Goal: Task Accomplishment & Management: Complete application form

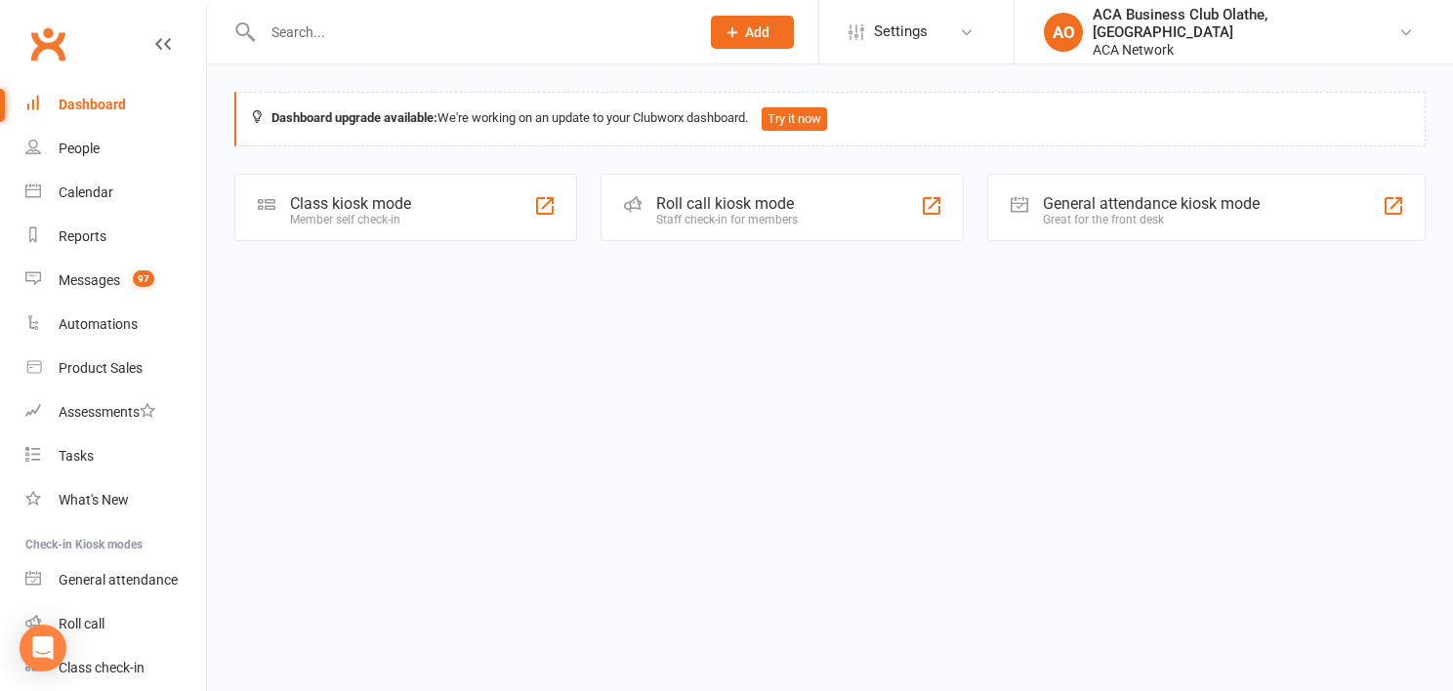
click at [769, 35] on span "Add" at bounding box center [757, 32] width 24 height 16
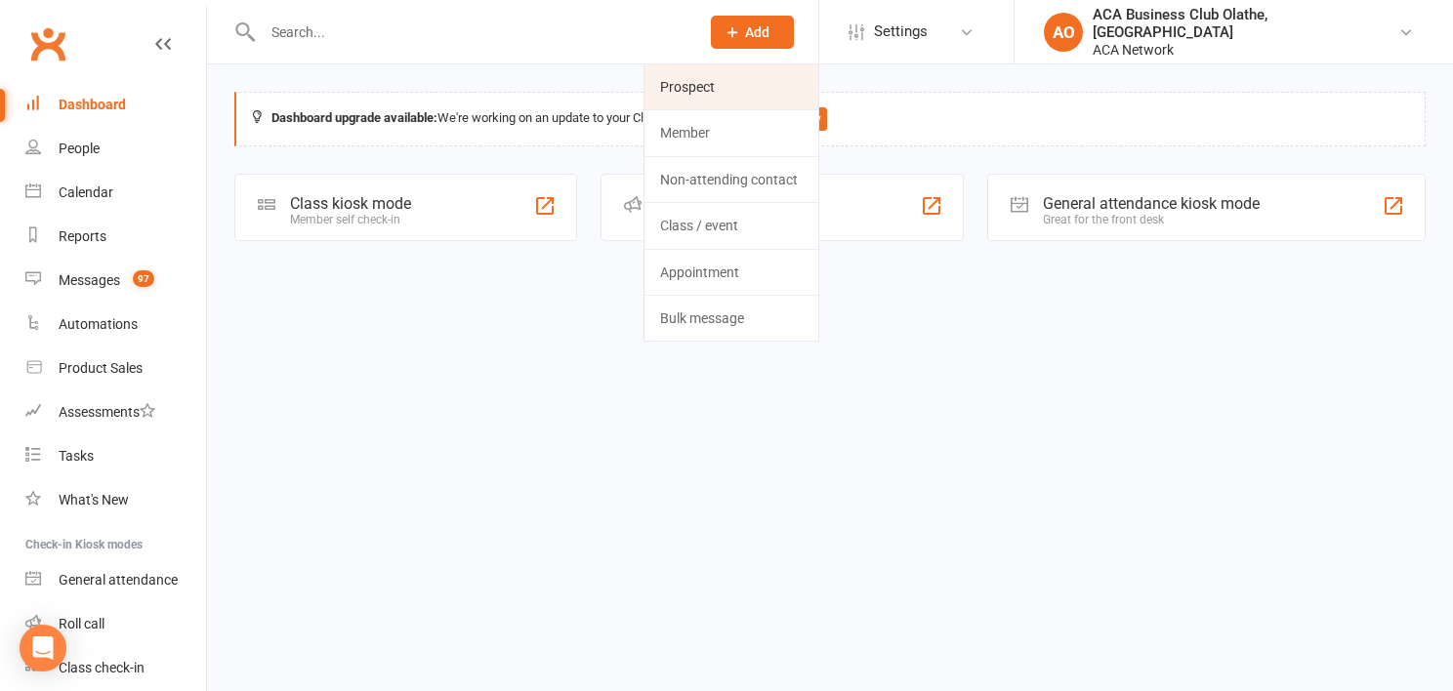
click at [817, 83] on link "Prospect" at bounding box center [731, 86] width 174 height 45
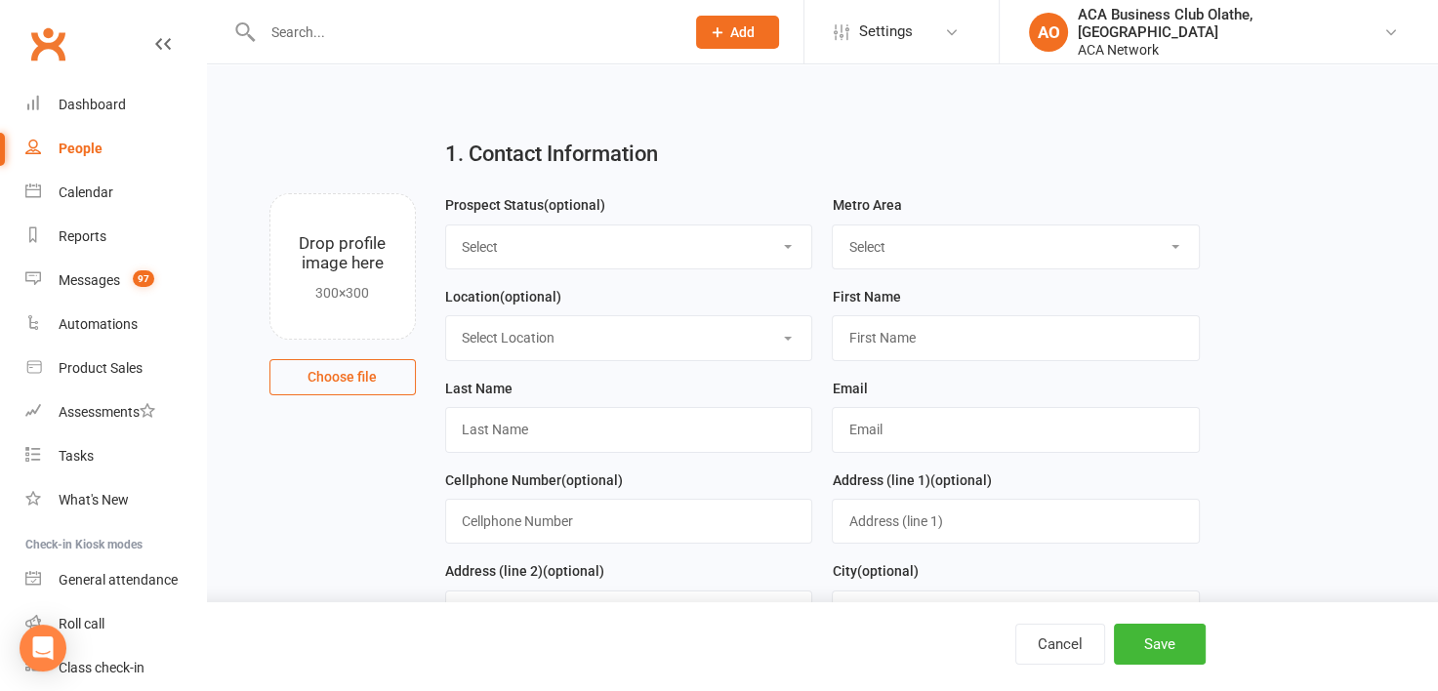
click at [793, 242] on select "Select Lead Guest Interview Not Interested" at bounding box center [629, 247] width 366 height 43
click at [1175, 242] on select "Select ACA AL-[GEOGRAPHIC_DATA] [GEOGRAPHIC_DATA]-Mobile [GEOGRAPHIC_DATA]-Ft. …" at bounding box center [1016, 247] width 366 height 43
select select "MO-[US_STATE][GEOGRAPHIC_DATA]"
click at [833, 226] on select "Select ACA AL-[GEOGRAPHIC_DATA] [GEOGRAPHIC_DATA]-Mobile [GEOGRAPHIC_DATA]-Ft. …" at bounding box center [1016, 247] width 366 height 43
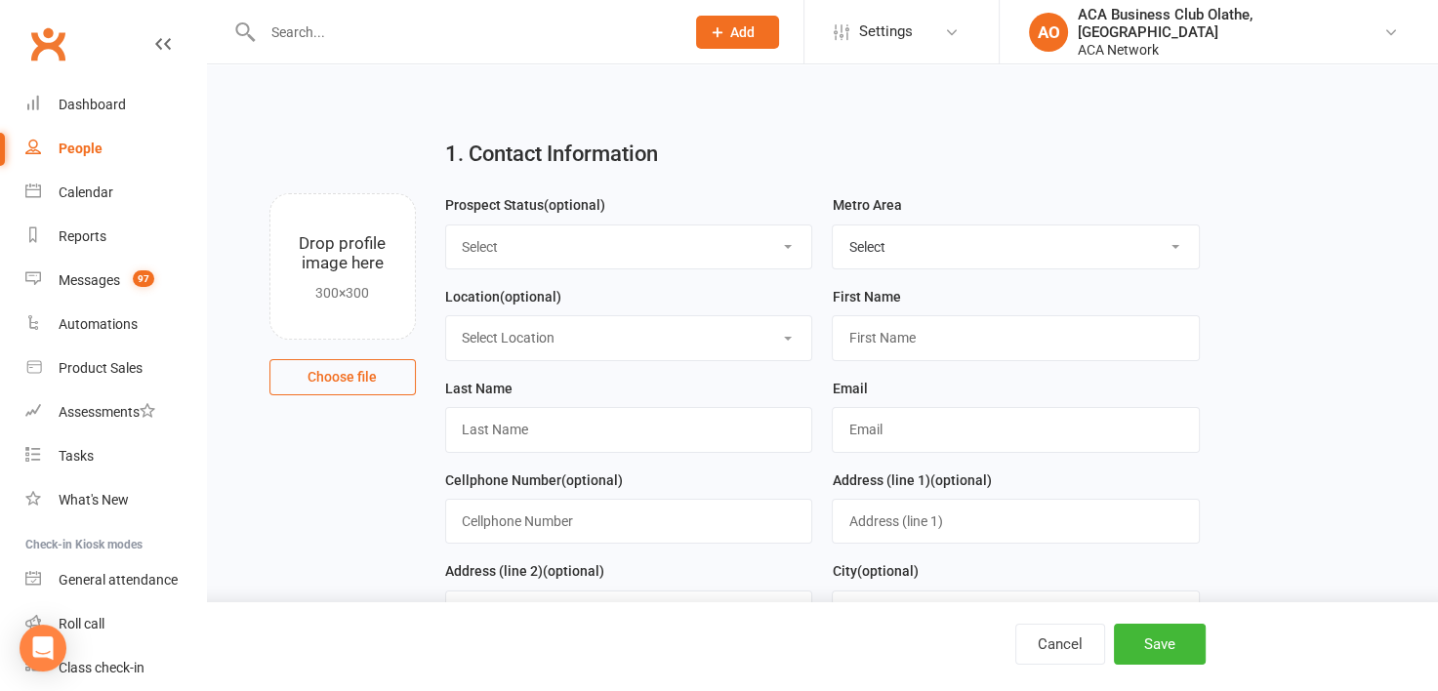
click at [789, 326] on select "Select Location ACA Global Business Club ACA Rookie Club [GEOGRAPHIC_DATA], [GE…" at bounding box center [629, 337] width 366 height 43
select select "13"
click at [446, 316] on select "Select Location ACA Global Business Club ACA Rookie Club [GEOGRAPHIC_DATA], [GE…" at bounding box center [629, 337] width 366 height 43
click at [967, 338] on input "text" at bounding box center [1016, 337] width 368 height 45
type input "r"
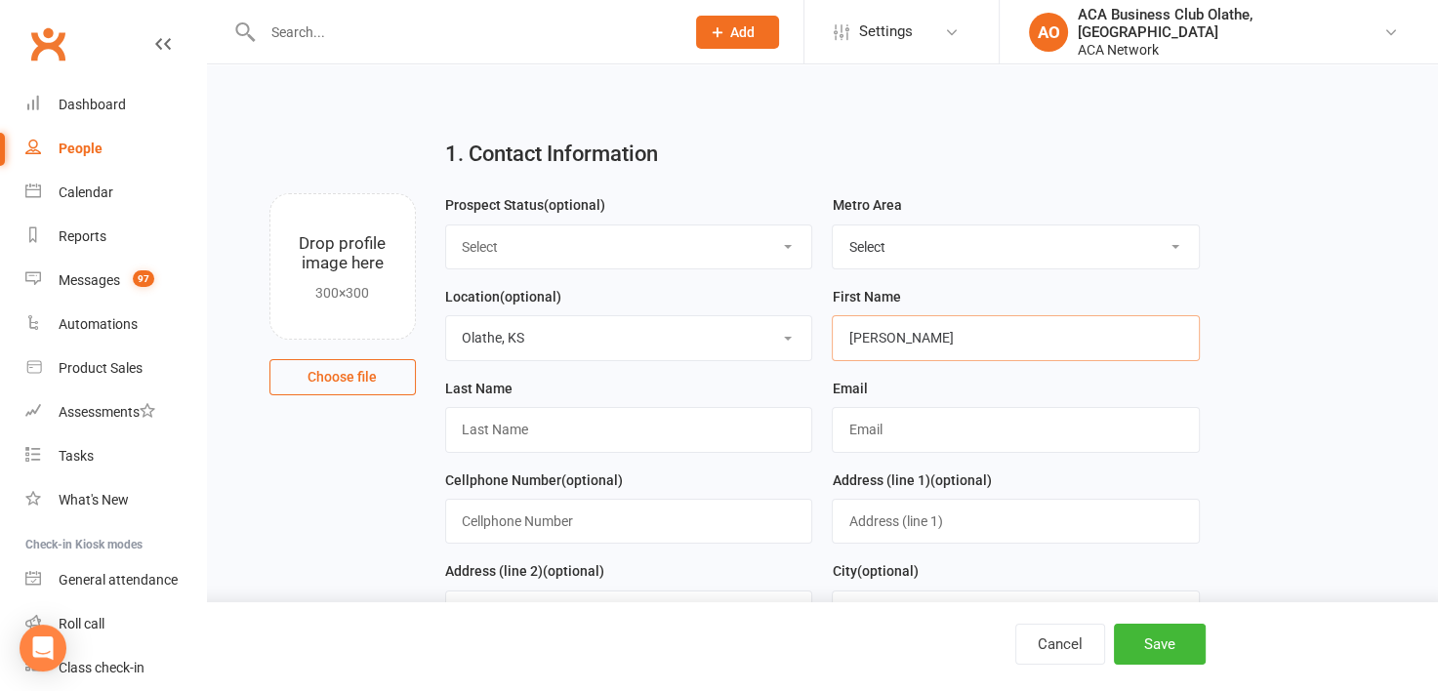
type input "[PERSON_NAME]"
click at [491, 434] on input "text" at bounding box center [629, 429] width 368 height 45
type input "[PERSON_NAME]"
click at [347, 42] on input "text" at bounding box center [464, 32] width 414 height 27
click at [103, 105] on div "Dashboard" at bounding box center [92, 105] width 67 height 16
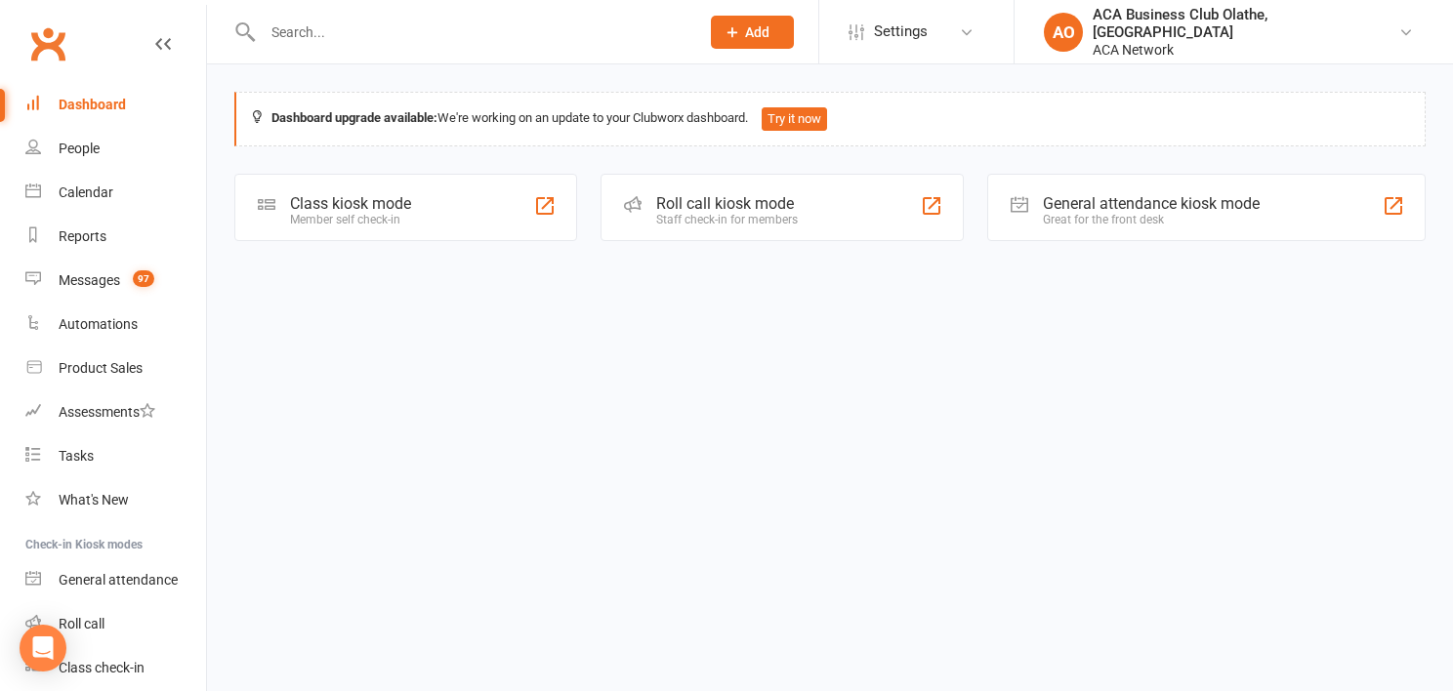
click at [516, 27] on input "text" at bounding box center [471, 32] width 429 height 27
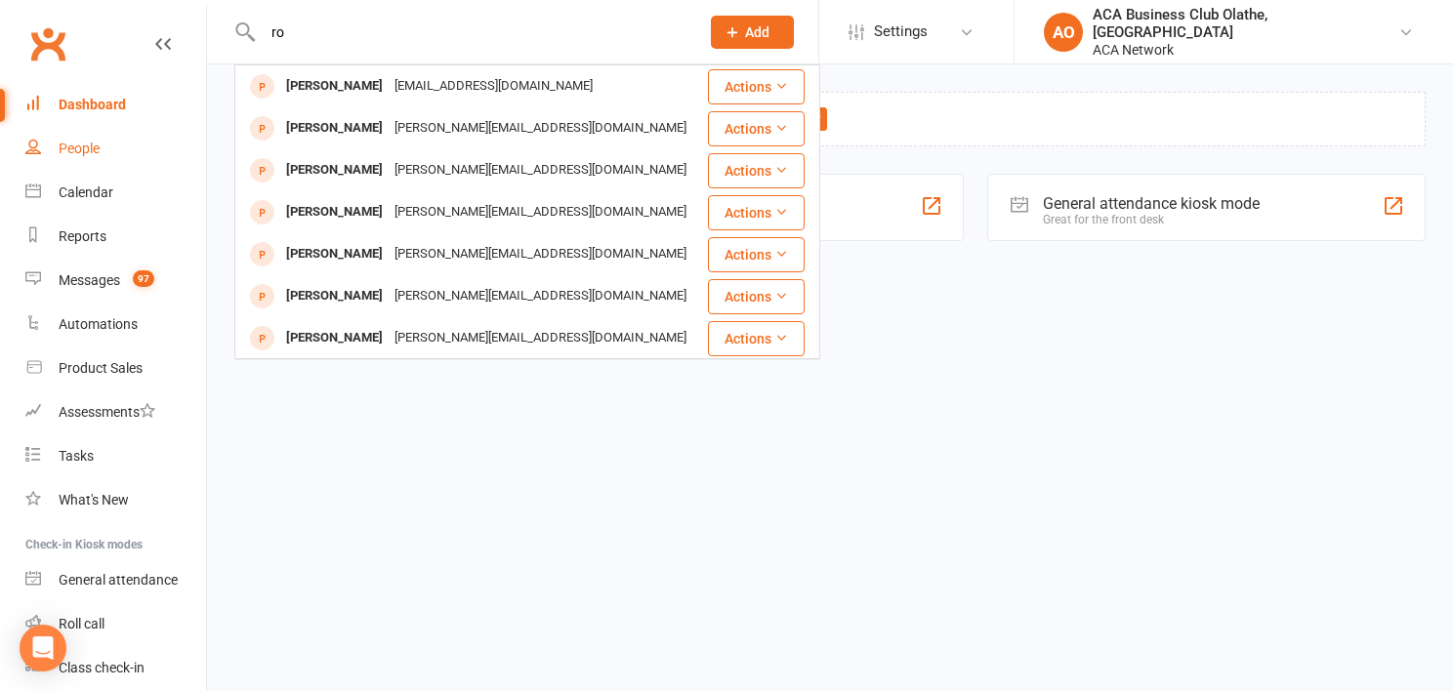
type input "ro"
click at [82, 145] on div "People" at bounding box center [79, 149] width 41 height 16
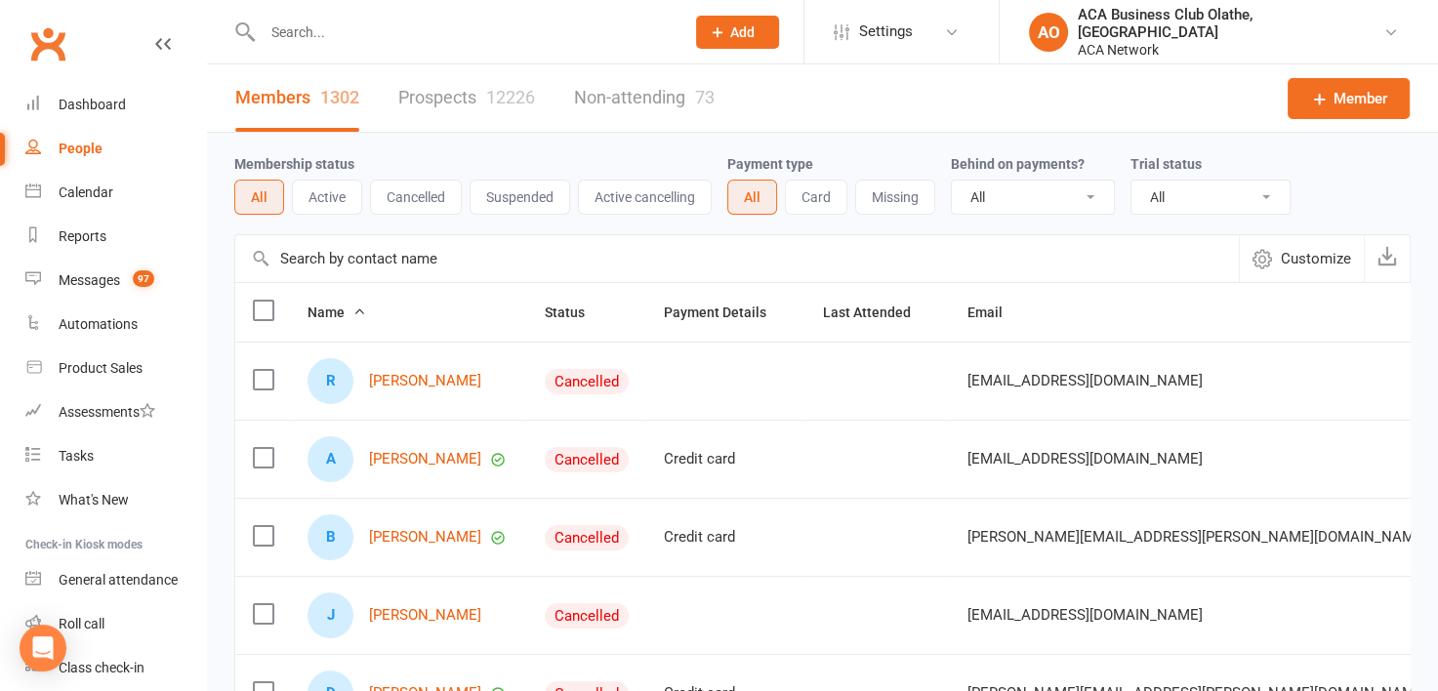
click at [438, 98] on link "Prospects 12226" at bounding box center [466, 97] width 137 height 67
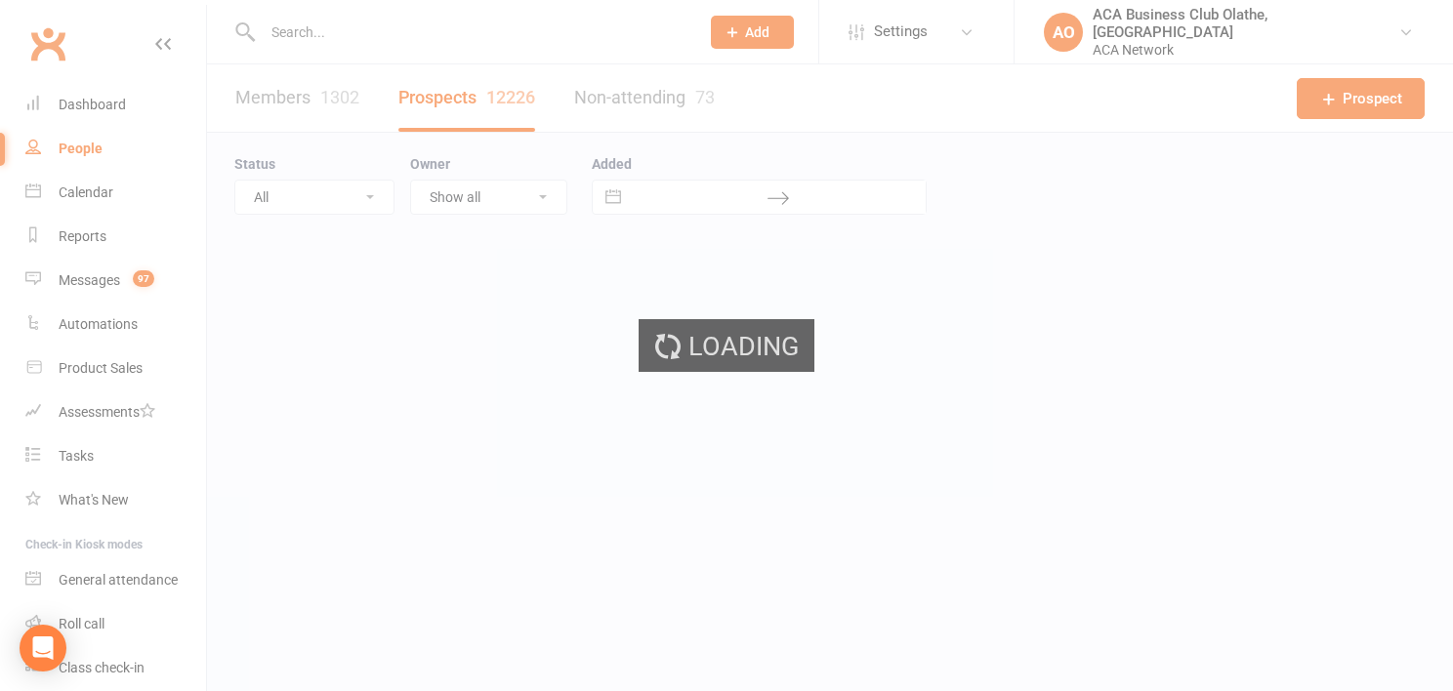
select select "100"
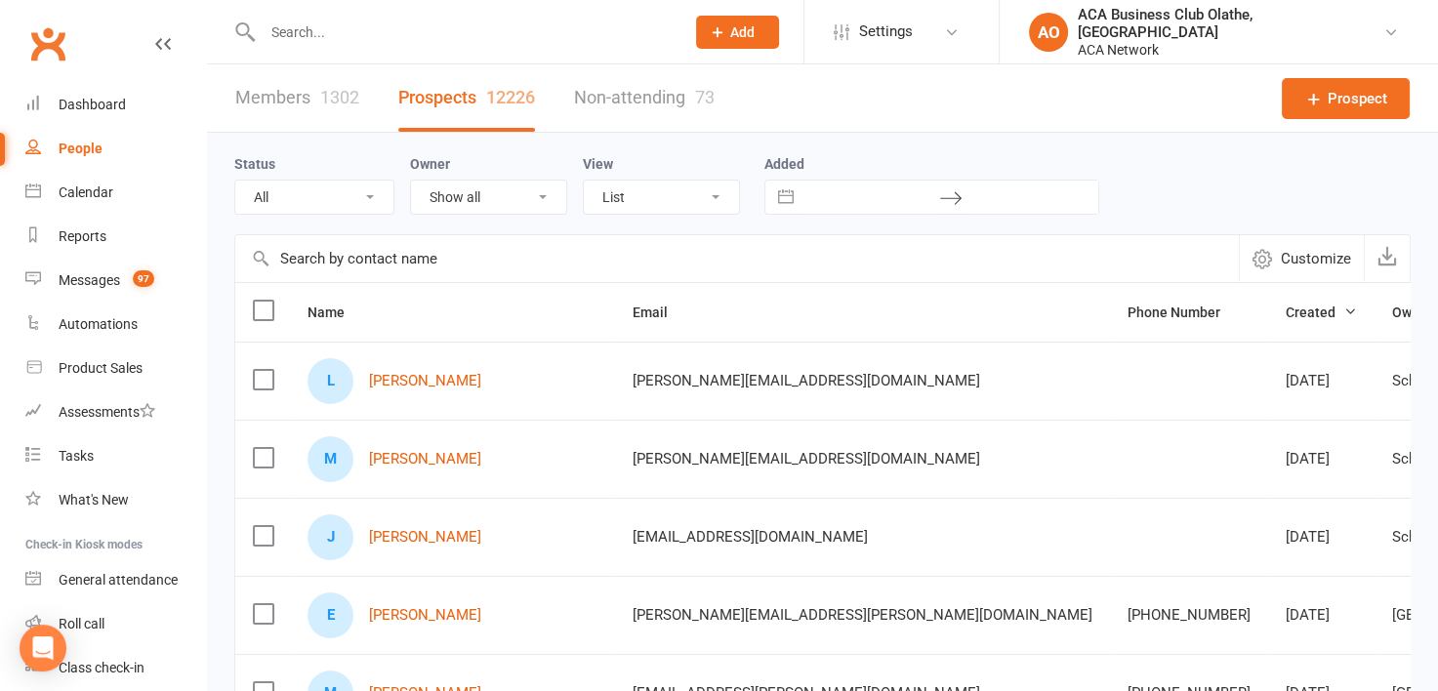
click at [322, 36] on input "text" at bounding box center [464, 32] width 414 height 27
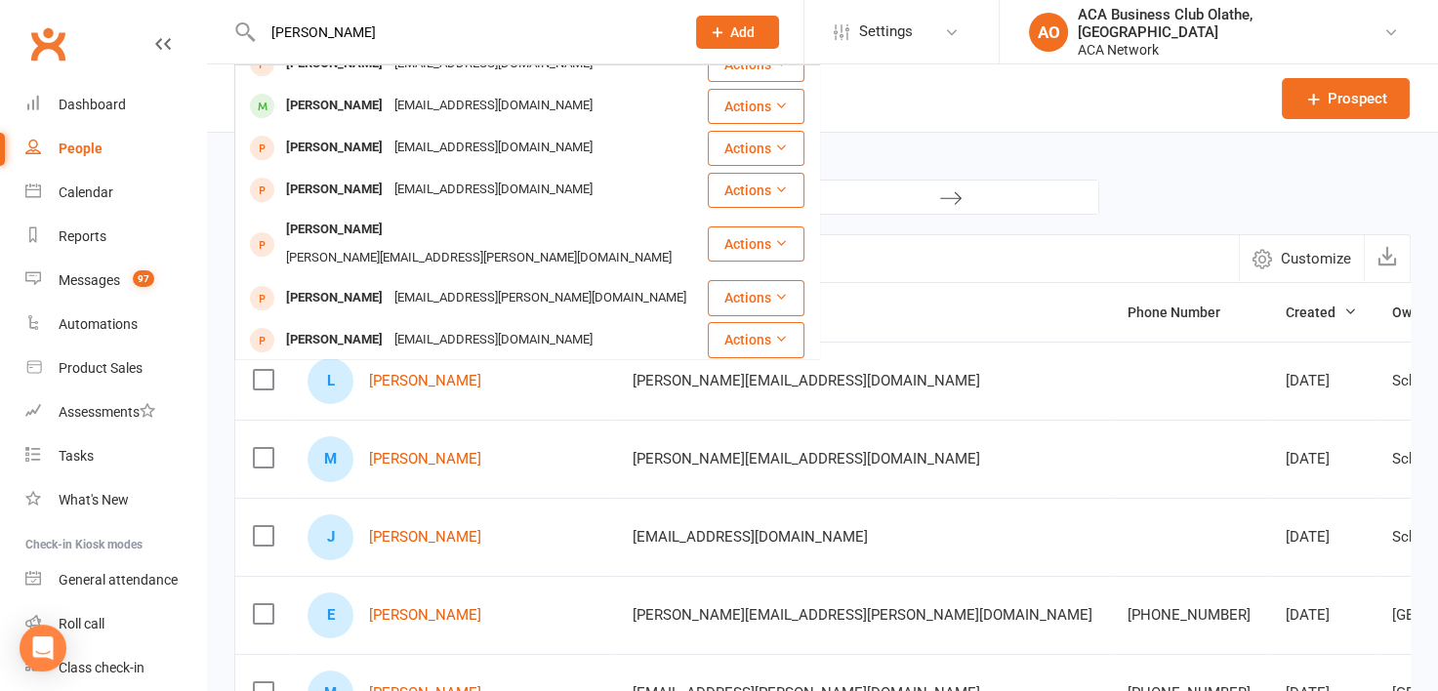
scroll to position [546, 0]
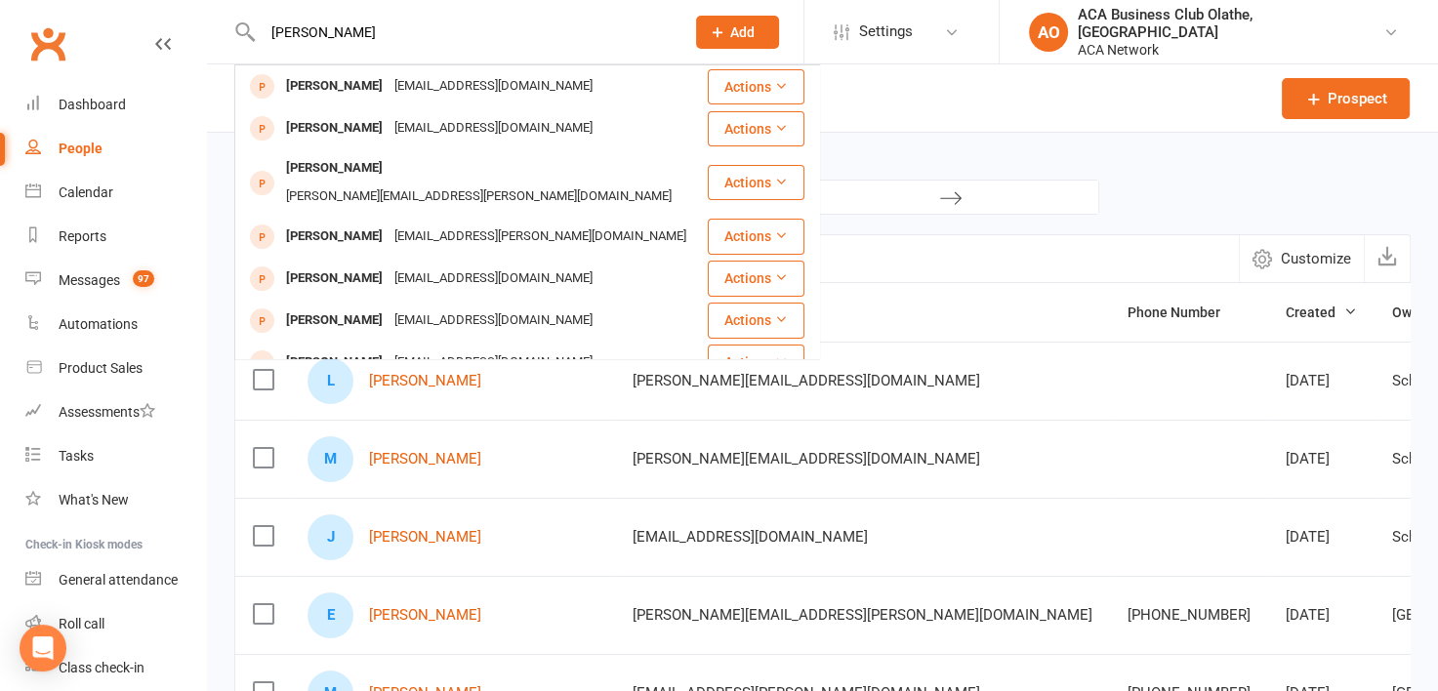
type input "[PERSON_NAME]"
click at [779, 20] on button "Add" at bounding box center [737, 32] width 83 height 33
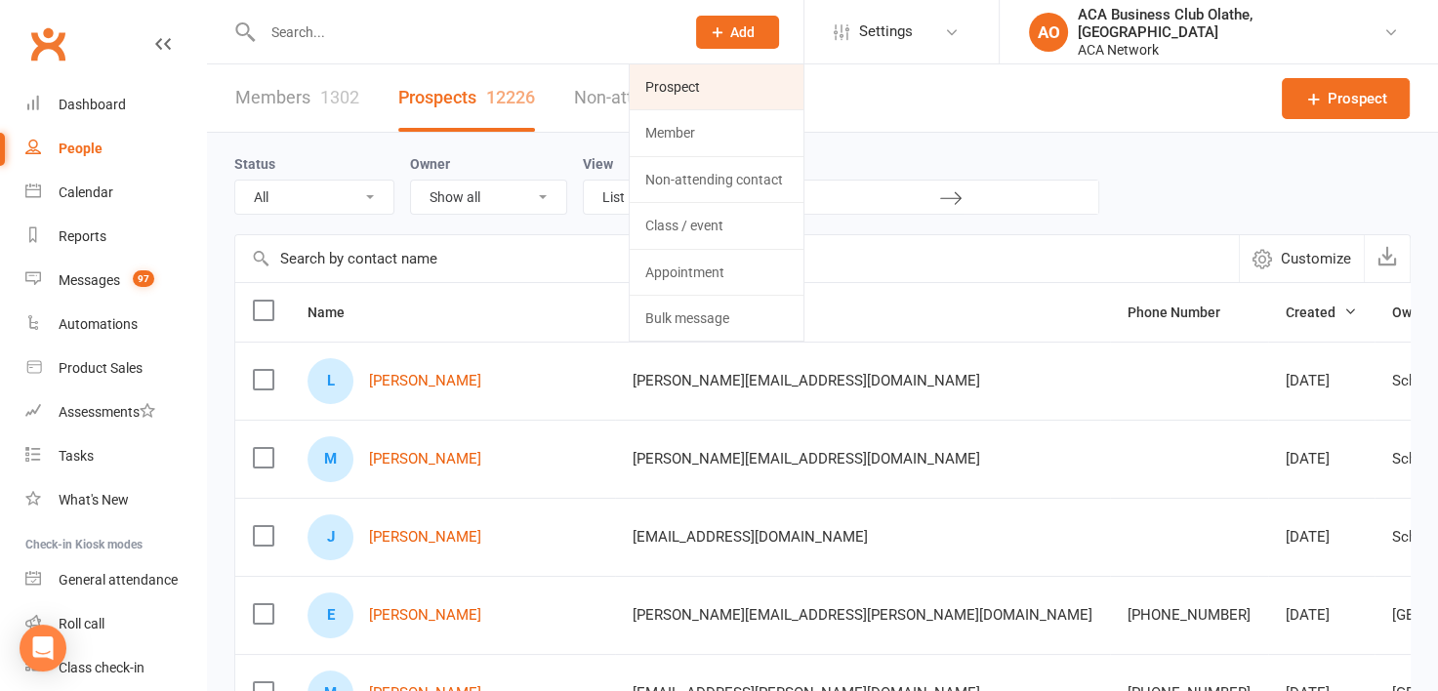
click at [804, 81] on link "Prospect" at bounding box center [717, 86] width 174 height 45
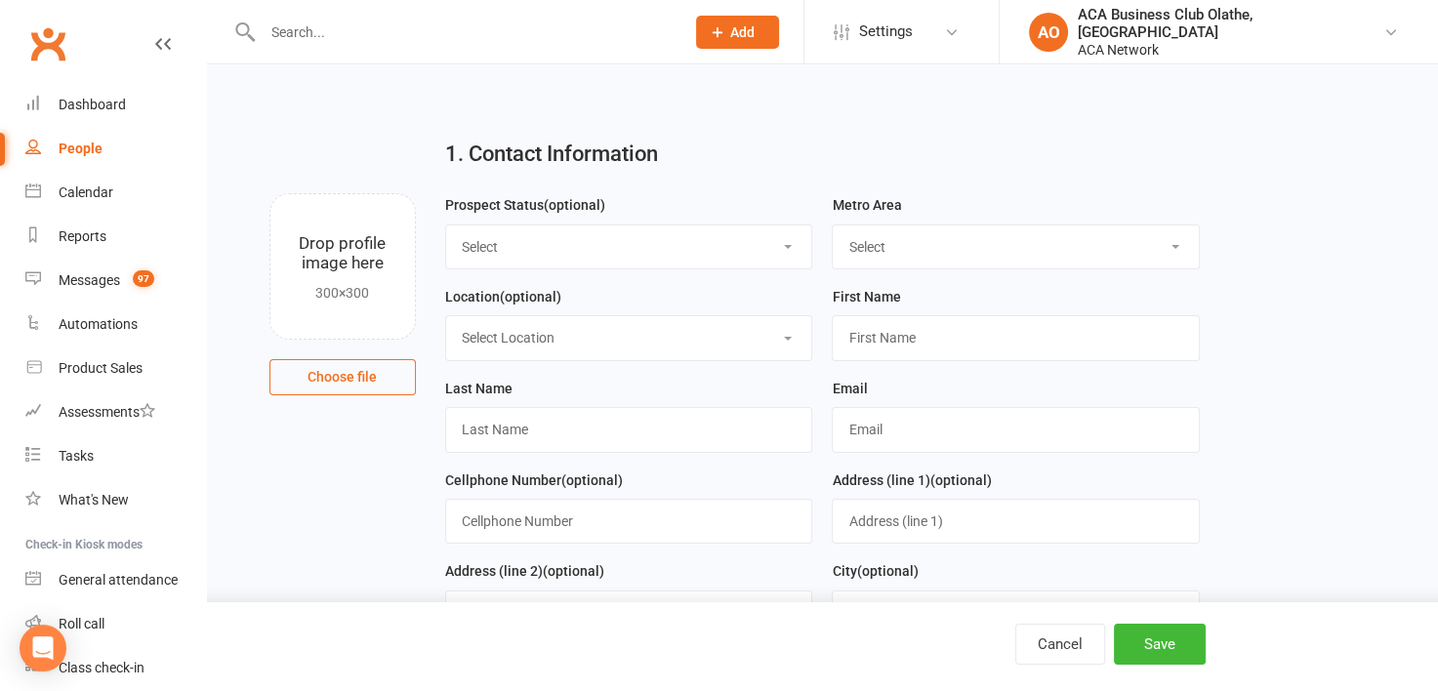
click at [1174, 253] on select "Select ACA AL-[GEOGRAPHIC_DATA] [GEOGRAPHIC_DATA]-Mobile [GEOGRAPHIC_DATA]-Ft. …" at bounding box center [1016, 247] width 366 height 43
select select "MO-[US_STATE][GEOGRAPHIC_DATA]"
click at [833, 226] on select "Select ACA AL-[GEOGRAPHIC_DATA] [GEOGRAPHIC_DATA]-Mobile [GEOGRAPHIC_DATA]-Ft. …" at bounding box center [1016, 247] width 366 height 43
click at [778, 344] on select "Select Location ACA Global Business Club ACA Rookie Club [GEOGRAPHIC_DATA], [GE…" at bounding box center [629, 337] width 366 height 43
select select "13"
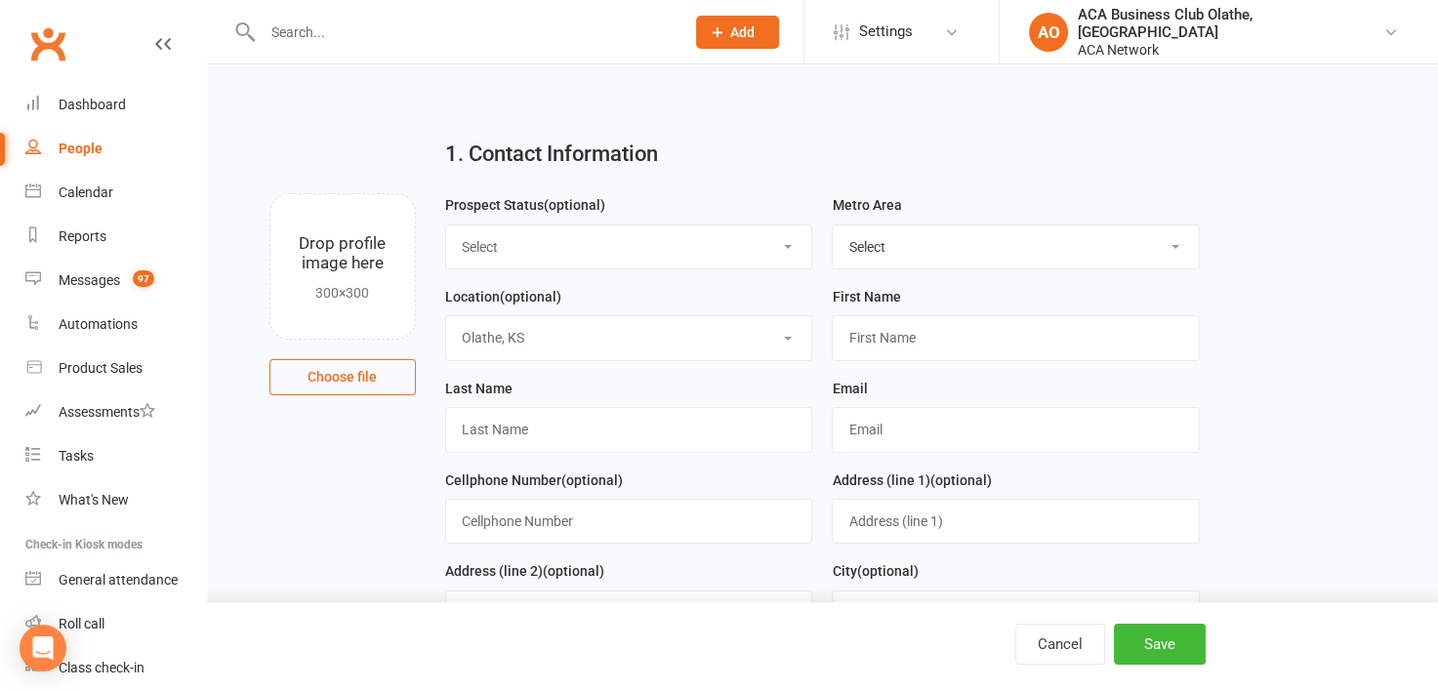
click at [446, 316] on select "Select Location ACA Global Business Club ACA Rookie Club [GEOGRAPHIC_DATA], [GE…" at bounding box center [629, 337] width 366 height 43
click at [1078, 341] on input "text" at bounding box center [1016, 337] width 368 height 45
type input "[PERSON_NAME]"
click at [643, 417] on input "text" at bounding box center [629, 429] width 368 height 45
click at [643, 417] on input "[PERSON_NAME]" at bounding box center [629, 429] width 368 height 45
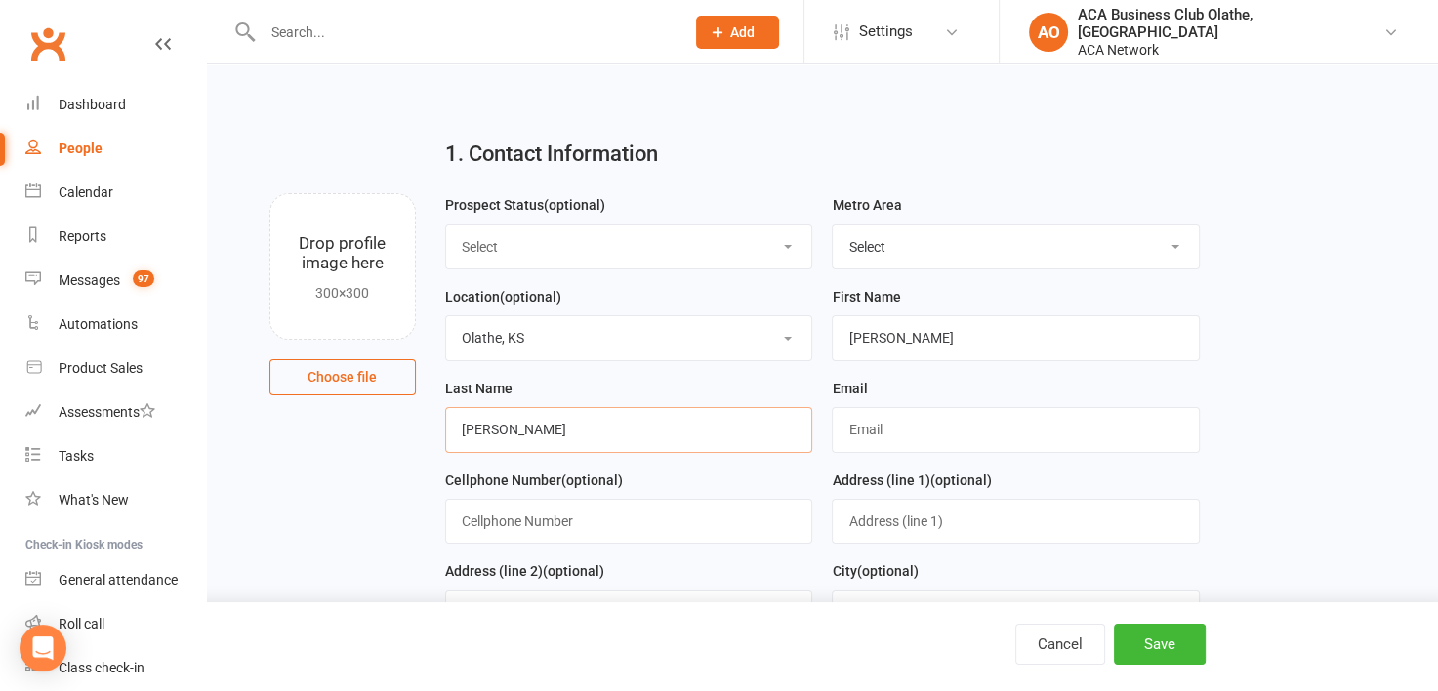
type input "[PERSON_NAME]"
click at [900, 422] on input "text" at bounding box center [1016, 429] width 368 height 45
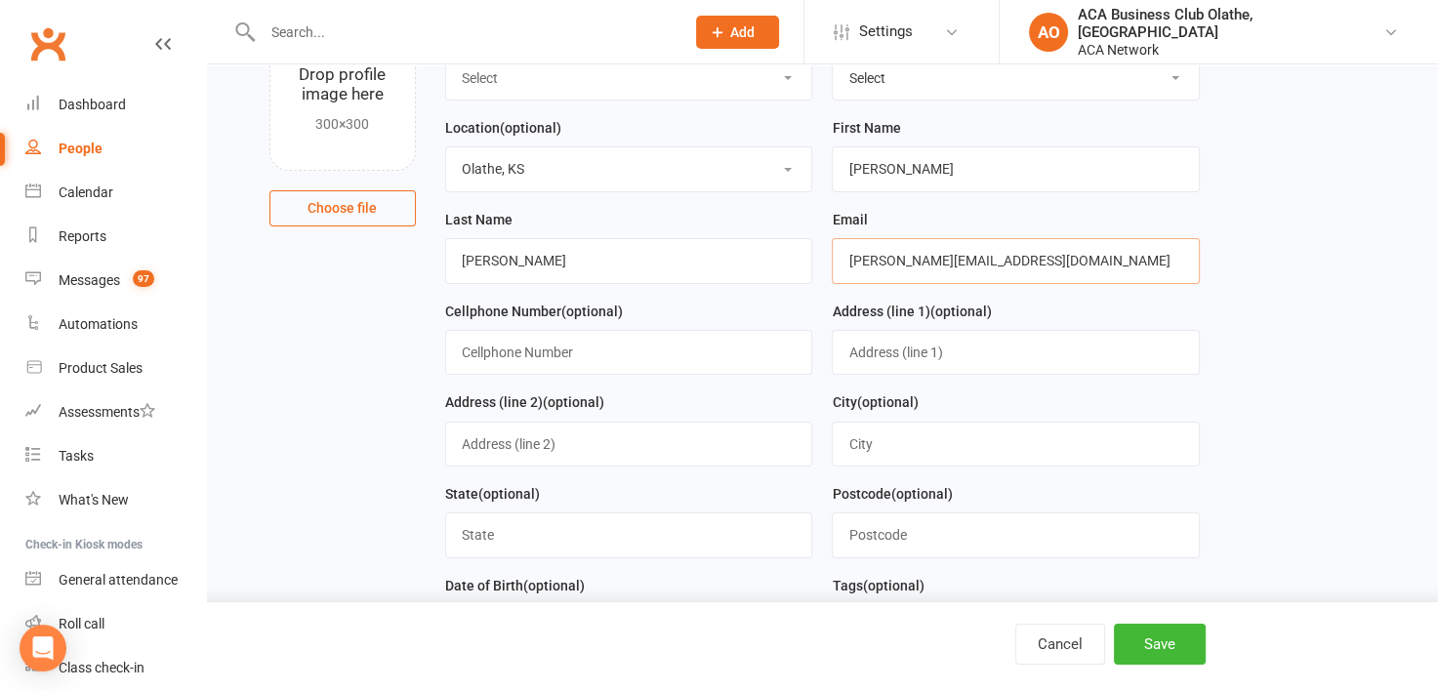
scroll to position [172, 0]
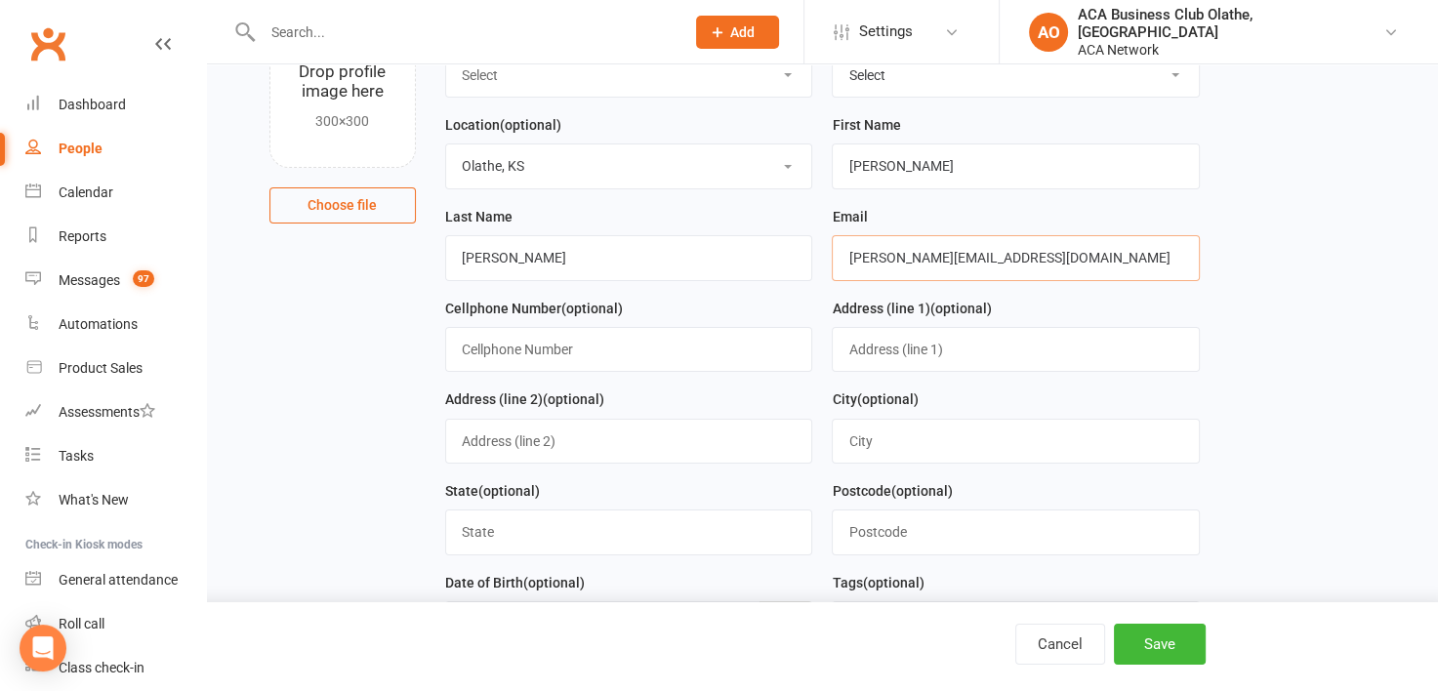
type input "[PERSON_NAME][EMAIL_ADDRESS][DOMAIN_NAME]"
click at [517, 351] on input "text" at bounding box center [629, 349] width 368 height 45
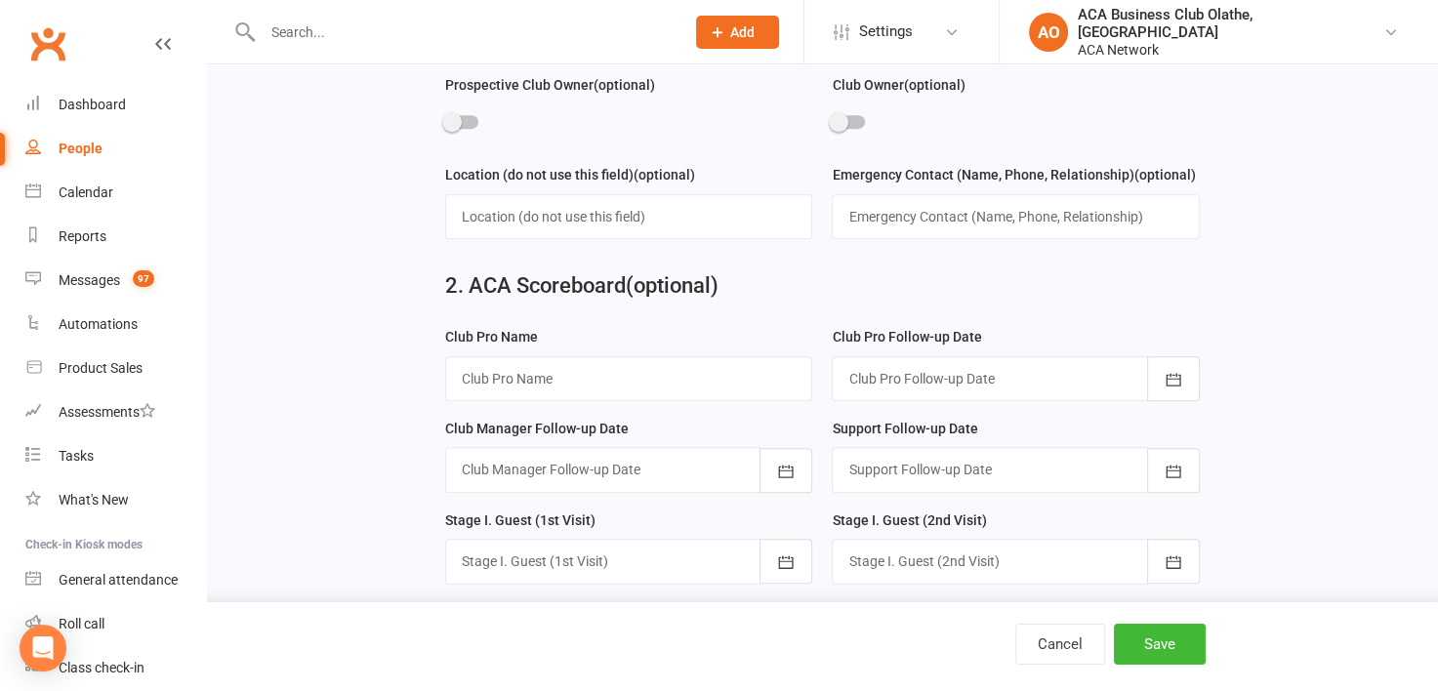
scroll to position [975, 0]
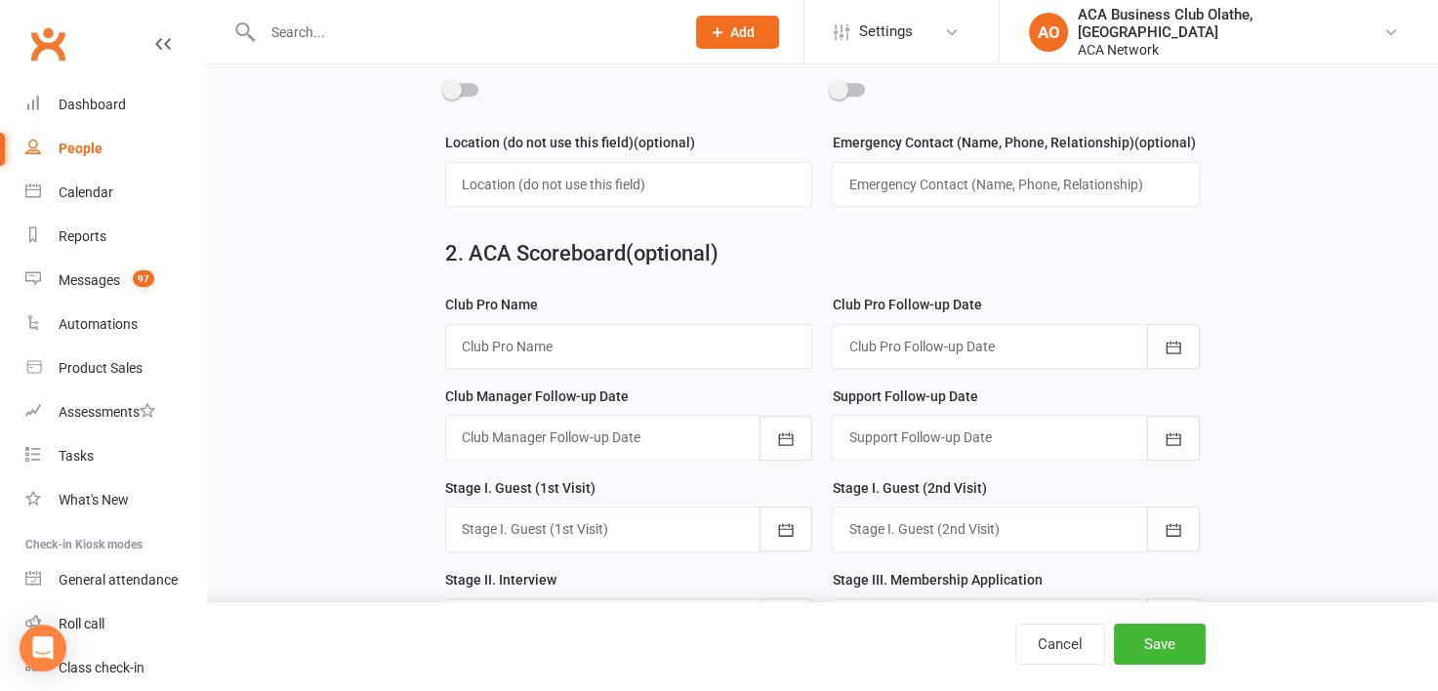
type input "[PHONE_NUMBER]"
click at [563, 330] on input "text" at bounding box center [629, 346] width 368 height 45
type input "[PERSON_NAME] [PERSON_NAME]"
click at [1168, 341] on icon "button" at bounding box center [1174, 347] width 15 height 13
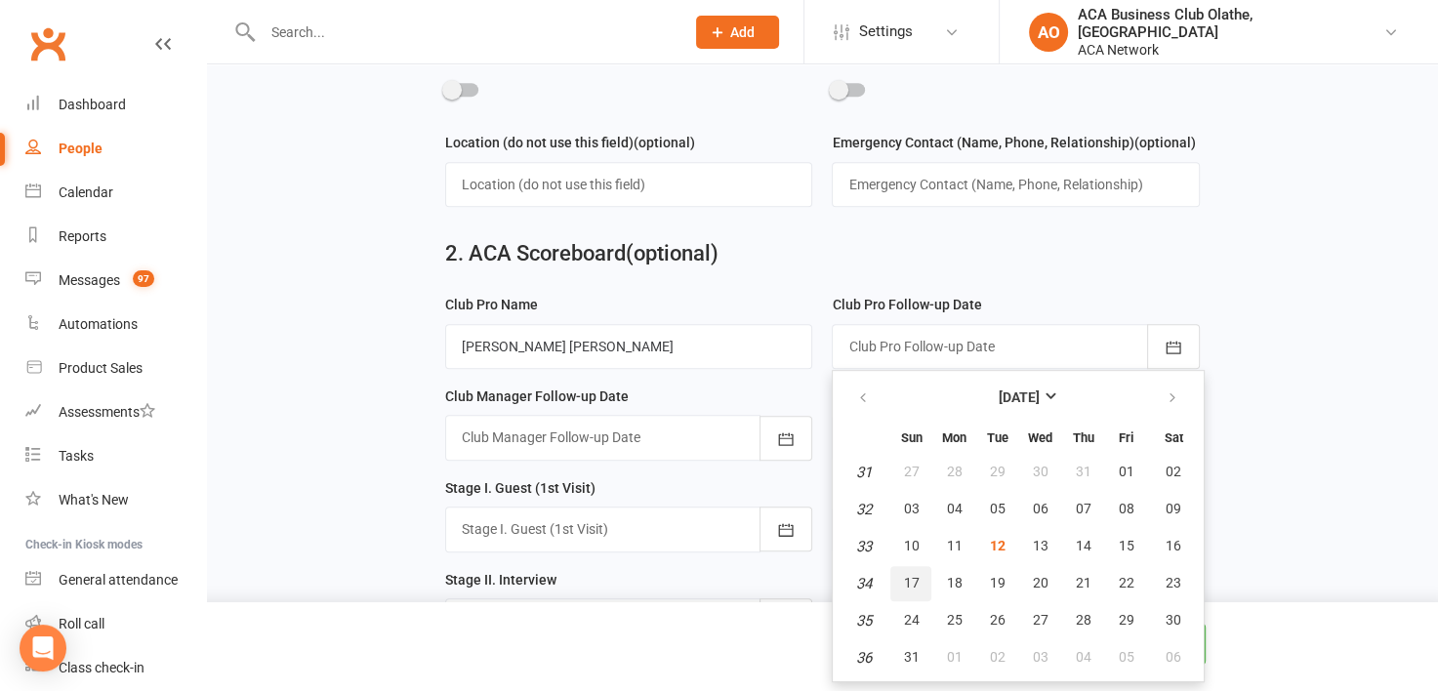
click at [909, 566] on button "17" at bounding box center [910, 583] width 41 height 35
type input "[DATE]"
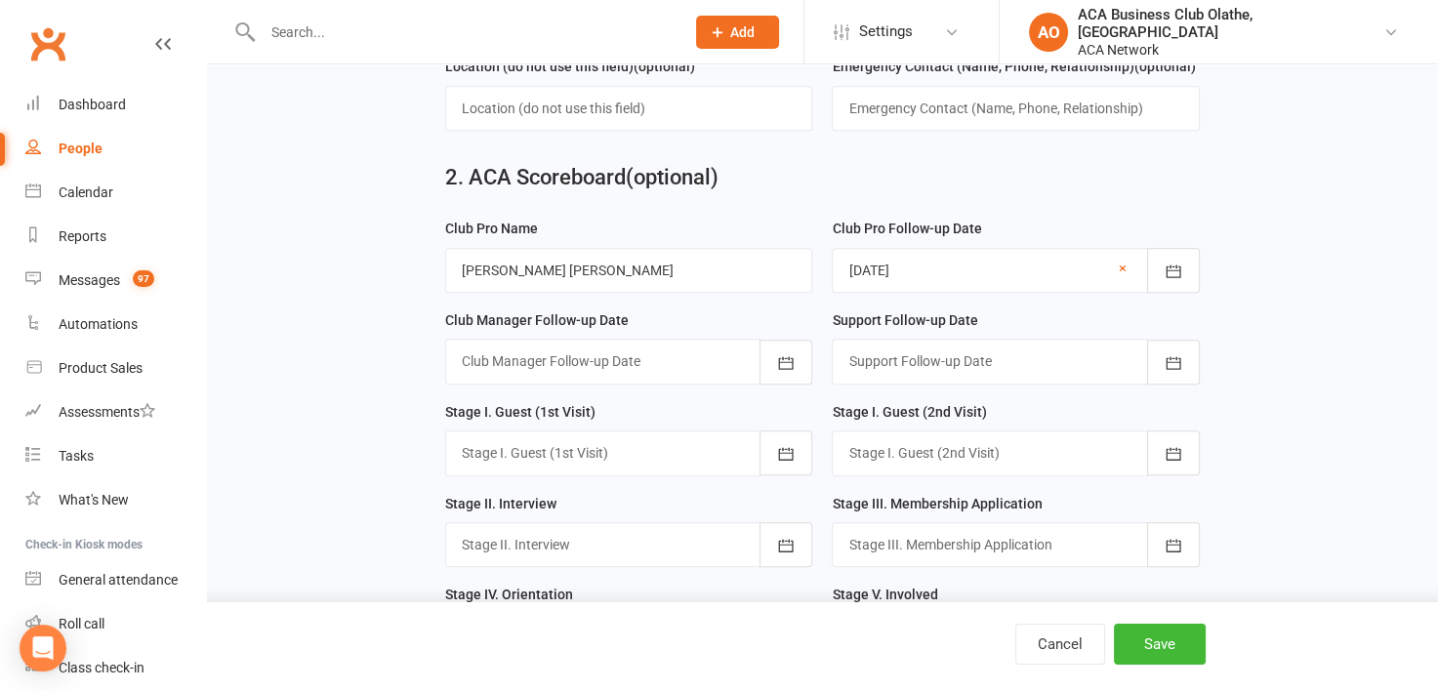
scroll to position [1059, 0]
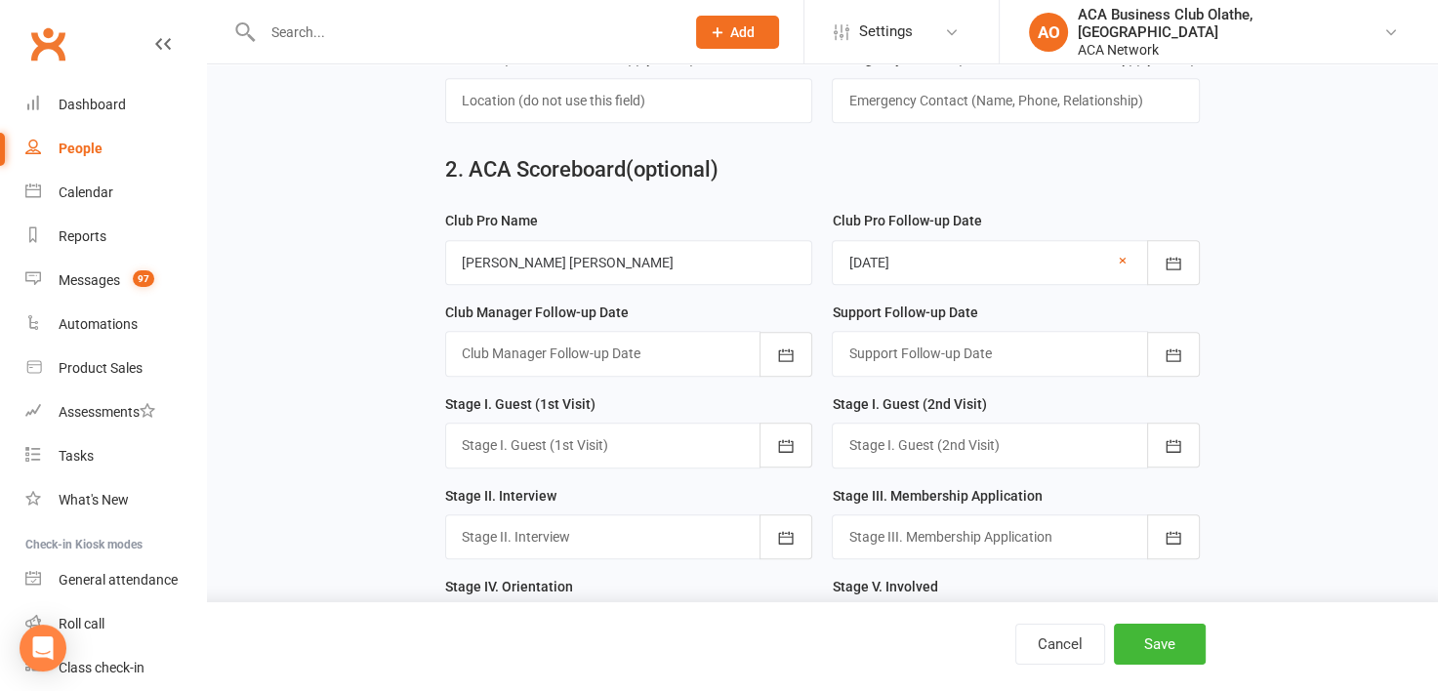
click at [635, 438] on div at bounding box center [629, 445] width 368 height 45
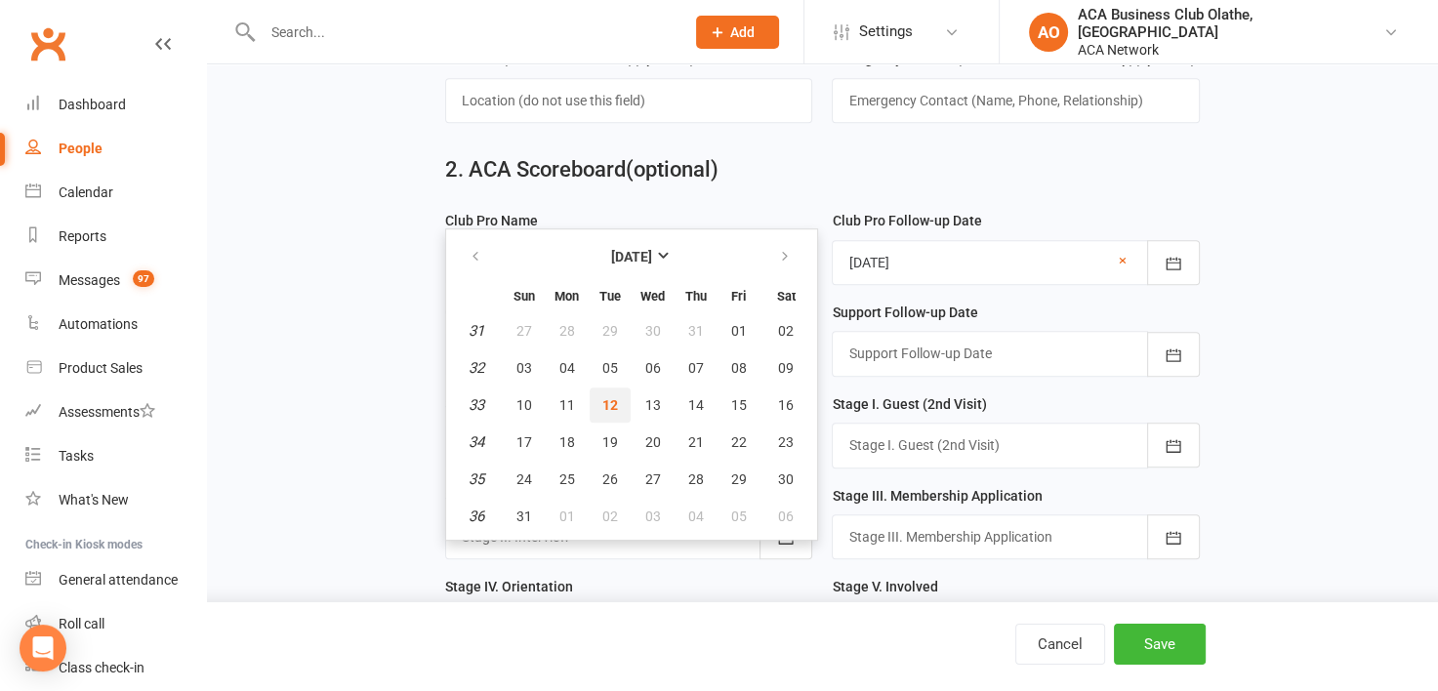
click at [605, 388] on button "12" at bounding box center [610, 405] width 41 height 35
type input "[DATE]"
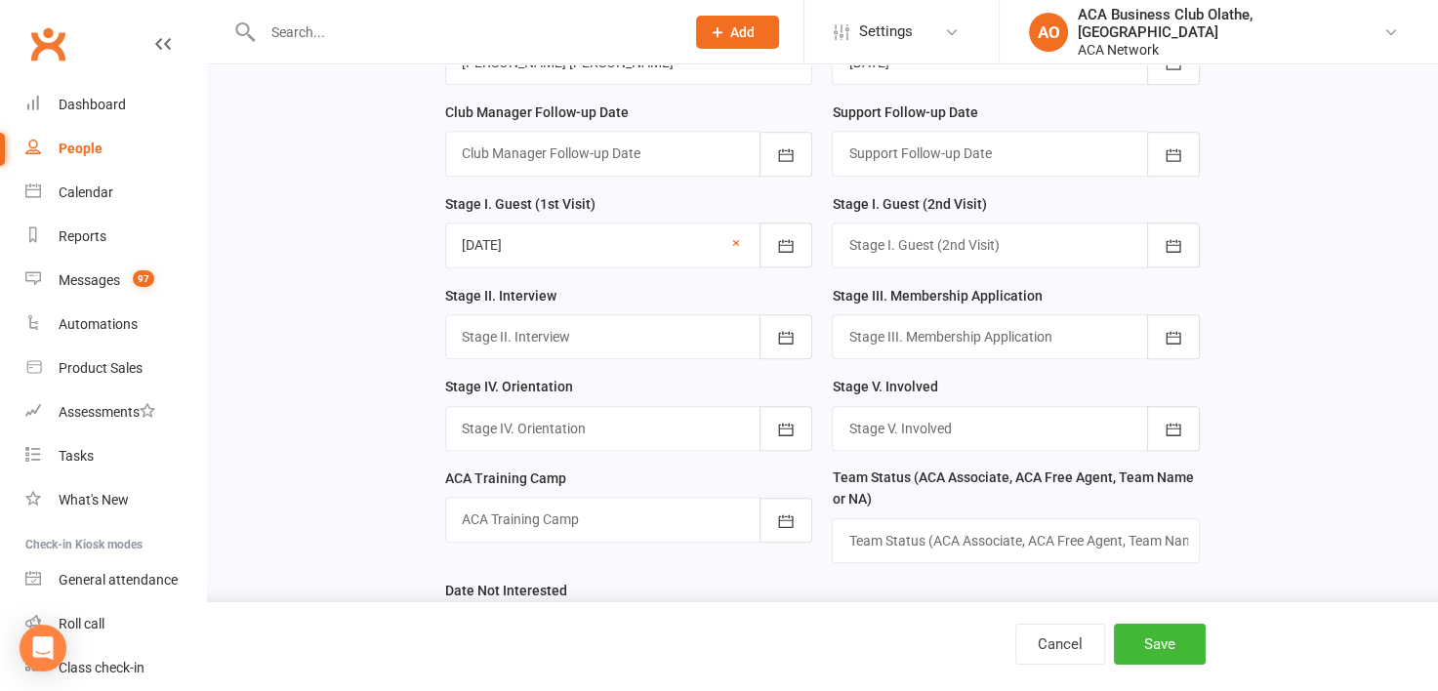
scroll to position [1262, 0]
click at [500, 320] on div at bounding box center [629, 333] width 368 height 45
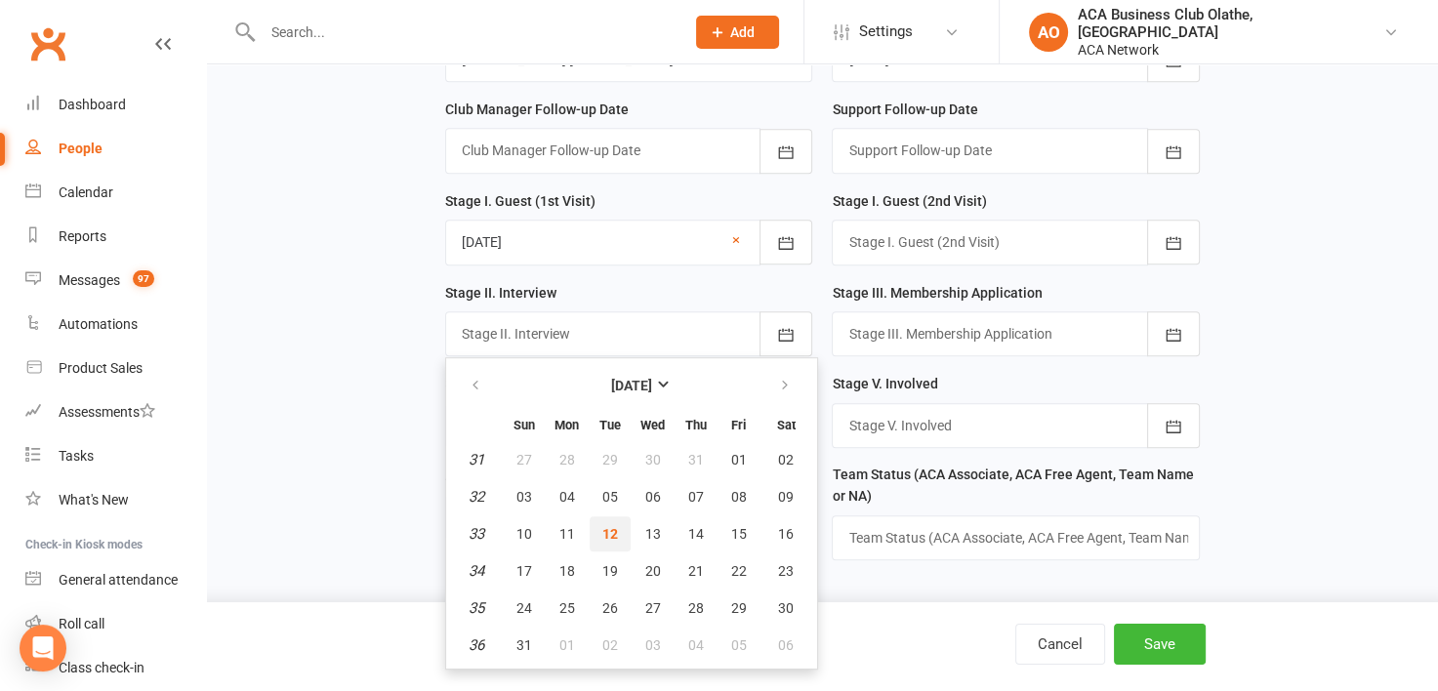
click at [602, 526] on span "12" at bounding box center [610, 534] width 16 height 16
type input "[DATE]"
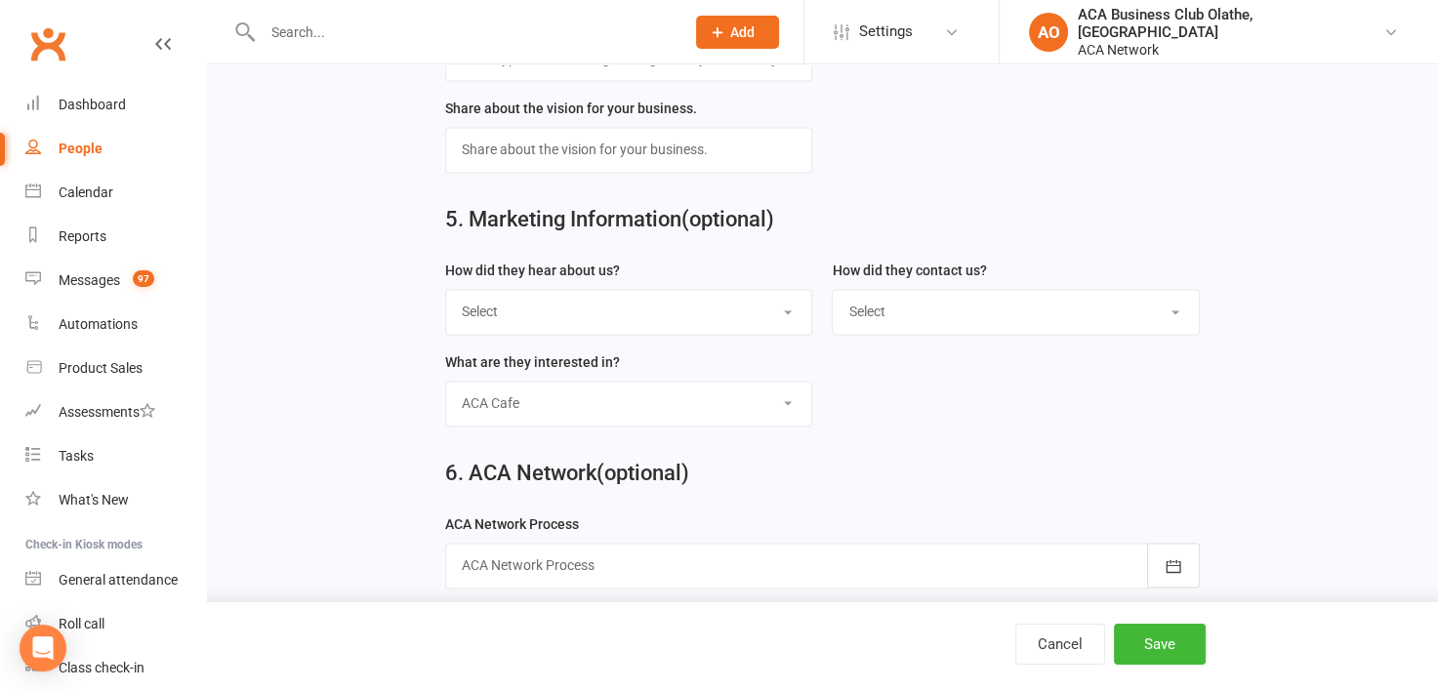
scroll to position [2887, 0]
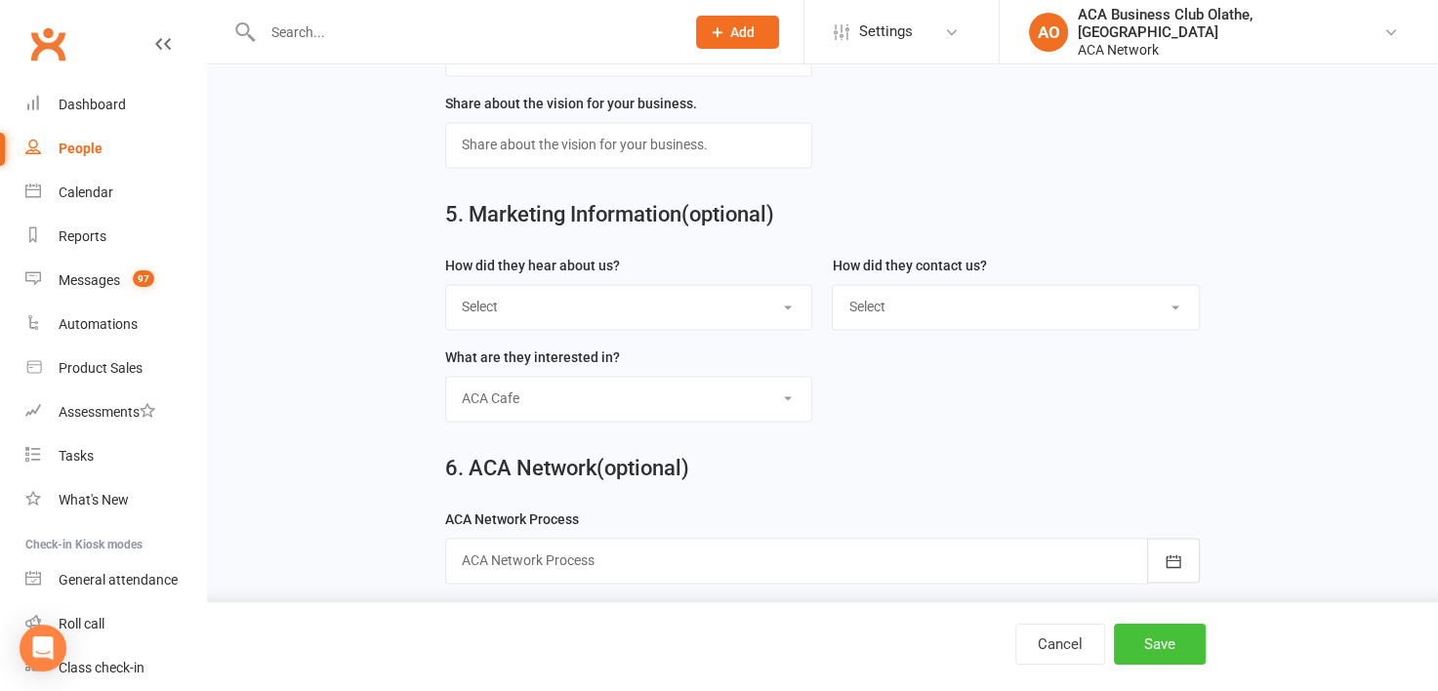
click at [1160, 643] on button "Save" at bounding box center [1160, 644] width 92 height 41
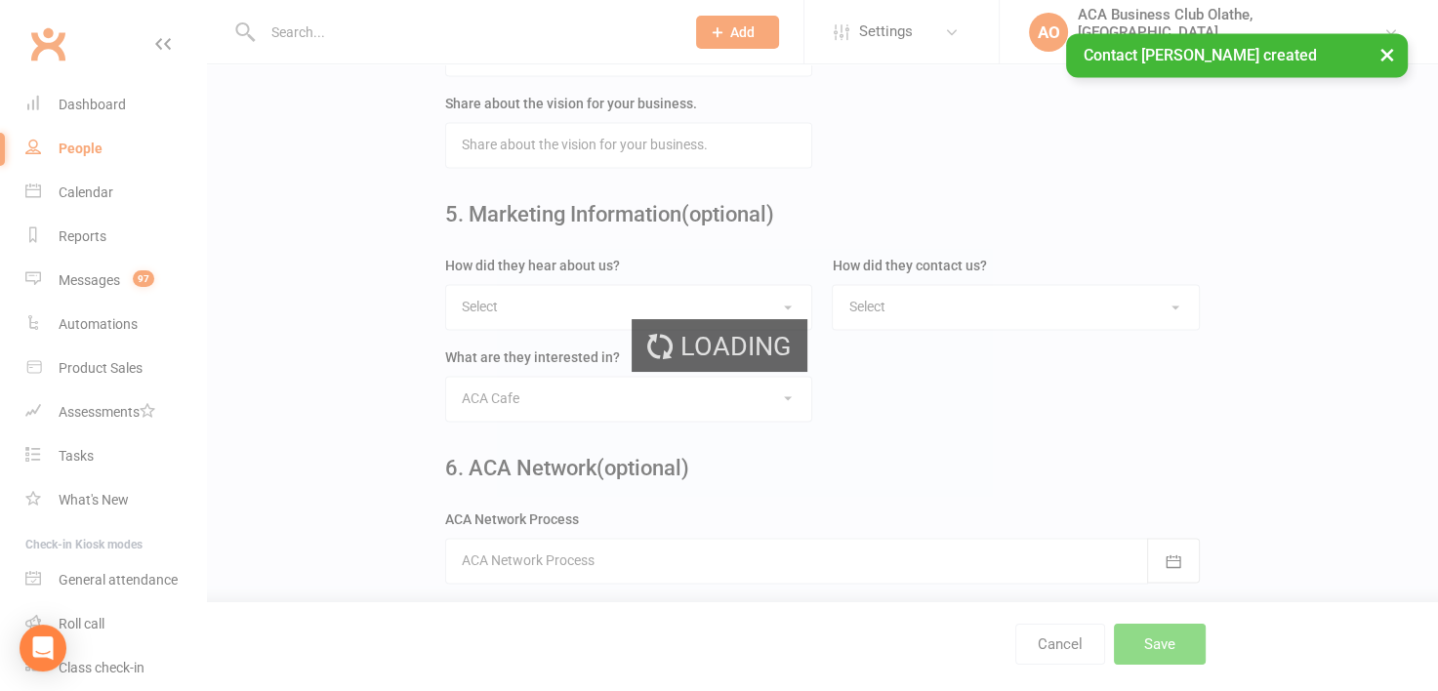
scroll to position [0, 0]
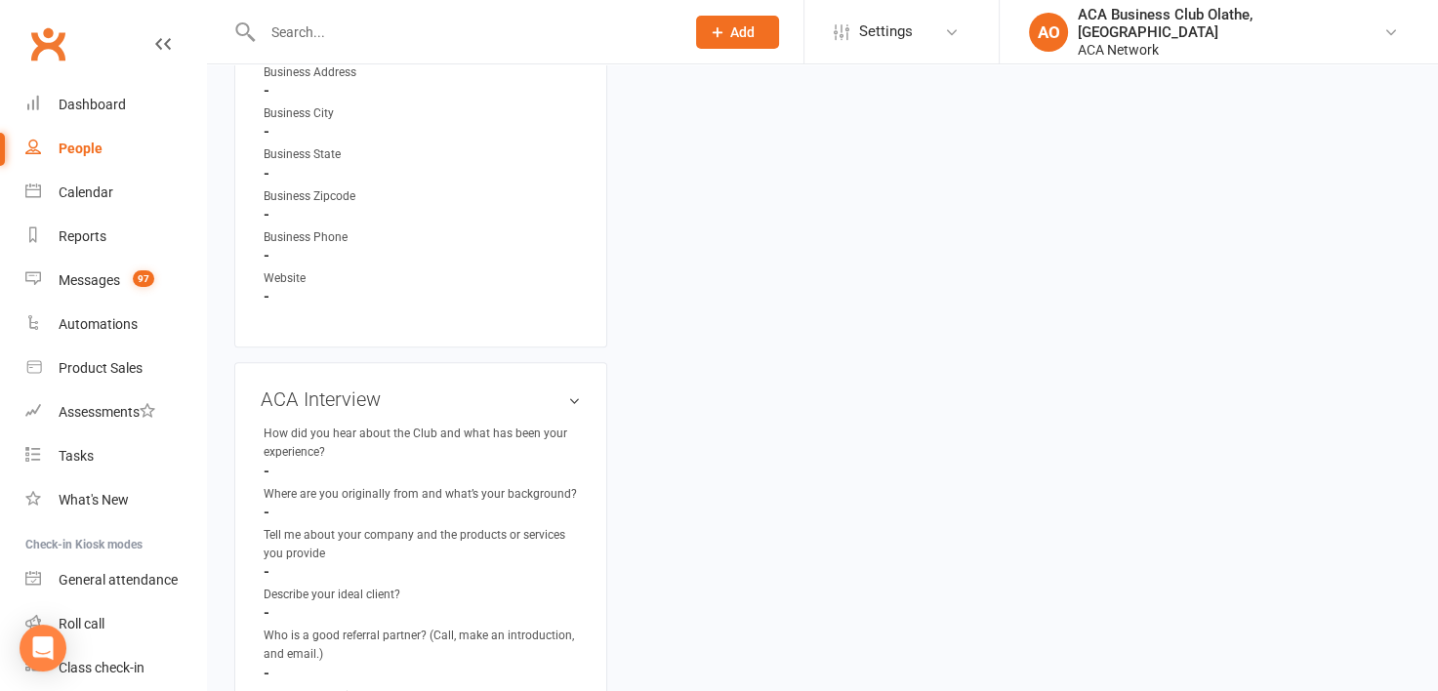
scroll to position [1831, 0]
click at [546, 387] on link "edit" at bounding box center [545, 395] width 23 height 17
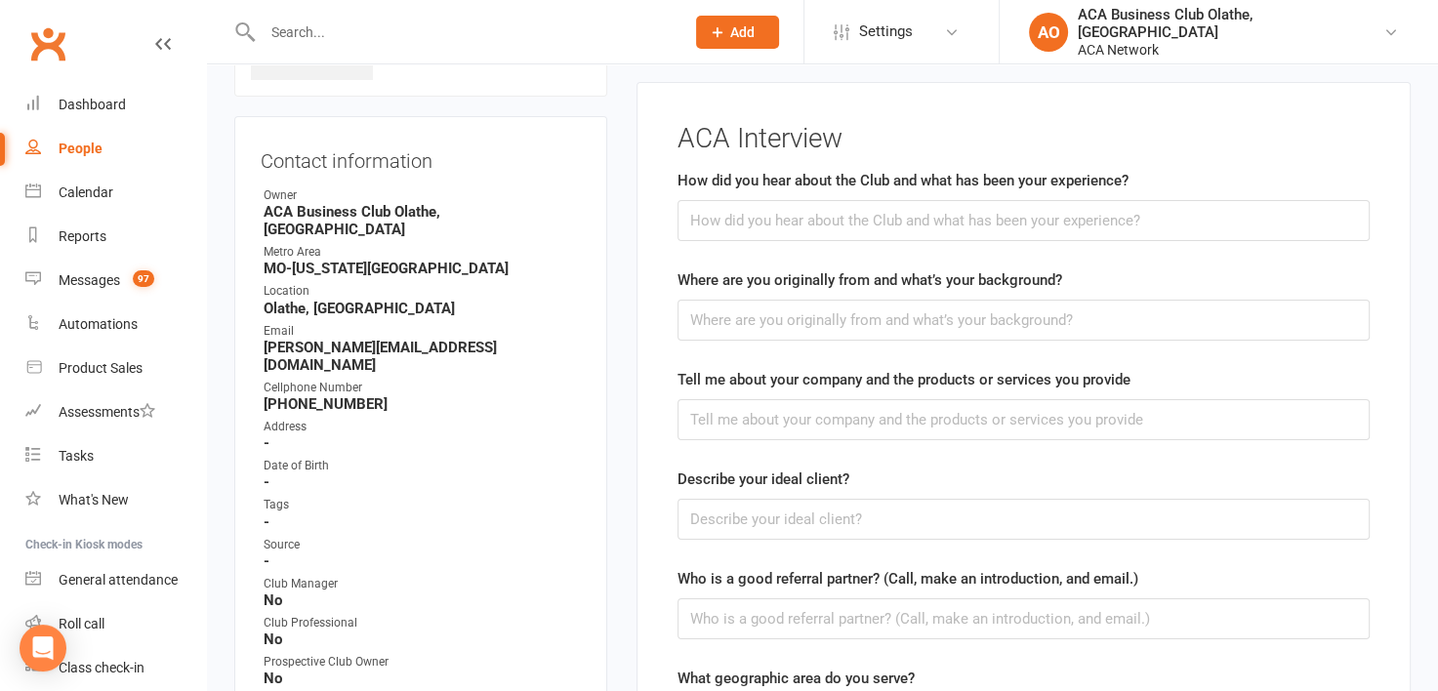
scroll to position [133, 0]
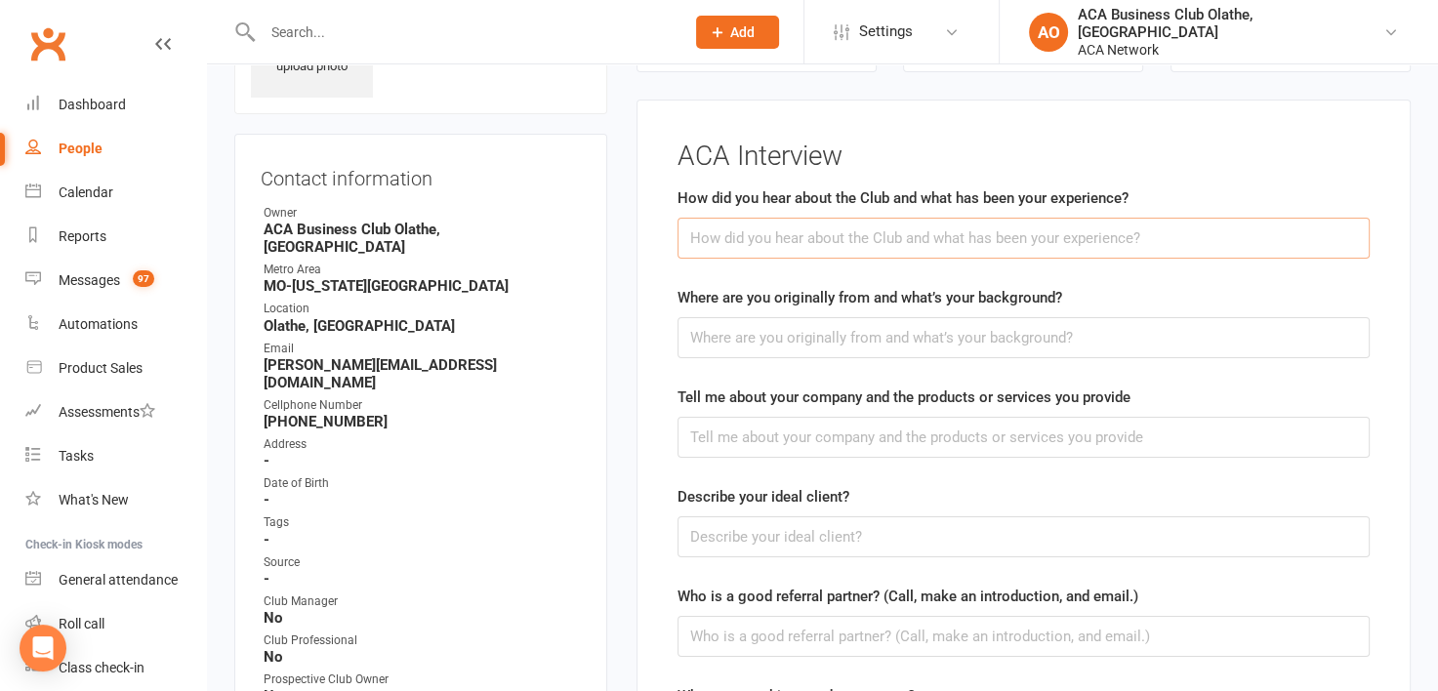
click at [881, 240] on input "text" at bounding box center [1024, 238] width 692 height 41
type input "[PERSON_NAME]"
click at [589, 141] on div "Contact information Owner ACA Business Club [GEOGRAPHIC_DATA], [GEOGRAPHIC_DATA…" at bounding box center [420, 511] width 373 height 755
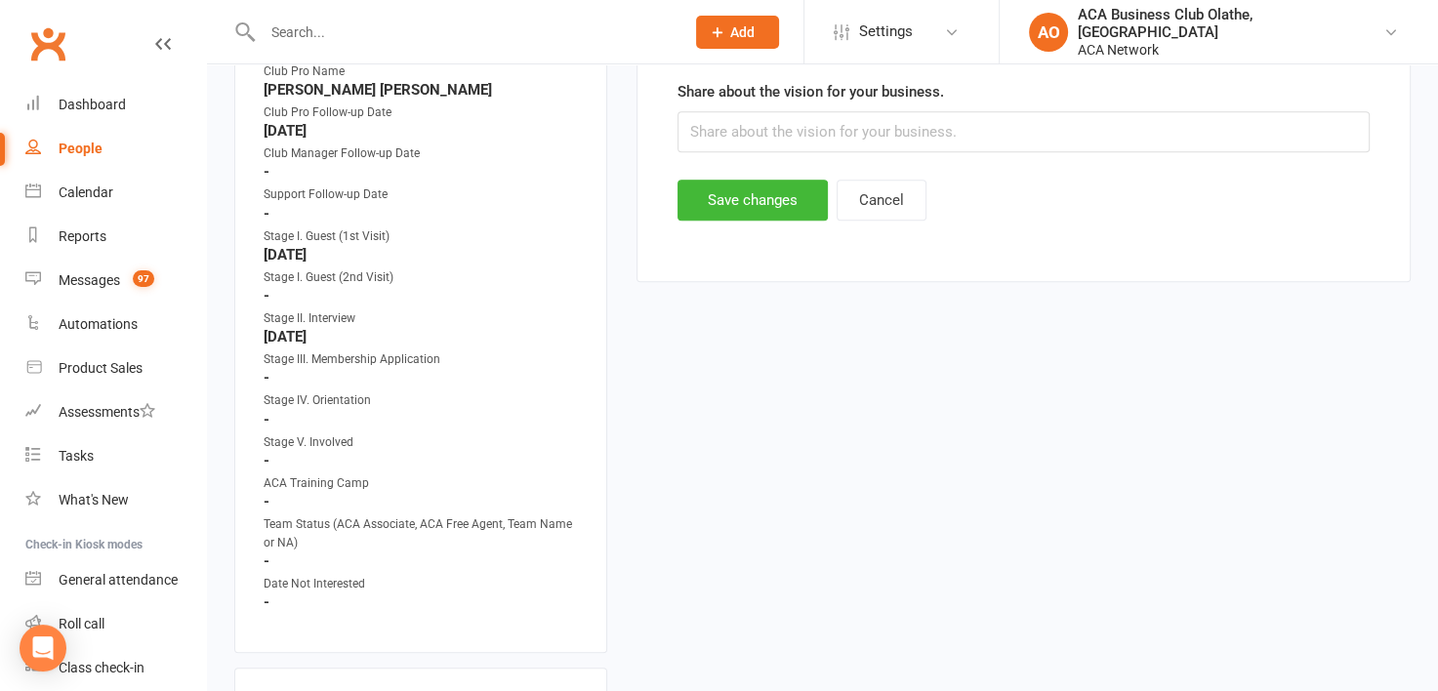
scroll to position [1033, 0]
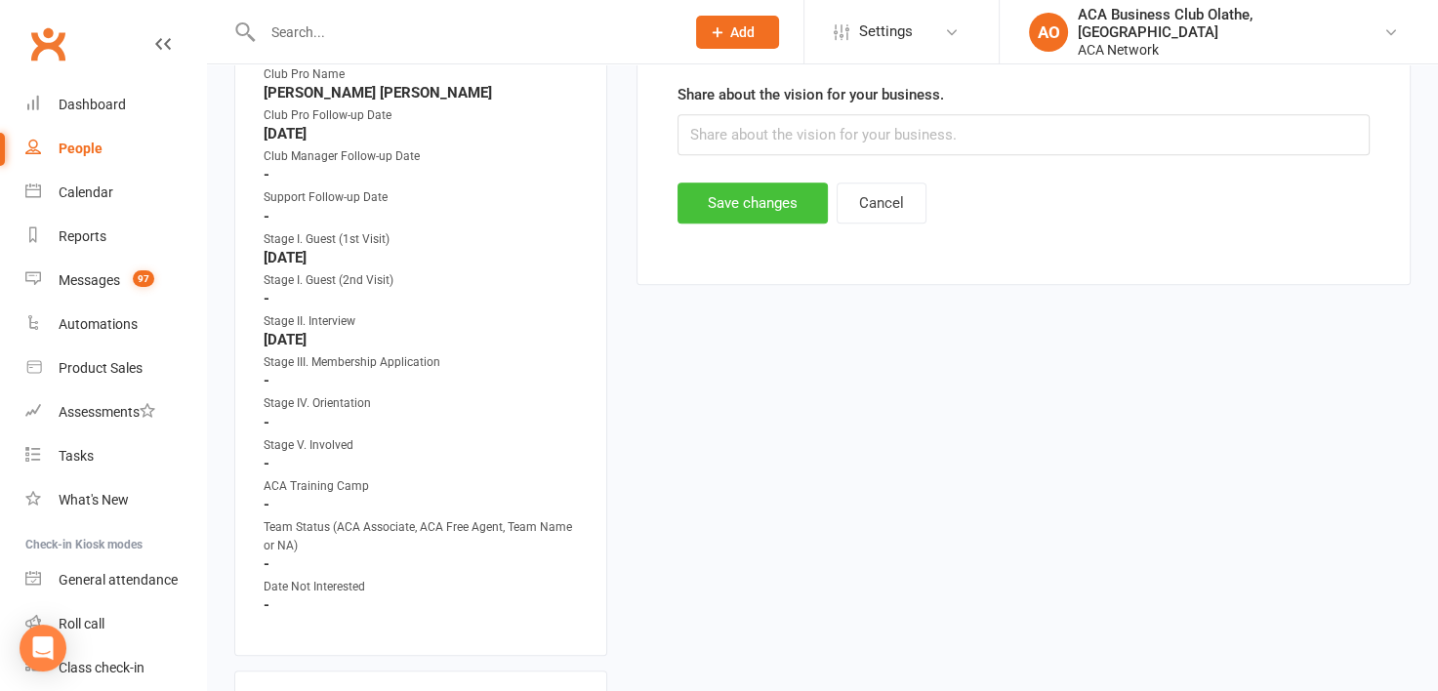
click at [753, 191] on button "Save changes" at bounding box center [753, 203] width 150 height 41
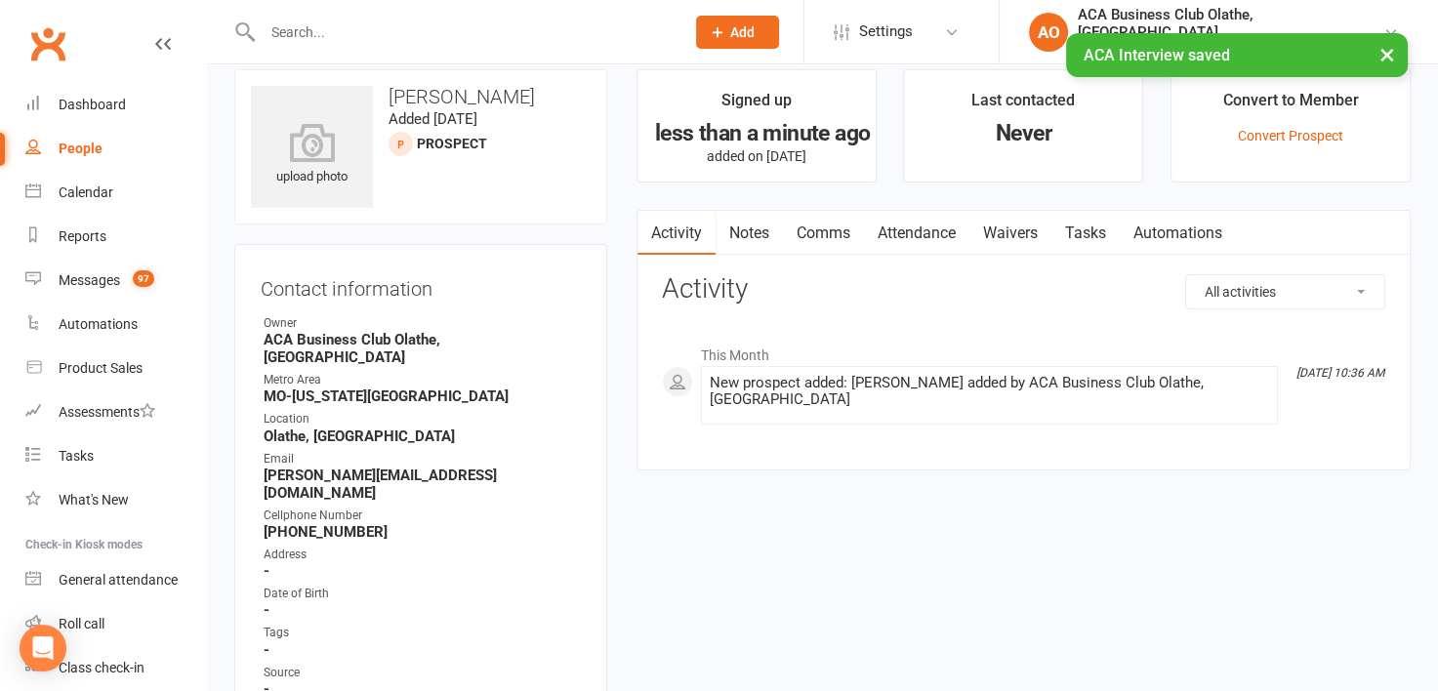
scroll to position [14, 0]
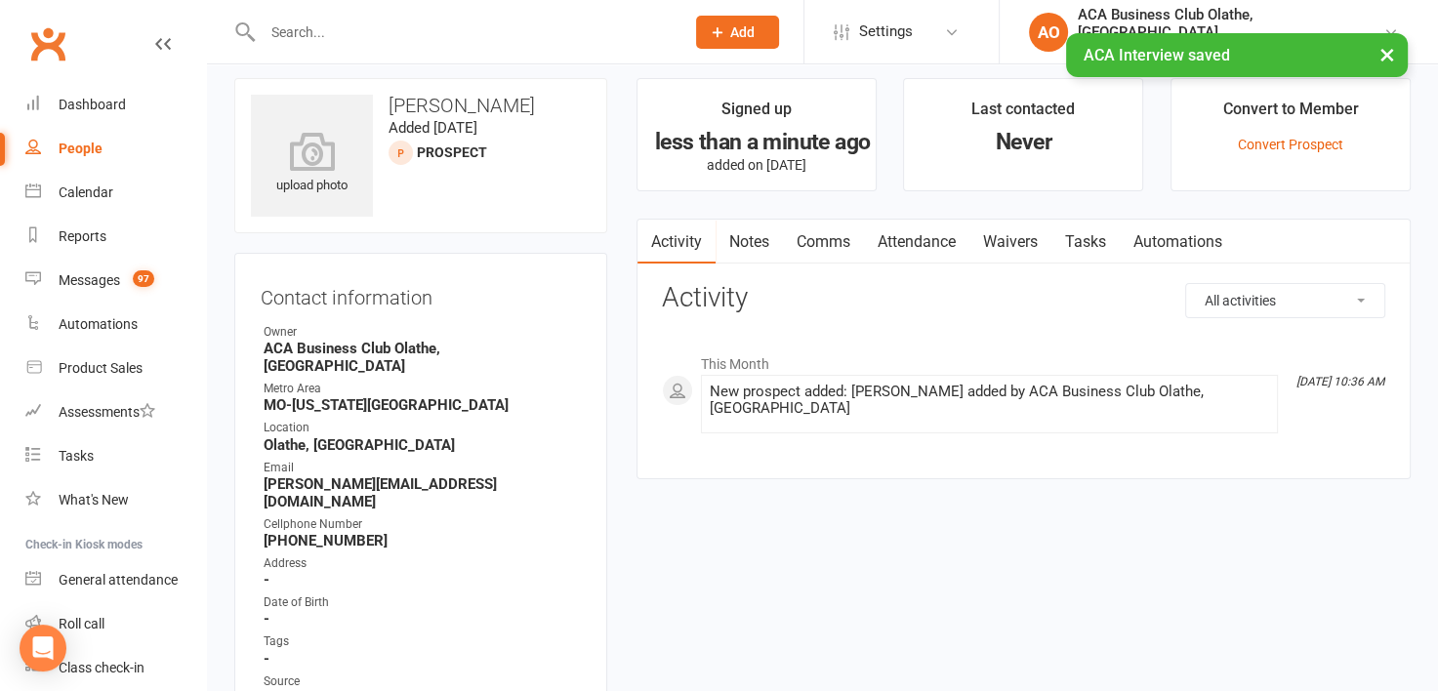
click at [742, 230] on link "Notes" at bounding box center [749, 242] width 67 height 45
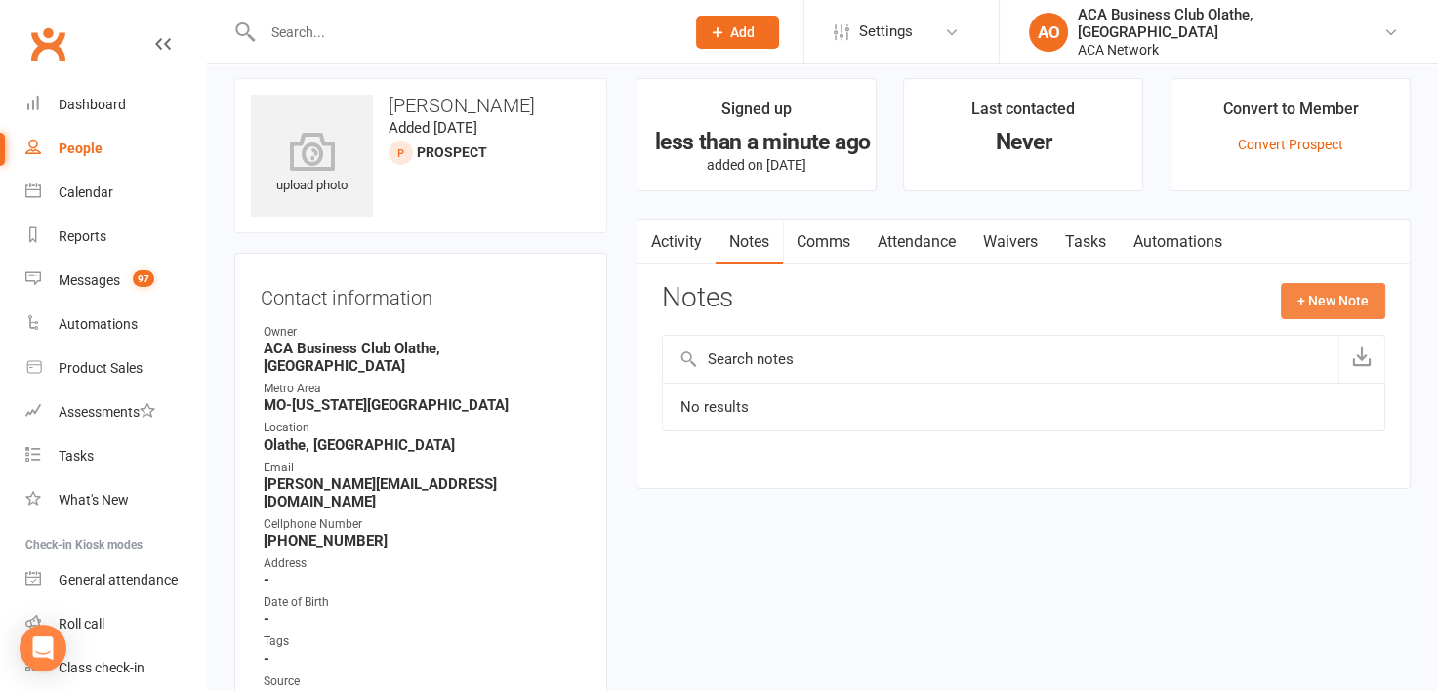
click at [1319, 303] on button "+ New Note" at bounding box center [1333, 300] width 104 height 35
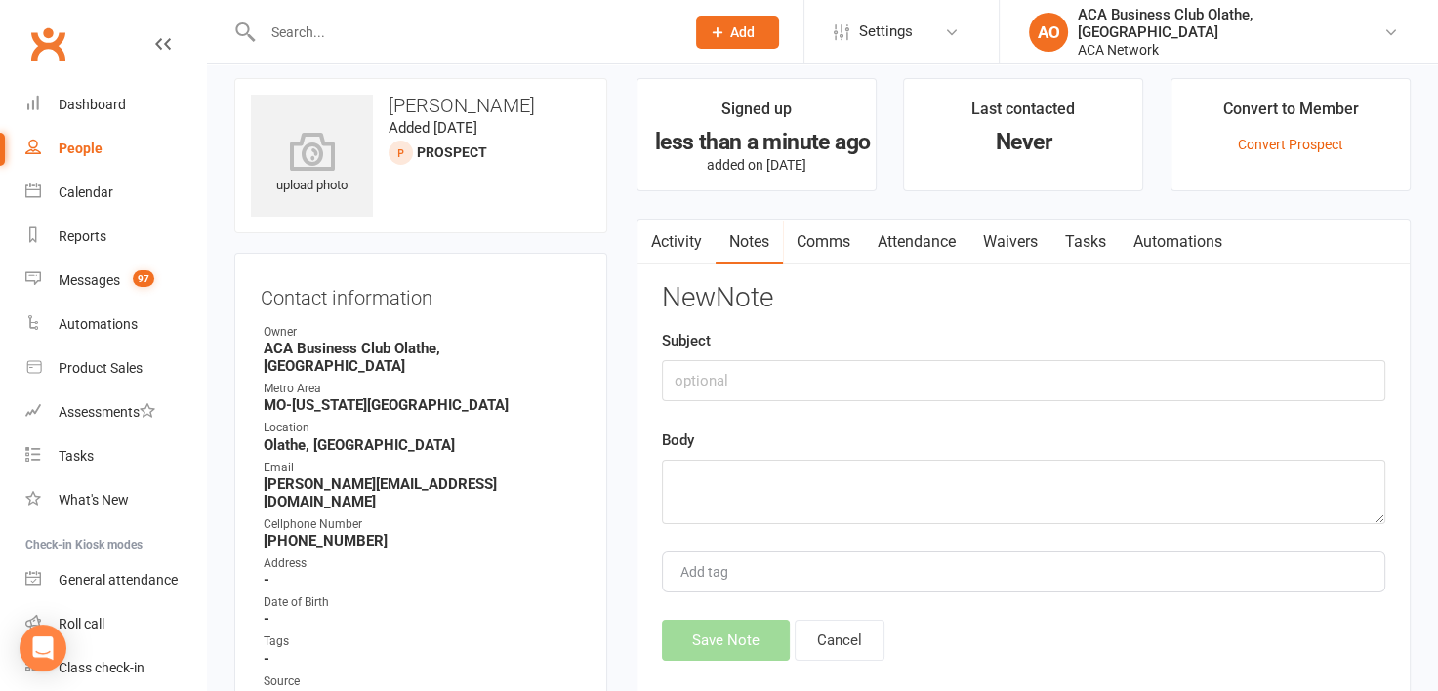
click at [1319, 303] on h3 "New Note" at bounding box center [1023, 298] width 723 height 30
click at [784, 379] on input "text" at bounding box center [1023, 380] width 723 height 41
type input "Follow Up Email - Membership Info"
click at [709, 484] on textarea at bounding box center [1023, 492] width 723 height 64
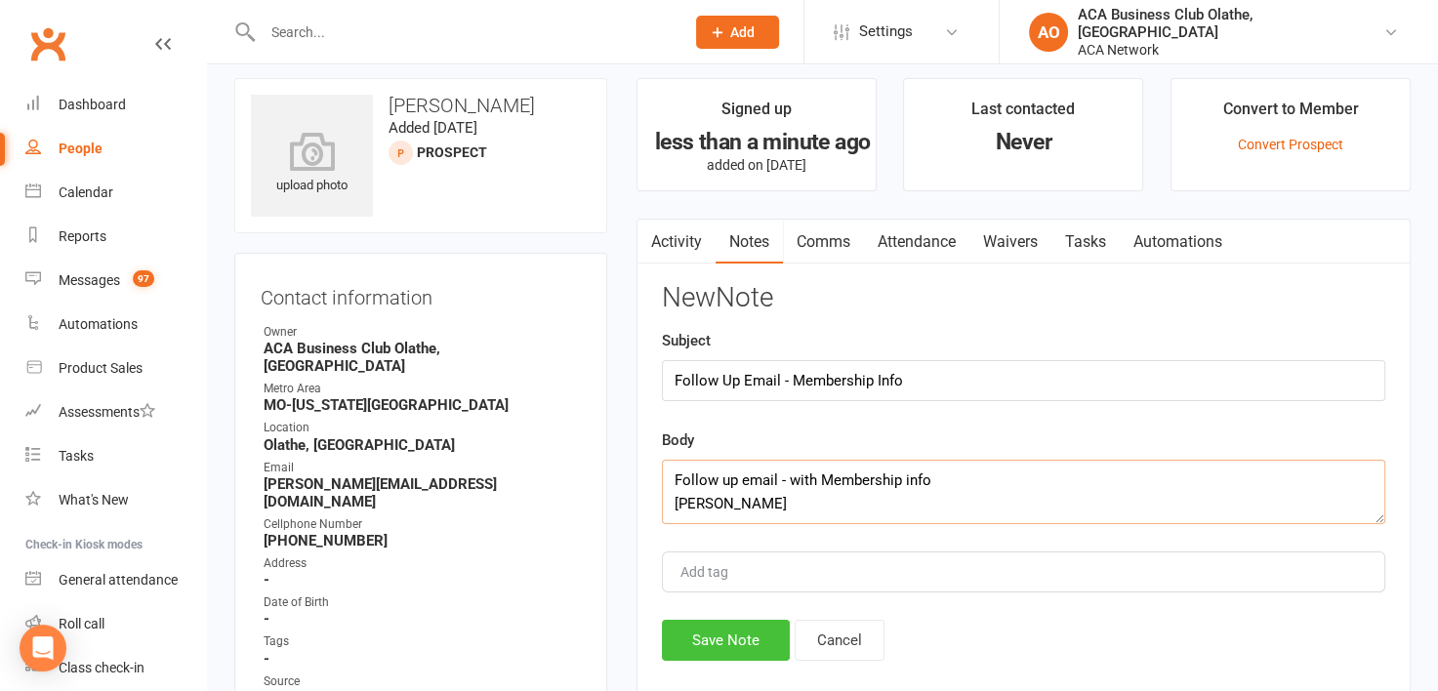
type textarea "Follow up email - with Membership info [PERSON_NAME]"
click at [703, 622] on button "Save Note" at bounding box center [726, 640] width 128 height 41
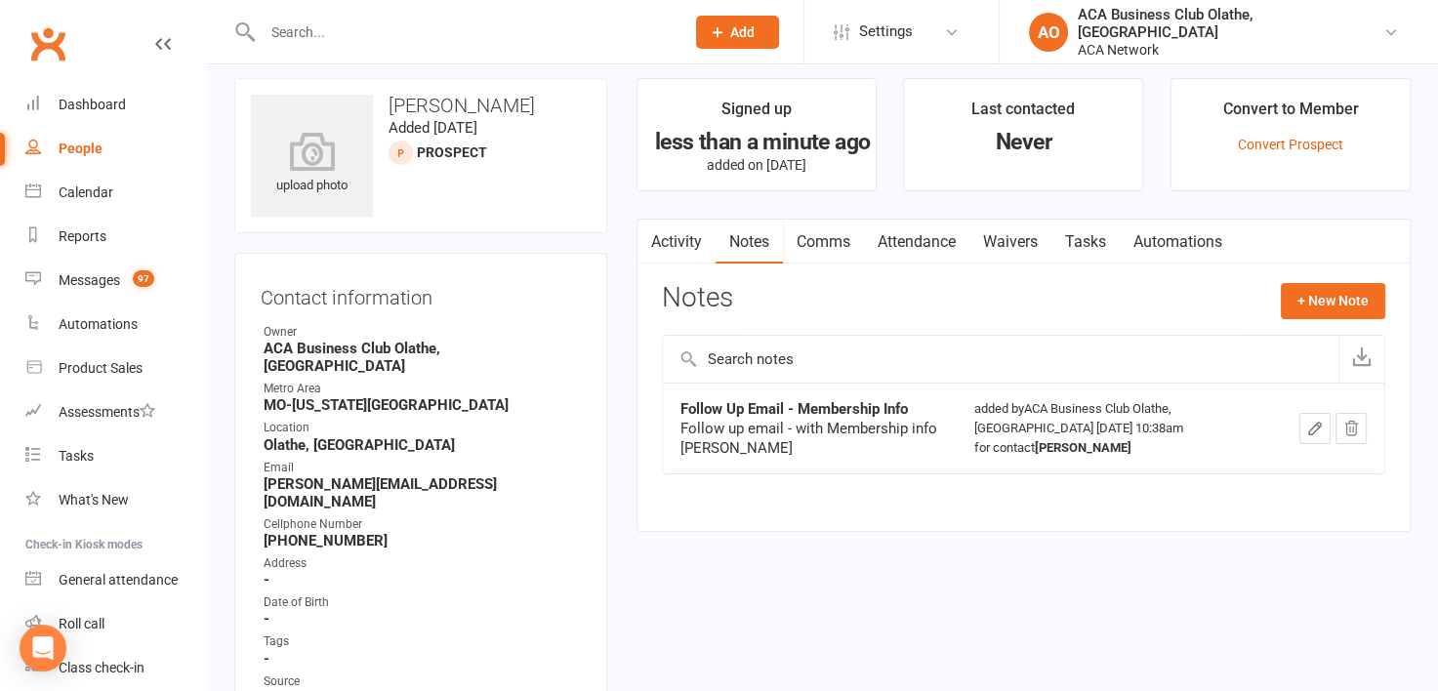
click at [296, 36] on input "text" at bounding box center [464, 32] width 414 height 27
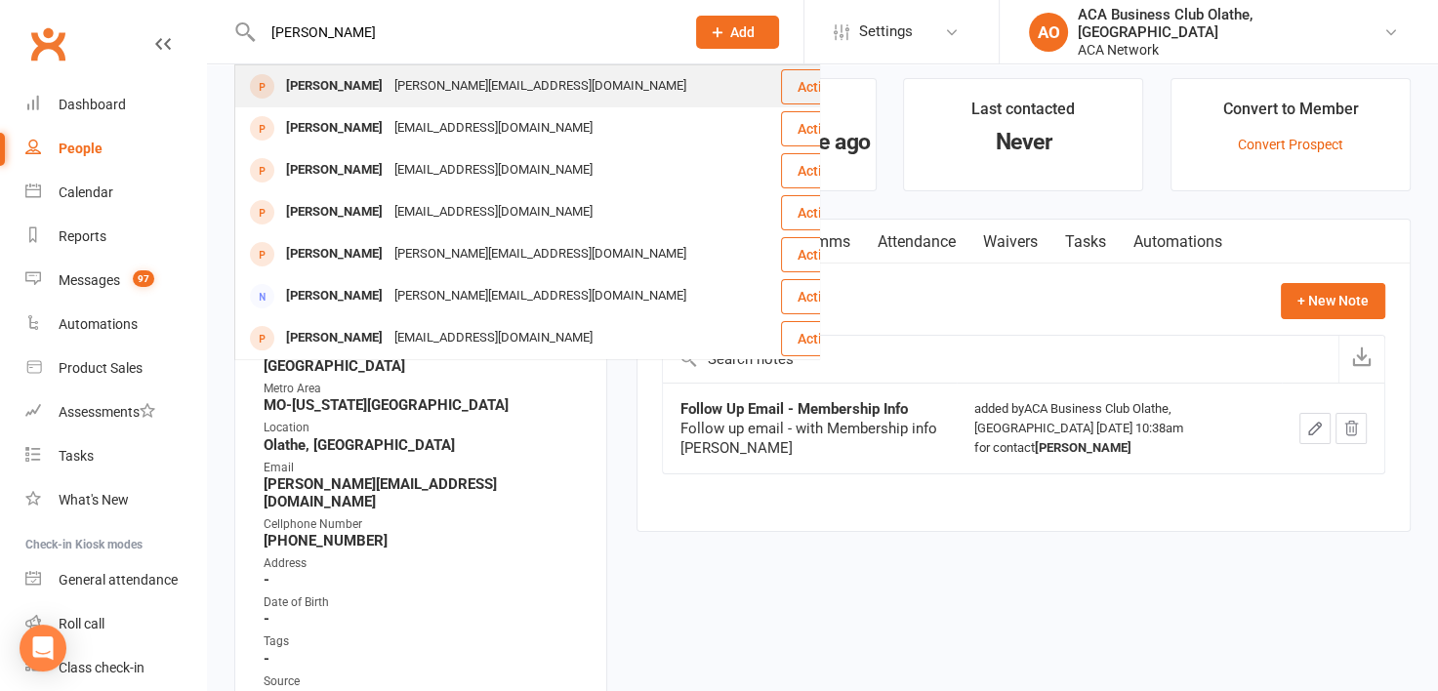
type input "[PERSON_NAME]"
click at [323, 99] on div "[PERSON_NAME]" at bounding box center [334, 86] width 108 height 28
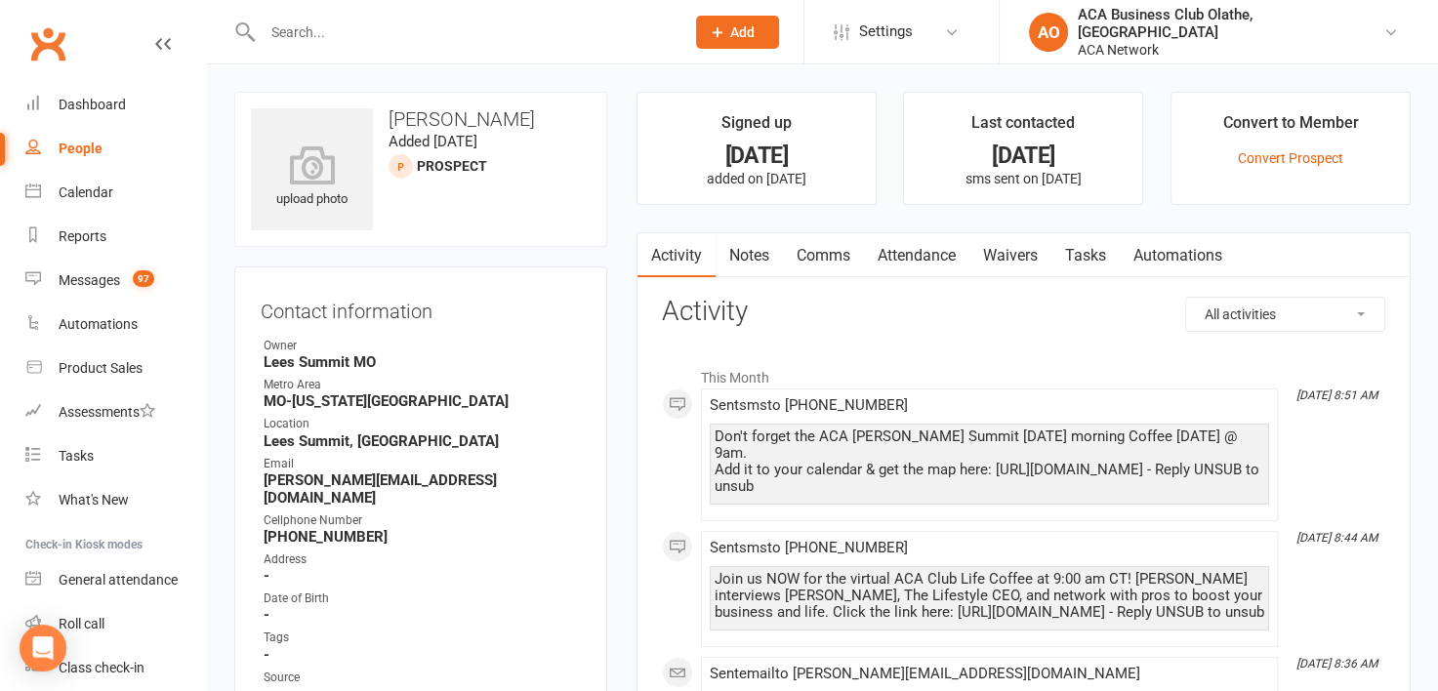
click at [735, 250] on link "Notes" at bounding box center [749, 255] width 67 height 45
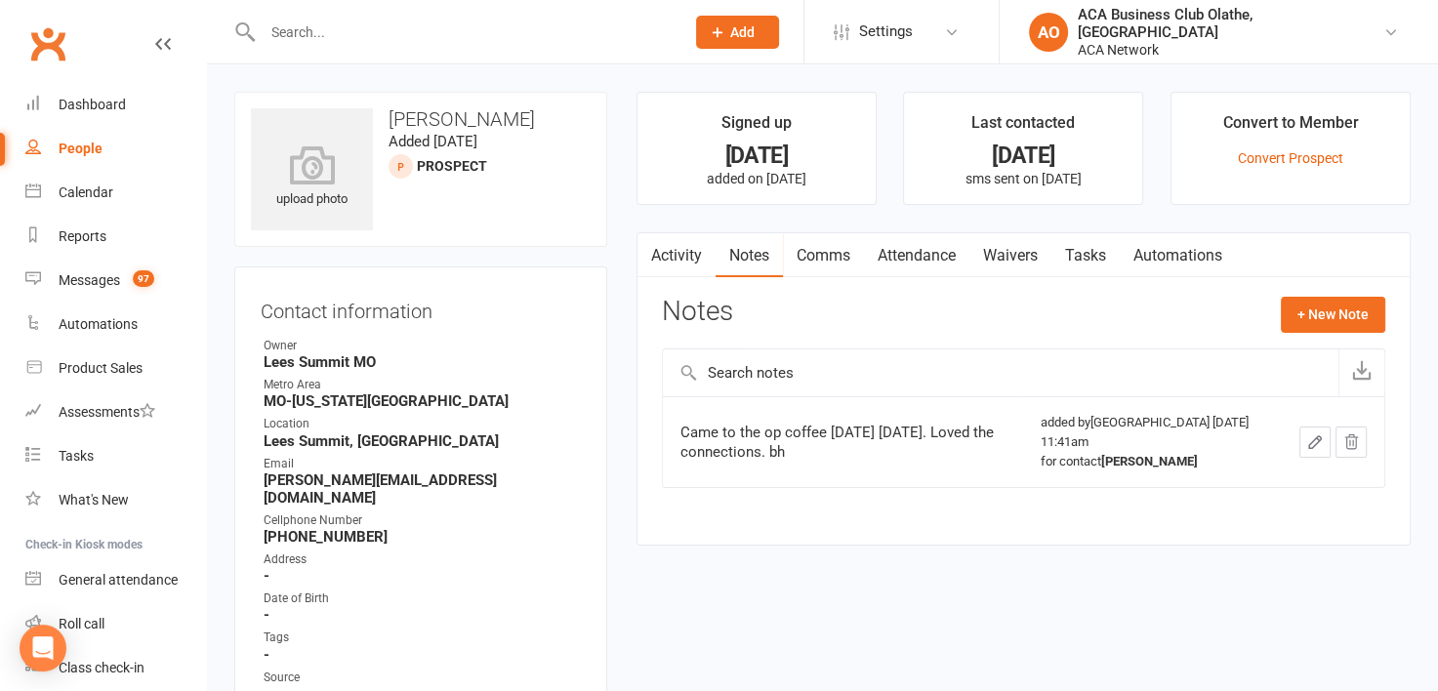
click at [755, 27] on span "Add" at bounding box center [742, 32] width 24 height 16
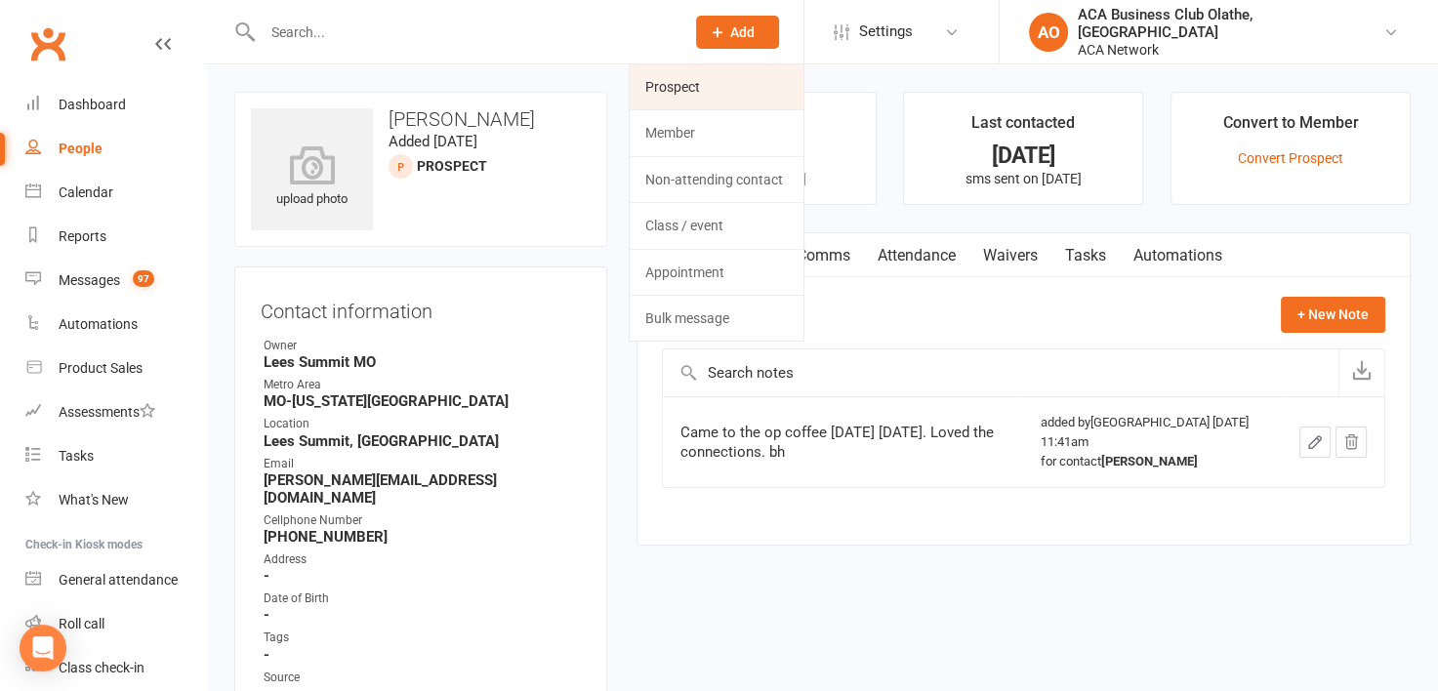
click at [804, 103] on link "Prospect" at bounding box center [717, 86] width 174 height 45
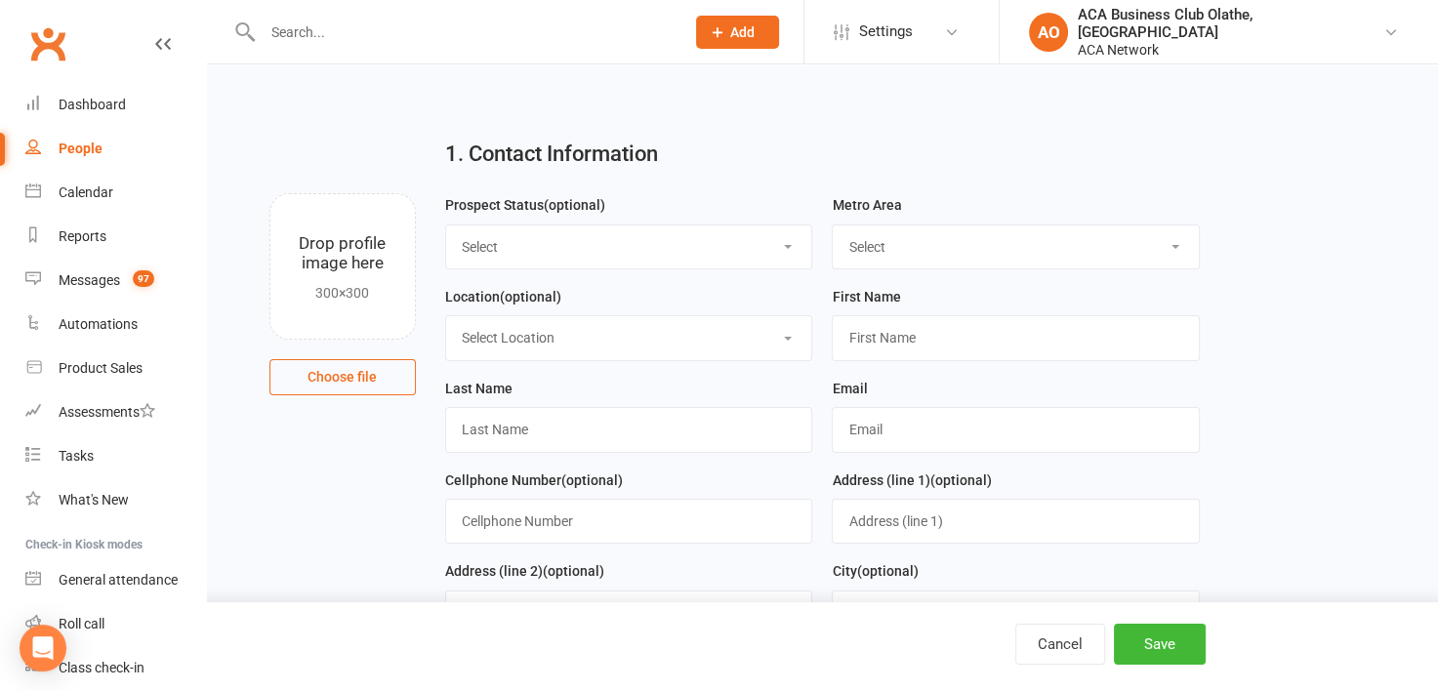
click at [1137, 239] on select "Select ACA AL-[GEOGRAPHIC_DATA] [GEOGRAPHIC_DATA]-Mobile [GEOGRAPHIC_DATA]-Ft. …" at bounding box center [1016, 247] width 366 height 43
select select "MO-[US_STATE][GEOGRAPHIC_DATA]"
click at [833, 226] on select "Select ACA AL-[GEOGRAPHIC_DATA] [GEOGRAPHIC_DATA]-Mobile [GEOGRAPHIC_DATA]-Ft. …" at bounding box center [1016, 247] width 366 height 43
click at [1014, 344] on input "text" at bounding box center [1016, 337] width 368 height 45
type input "[PERSON_NAME]"
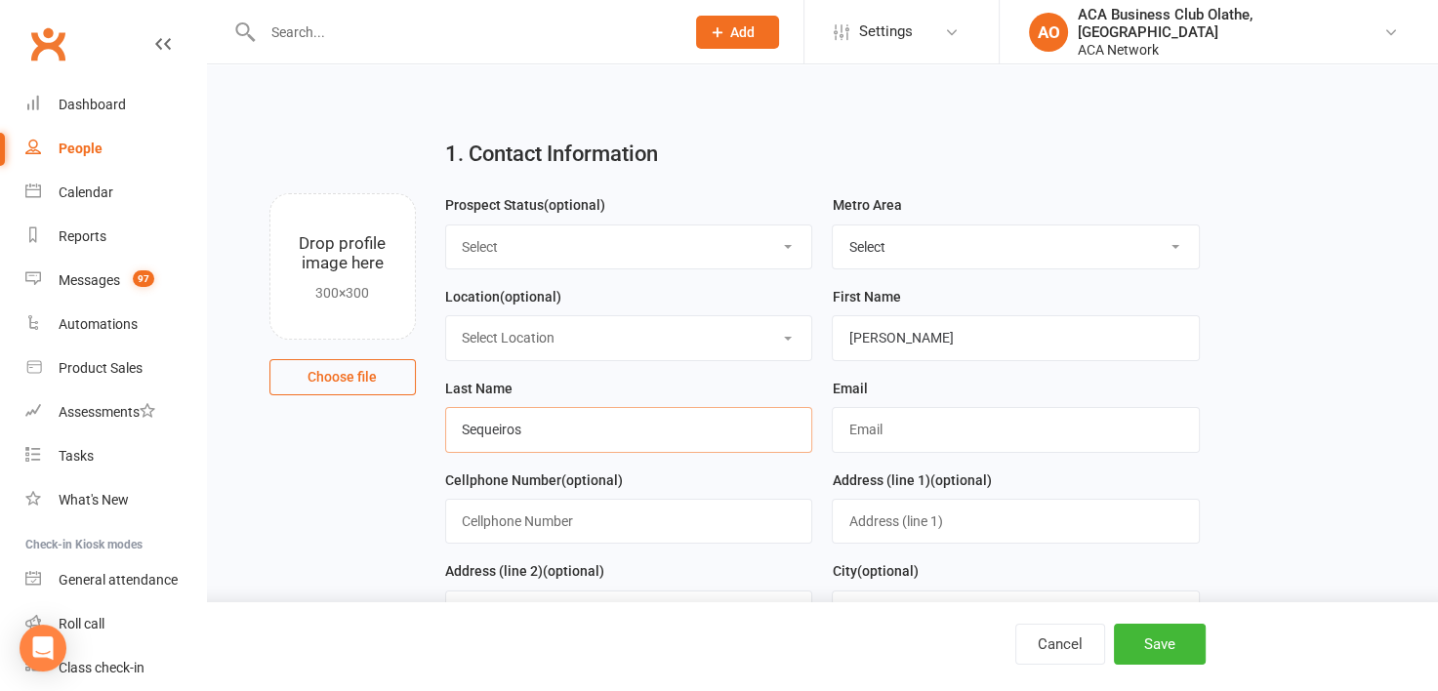
type input "Sequeiros"
click at [949, 419] on input "text" at bounding box center [1016, 429] width 368 height 45
type input "[PERSON_NAME][EMAIL_ADDRESS][DOMAIN_NAME]"
click at [681, 520] on input "text" at bounding box center [629, 521] width 368 height 45
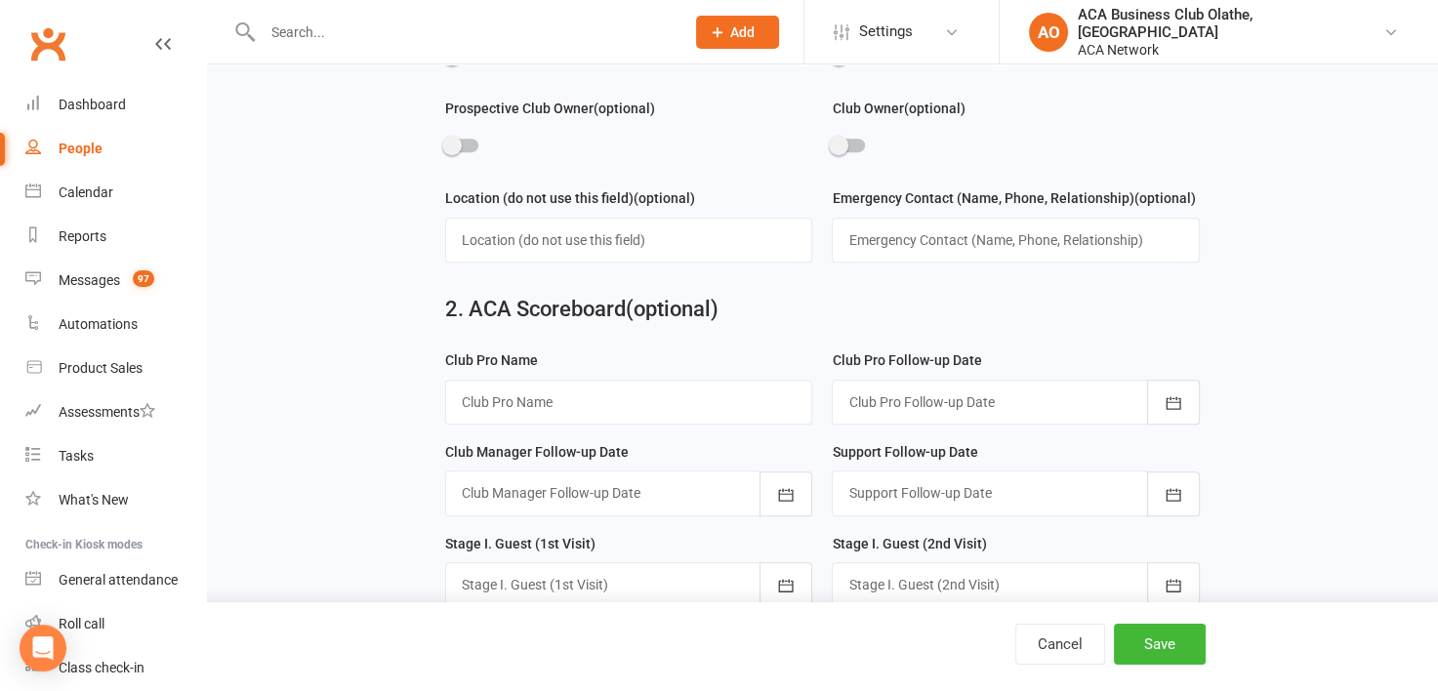
scroll to position [928, 0]
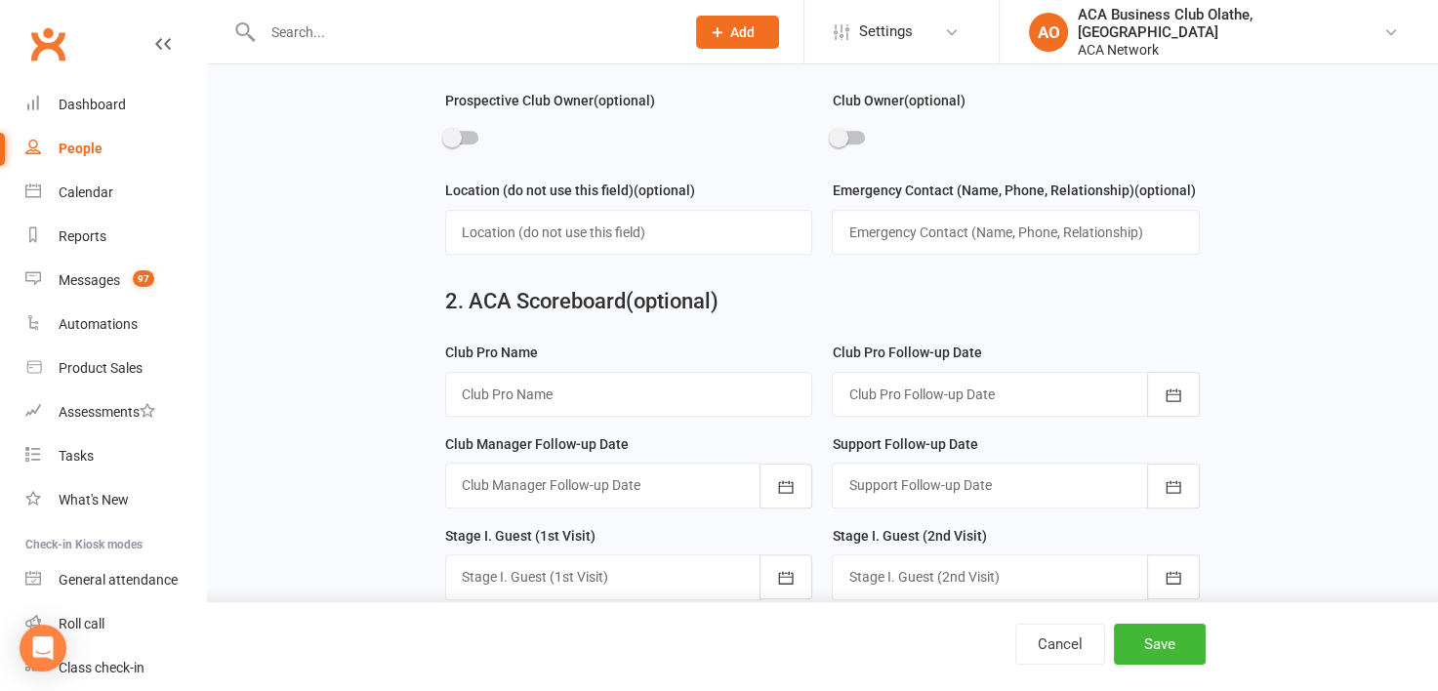
type input "[PHONE_NUMBER]"
click at [509, 388] on input "text" at bounding box center [629, 394] width 368 height 45
type input "[PERSON_NAME] [PERSON_NAME]"
click at [1012, 390] on div at bounding box center [1016, 394] width 368 height 45
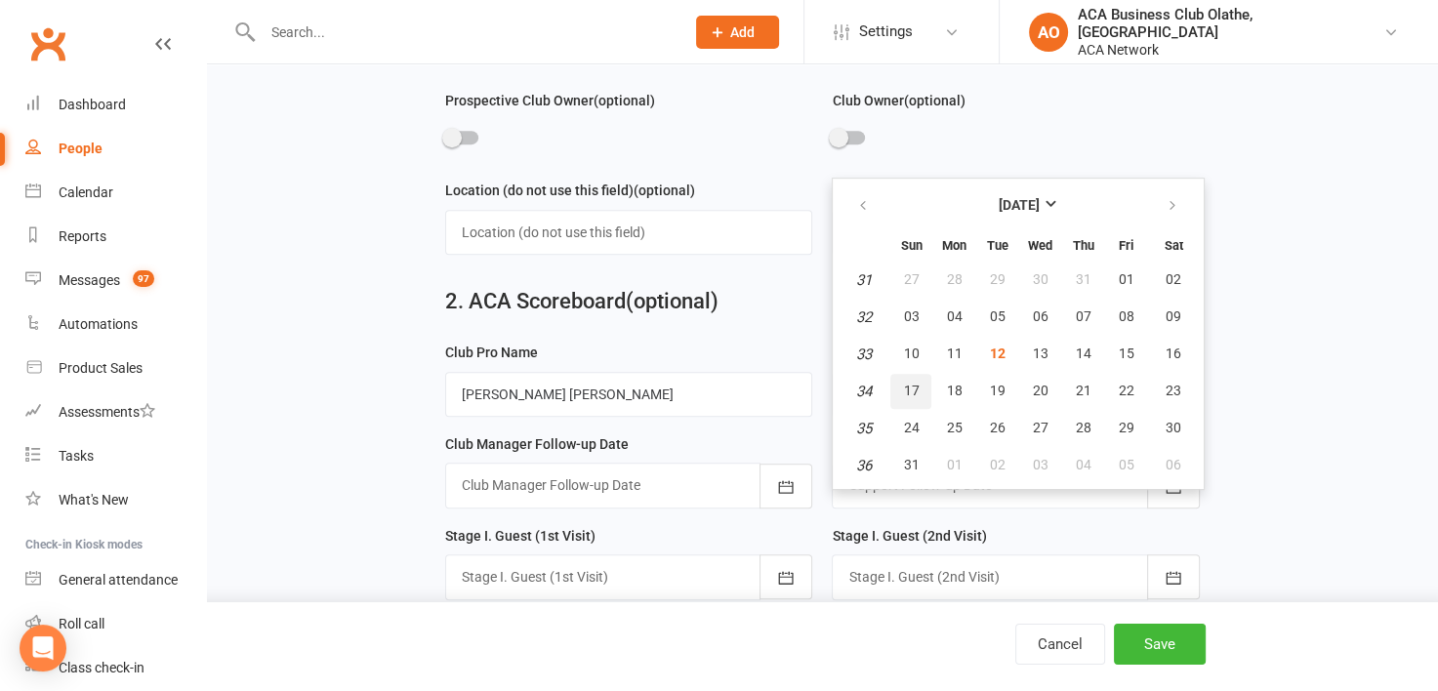
click at [912, 374] on button "17" at bounding box center [910, 391] width 41 height 35
type input "[DATE]"
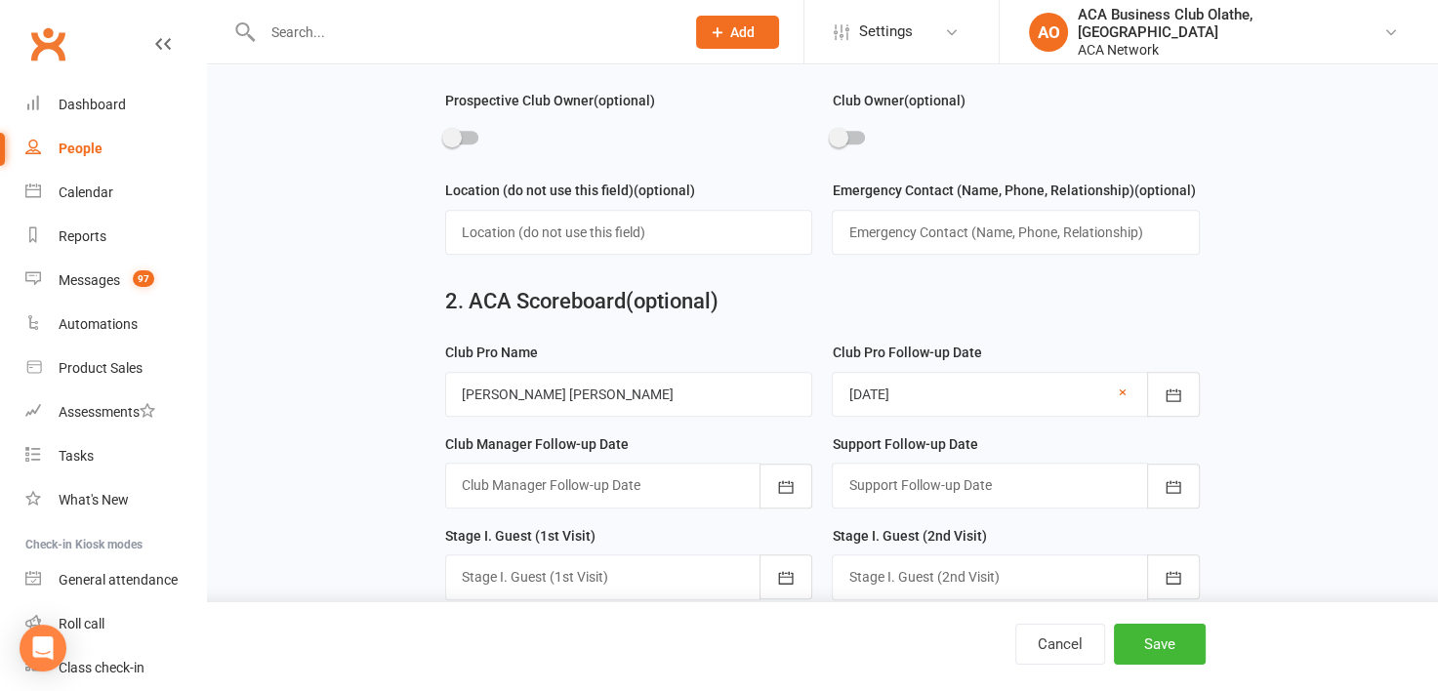
click at [603, 569] on div at bounding box center [629, 577] width 368 height 45
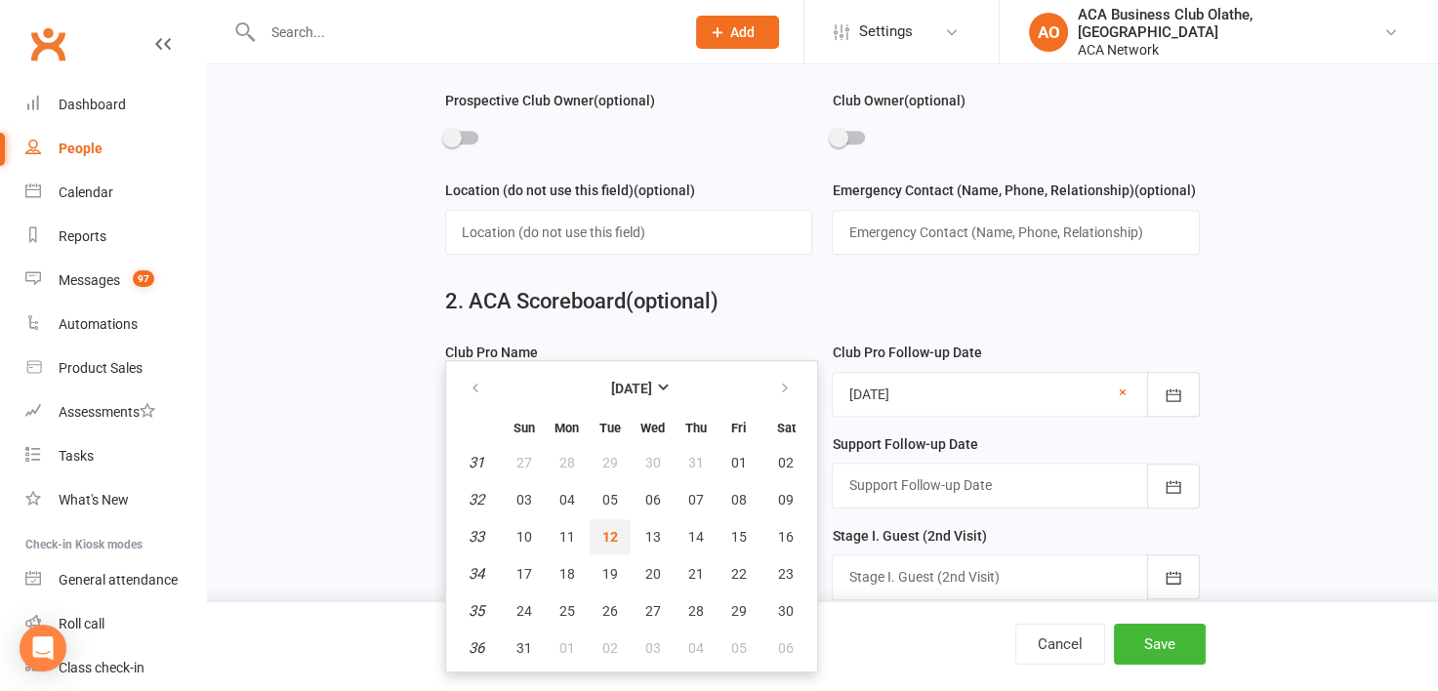
click at [609, 529] on span "12" at bounding box center [610, 537] width 16 height 16
type input "[DATE]"
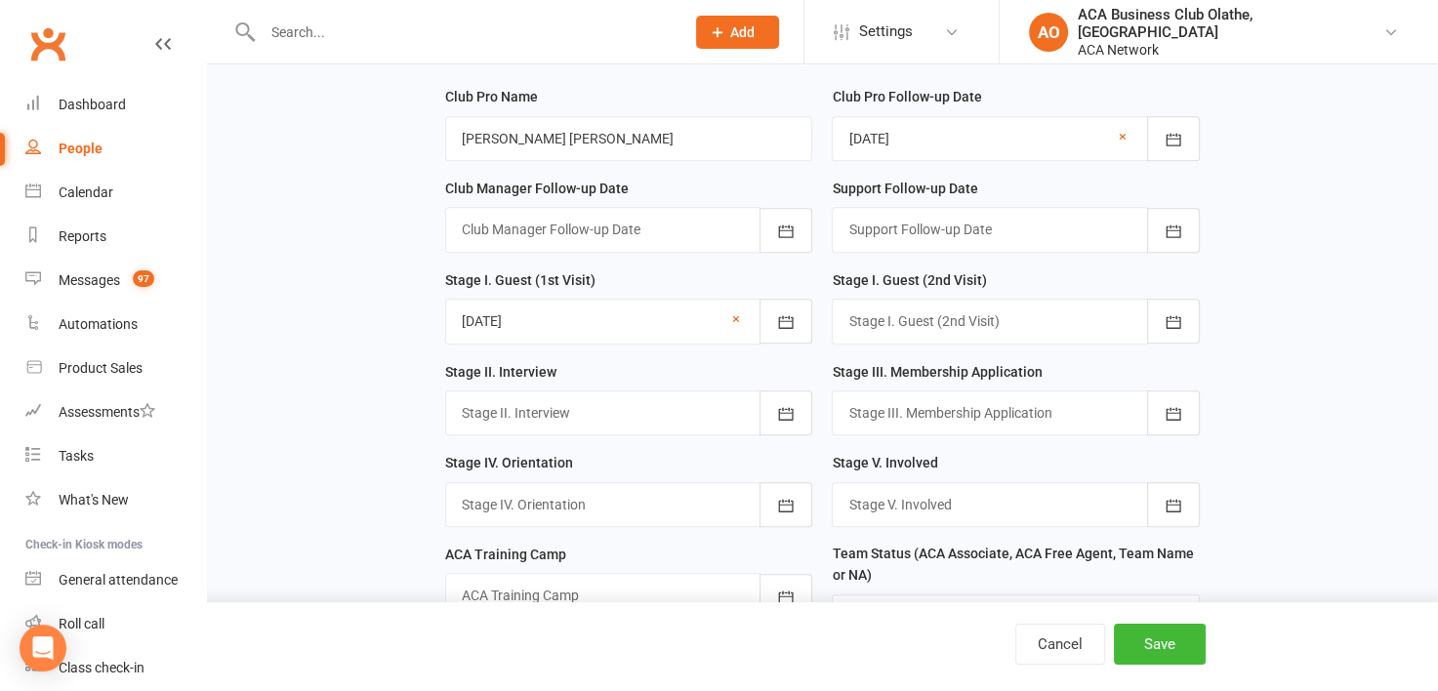
scroll to position [1187, 0]
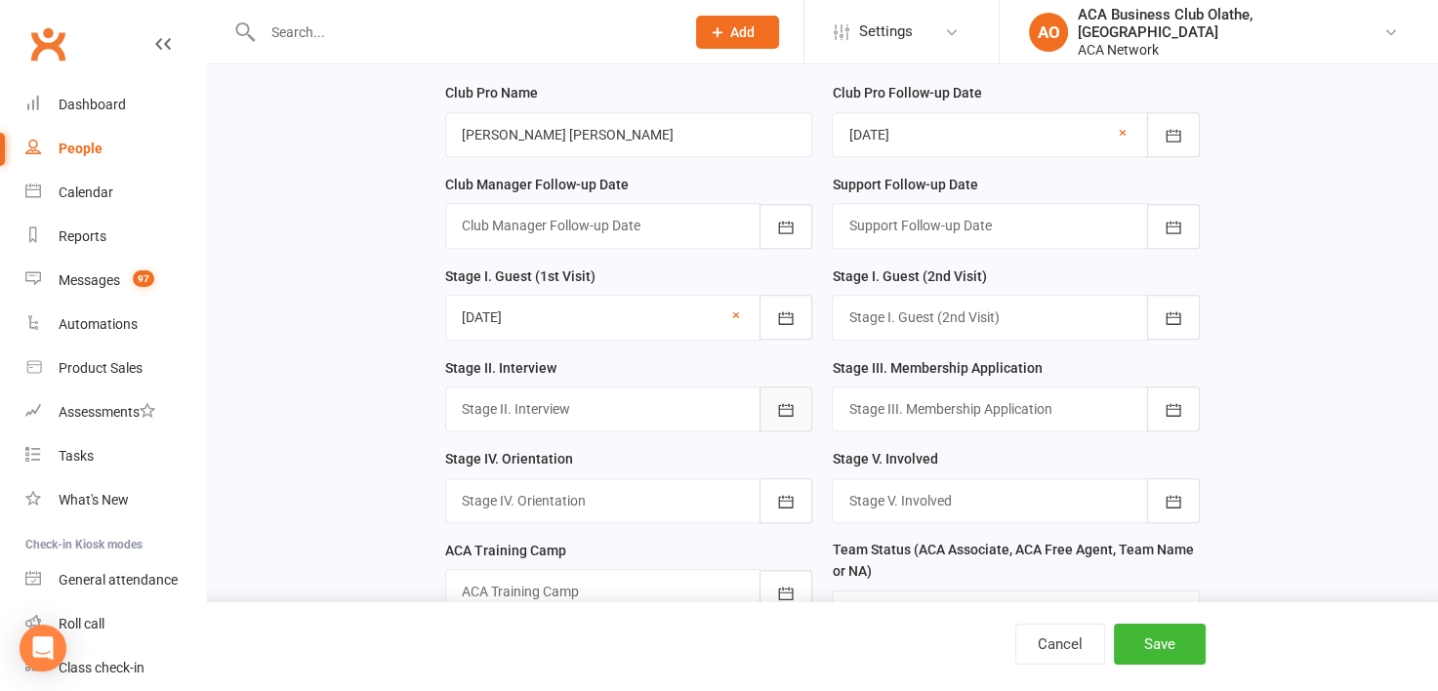
click at [783, 403] on icon "button" at bounding box center [786, 409] width 15 height 13
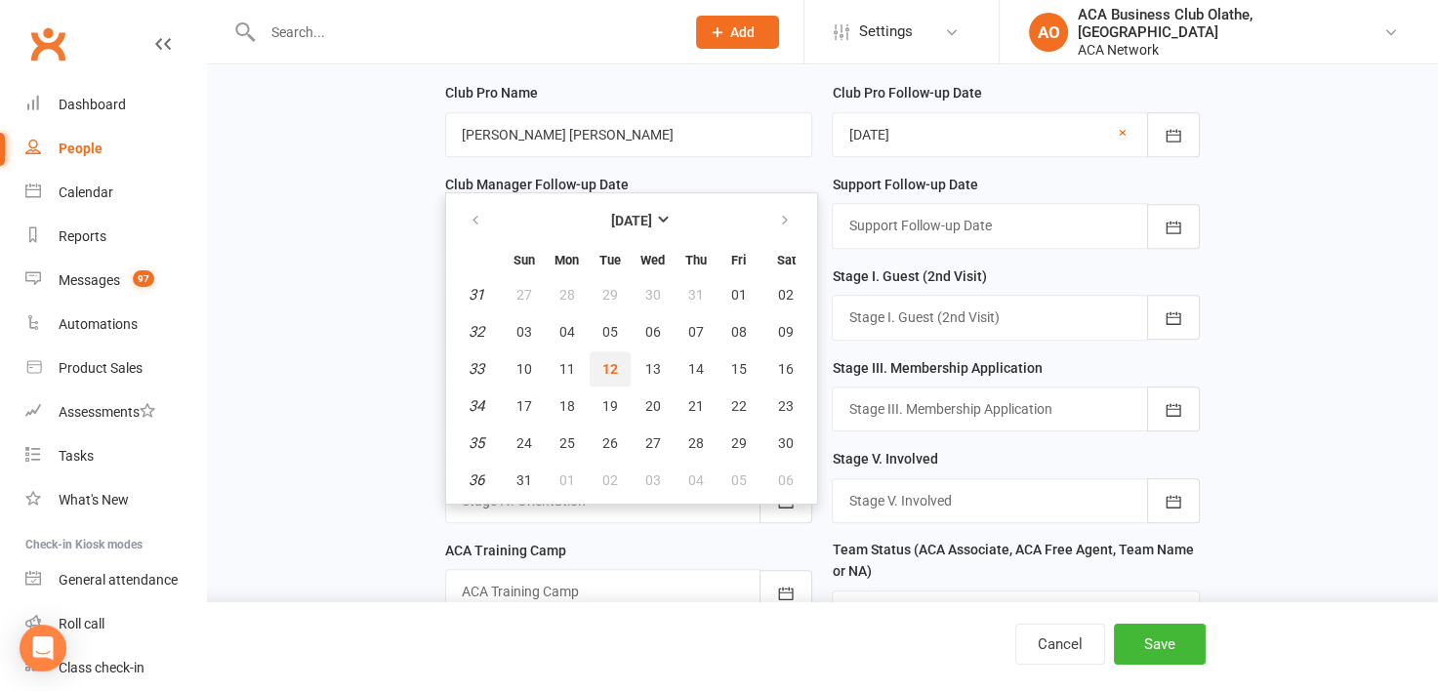
click at [609, 361] on span "12" at bounding box center [610, 369] width 16 height 16
type input "[DATE]"
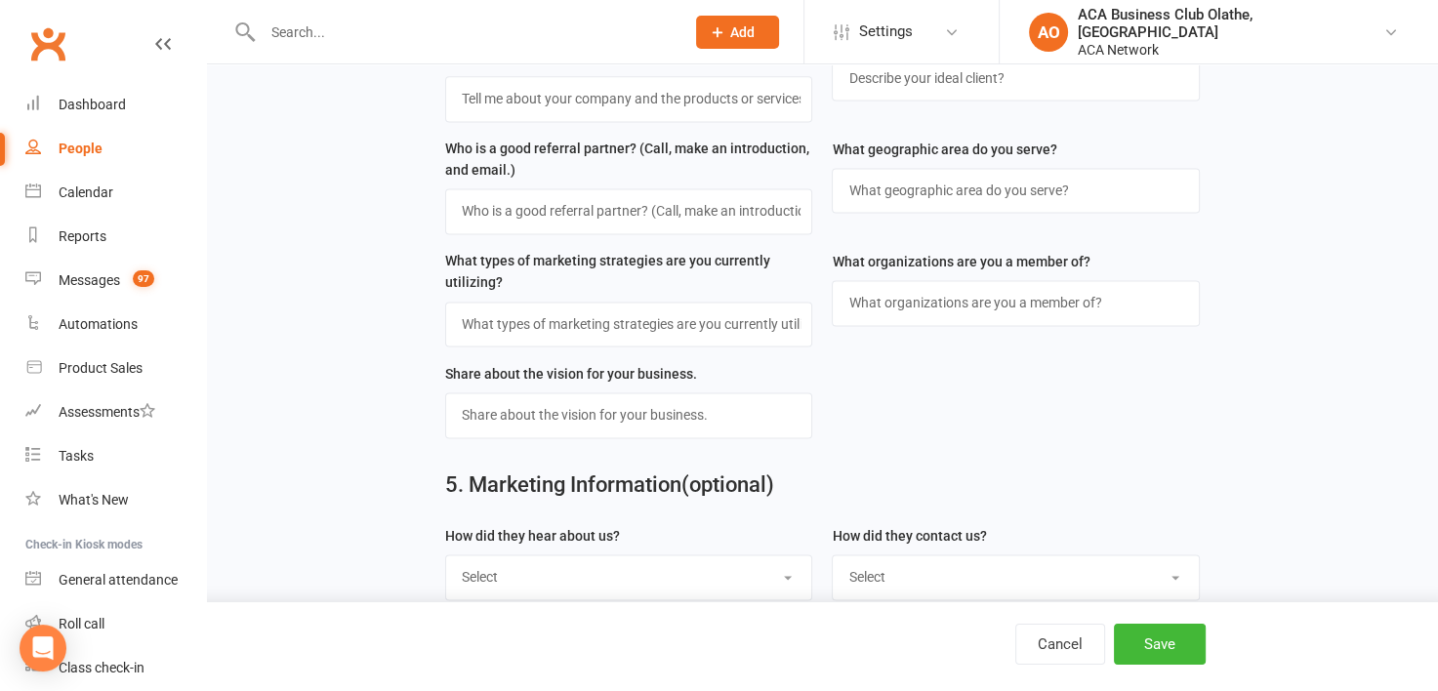
scroll to position [2887, 0]
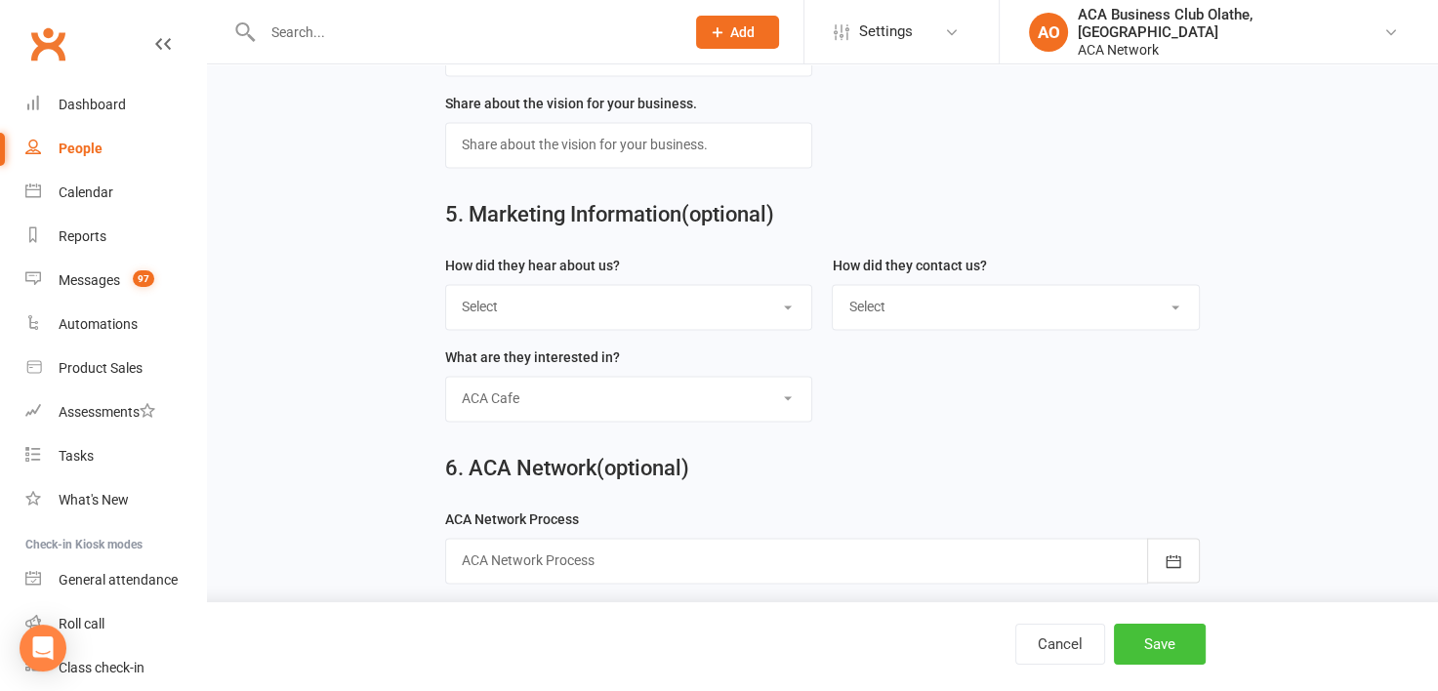
click at [1169, 649] on button "Save" at bounding box center [1160, 644] width 92 height 41
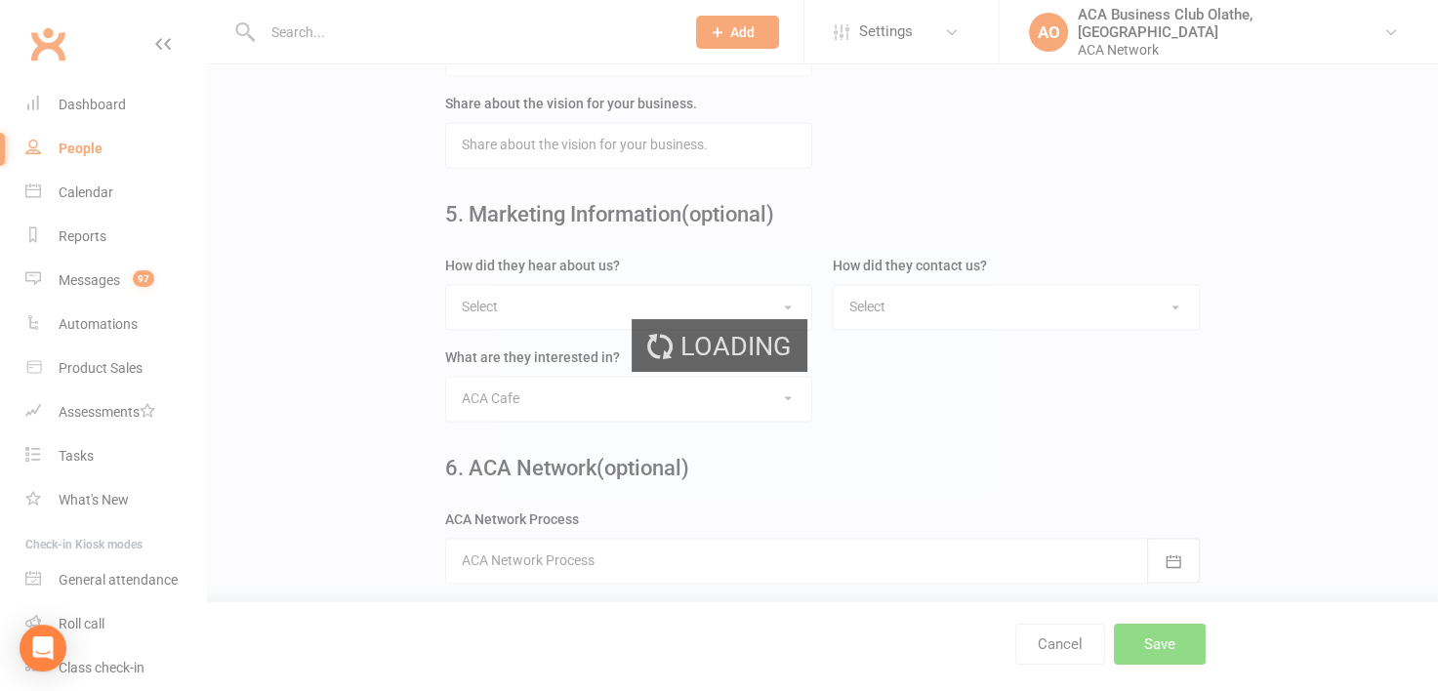
scroll to position [0, 0]
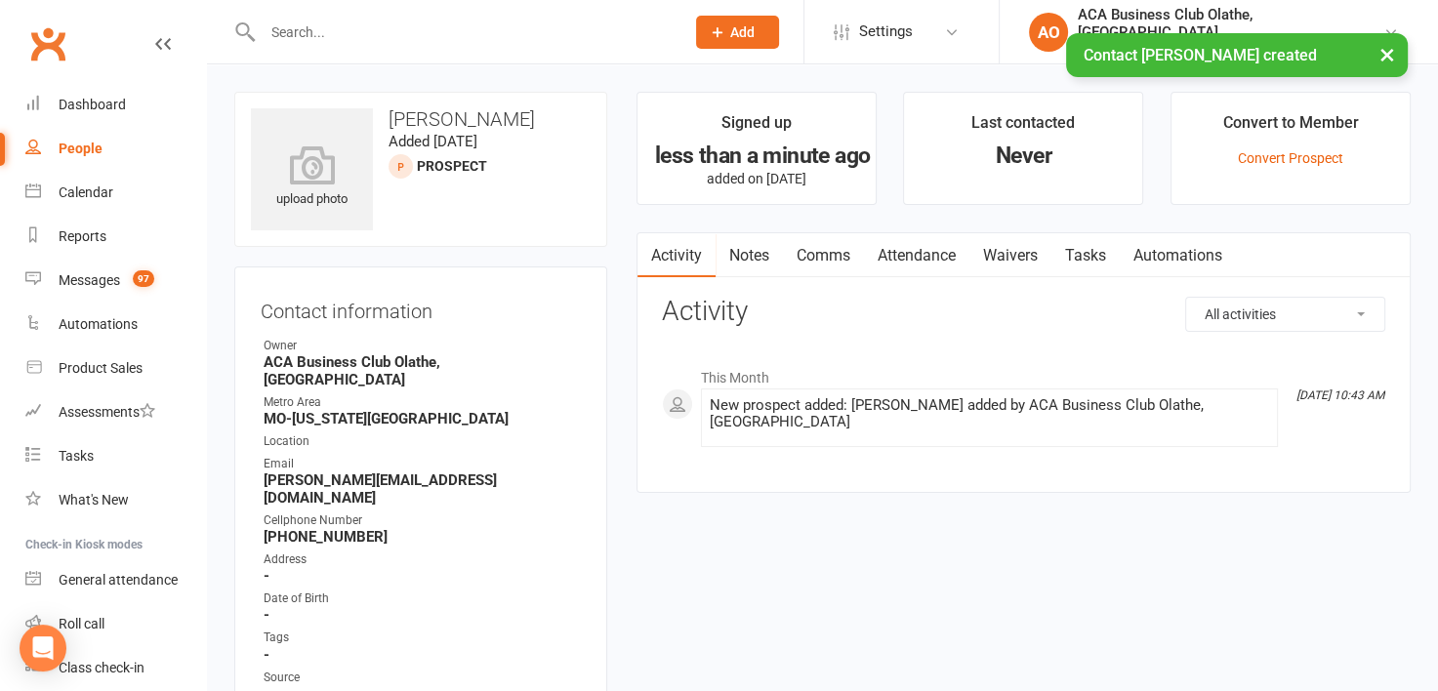
click at [729, 242] on link "Notes" at bounding box center [749, 255] width 67 height 45
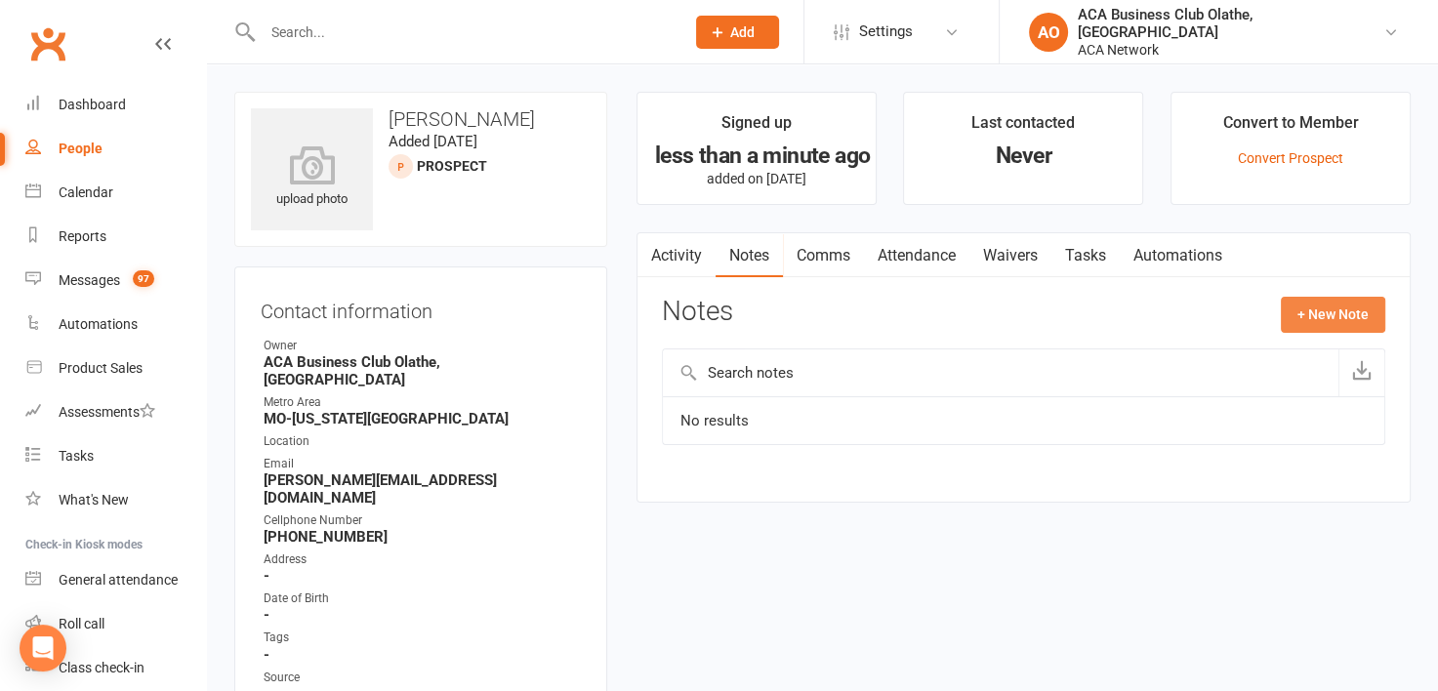
click at [1307, 311] on button "+ New Note" at bounding box center [1333, 314] width 104 height 35
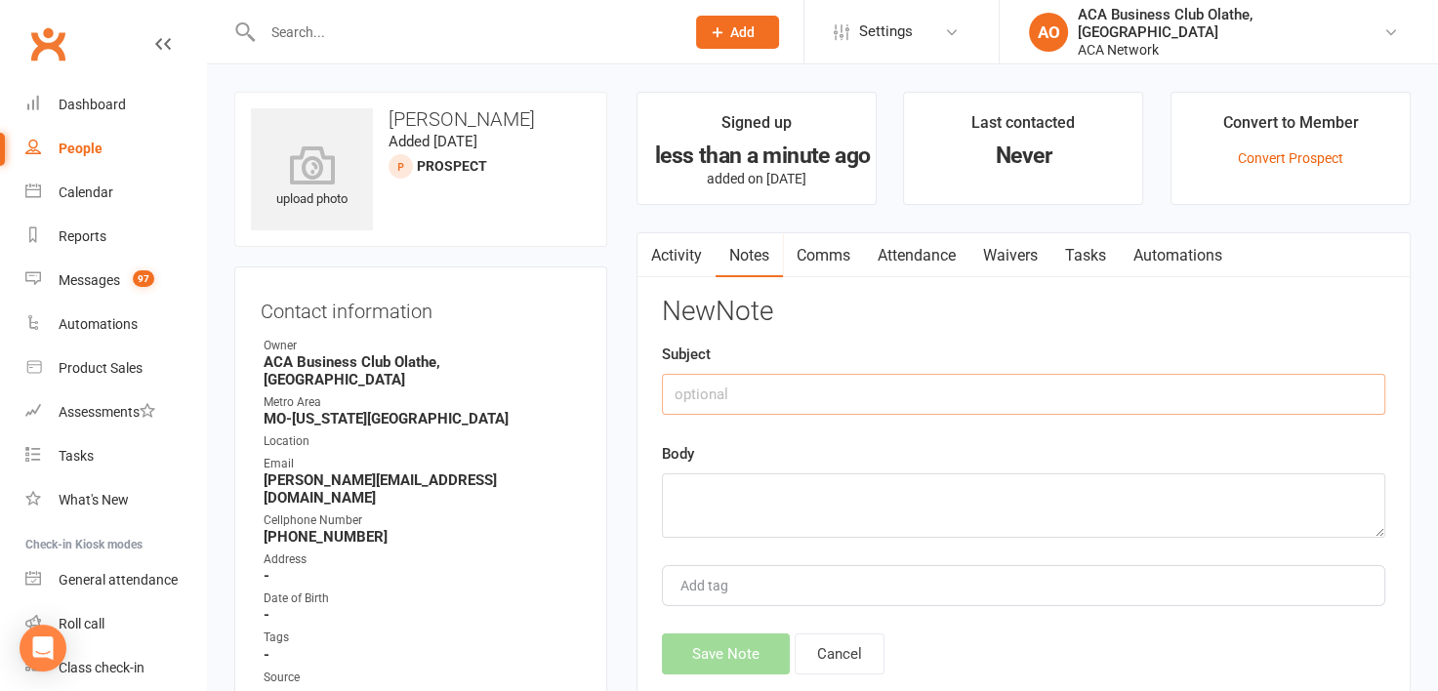
click at [754, 395] on input "text" at bounding box center [1023, 394] width 723 height 41
type input "Follow up email - membership info"
click at [695, 480] on textarea at bounding box center [1023, 506] width 723 height 64
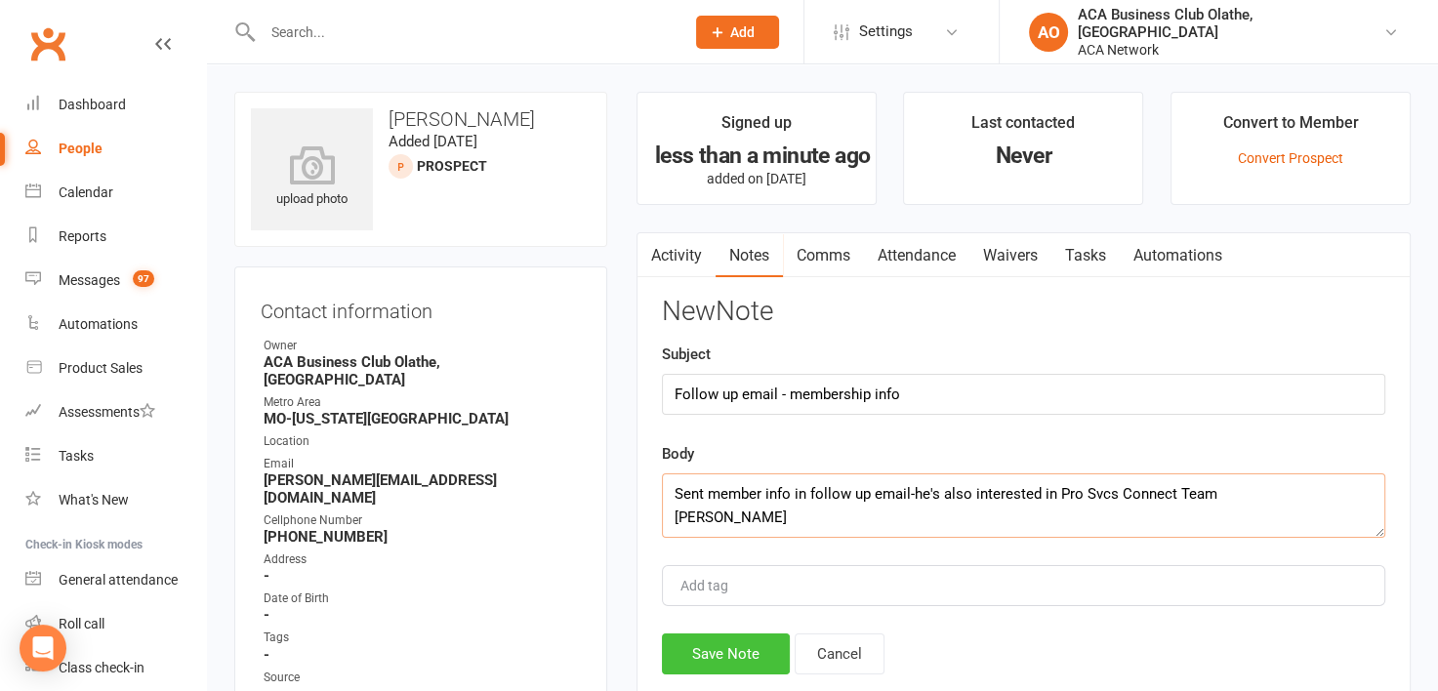
type textarea "Sent member info in follow up email-he's also interested in Pro Svcs Connect Te…"
click at [761, 647] on button "Save Note" at bounding box center [726, 654] width 128 height 41
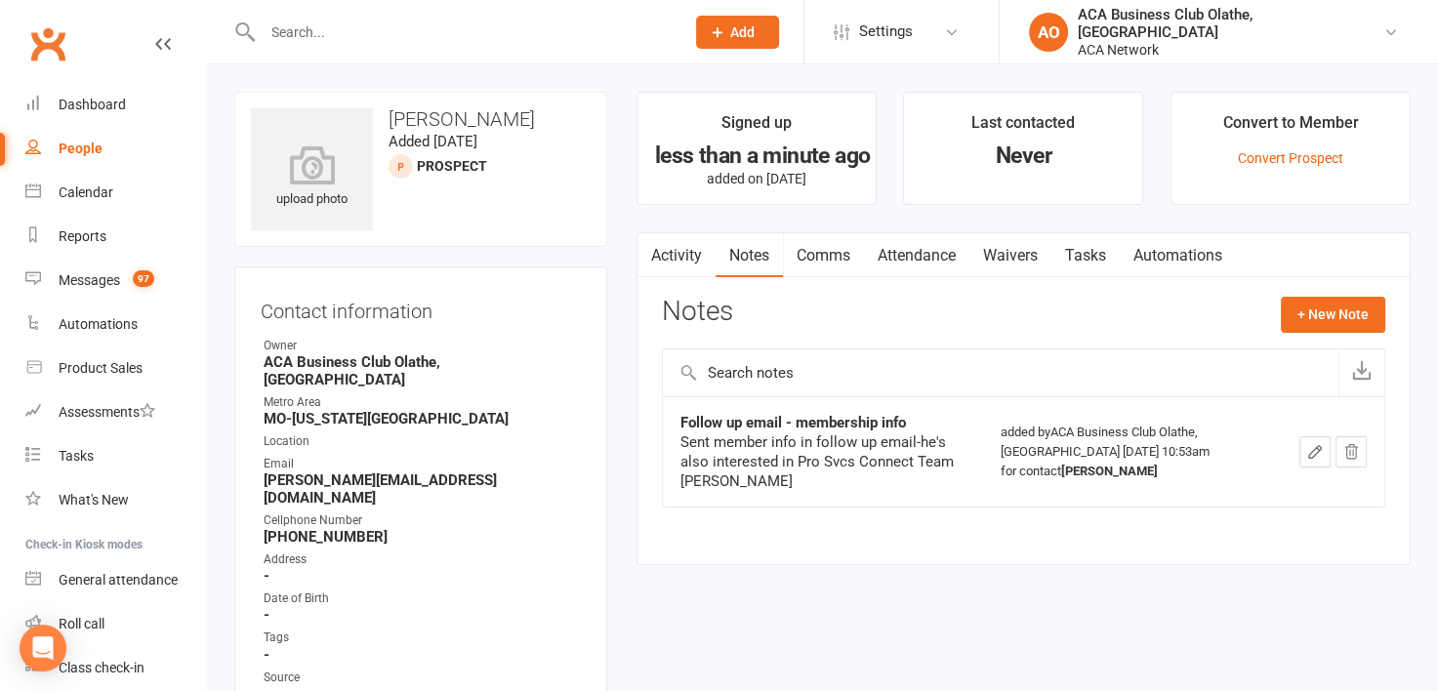
click at [300, 39] on input "text" at bounding box center [464, 32] width 414 height 27
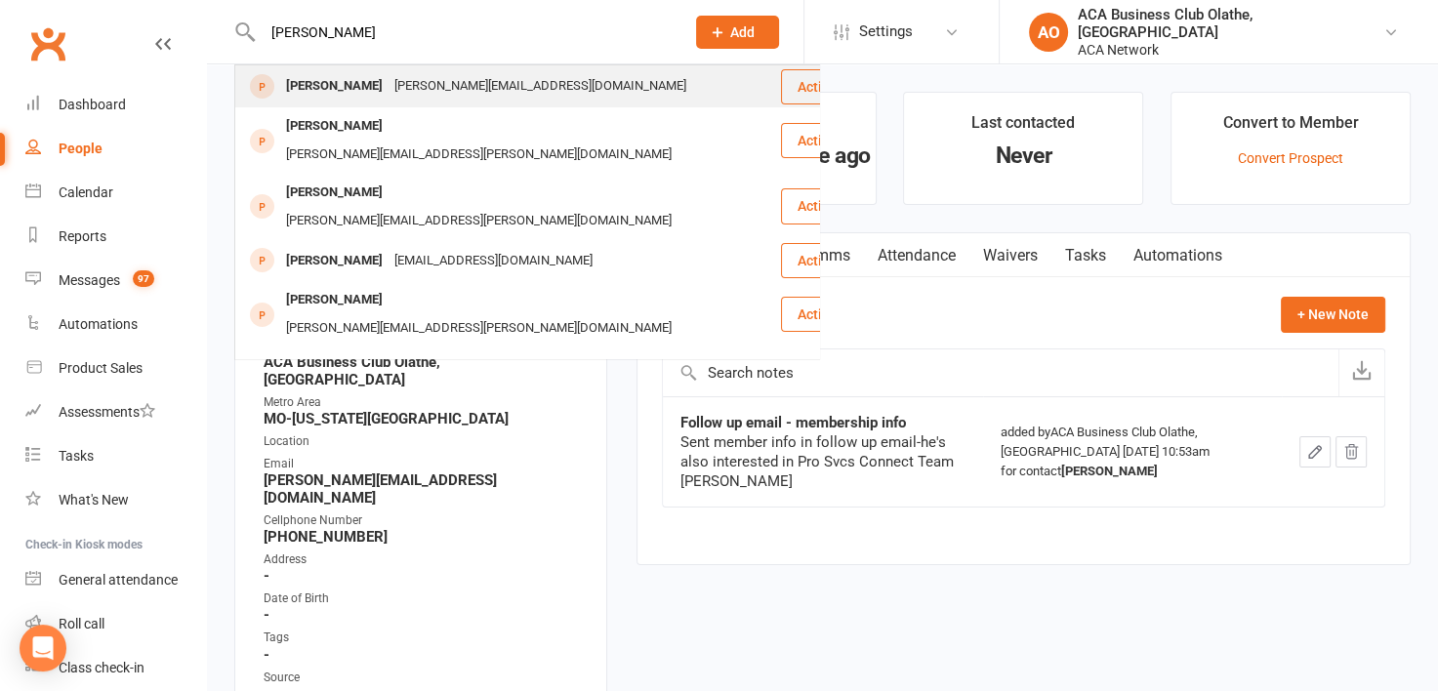
type input "[PERSON_NAME]"
click at [341, 88] on div "[PERSON_NAME]" at bounding box center [334, 86] width 108 height 28
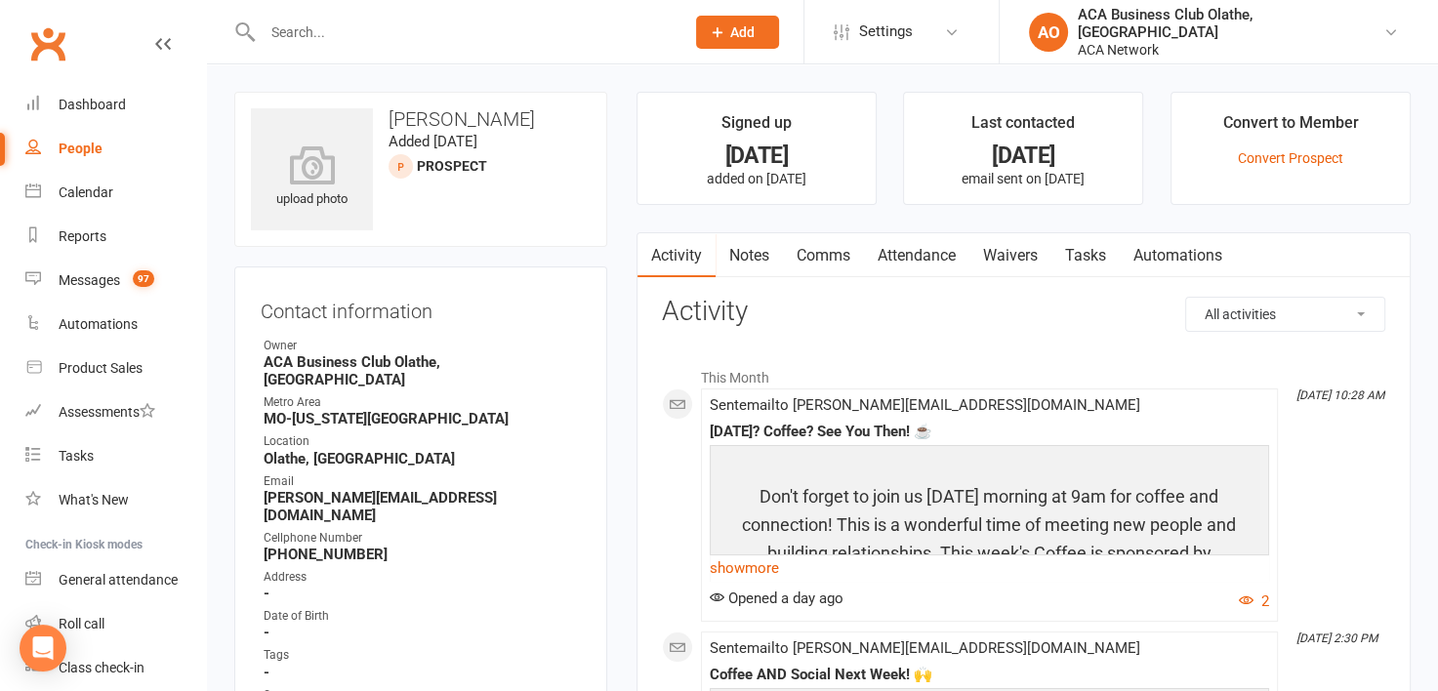
click at [749, 256] on link "Notes" at bounding box center [749, 255] width 67 height 45
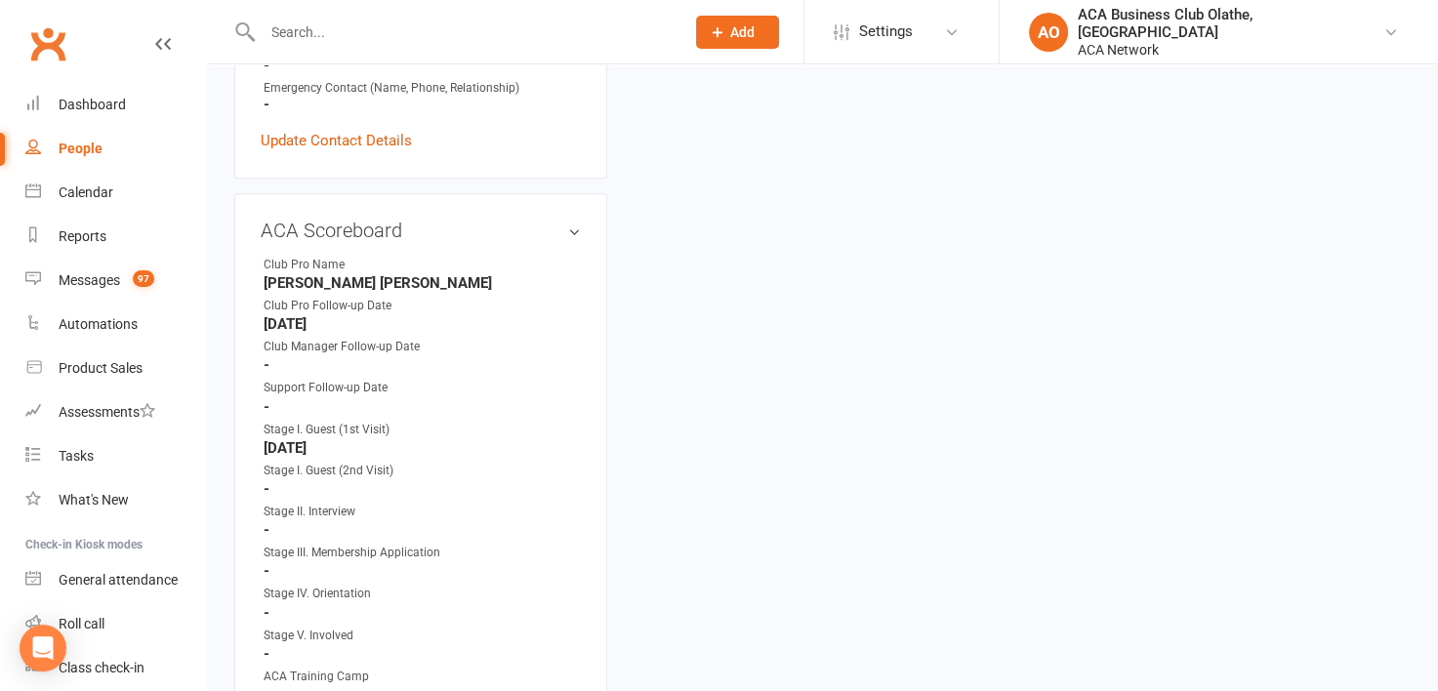
scroll to position [1133, 0]
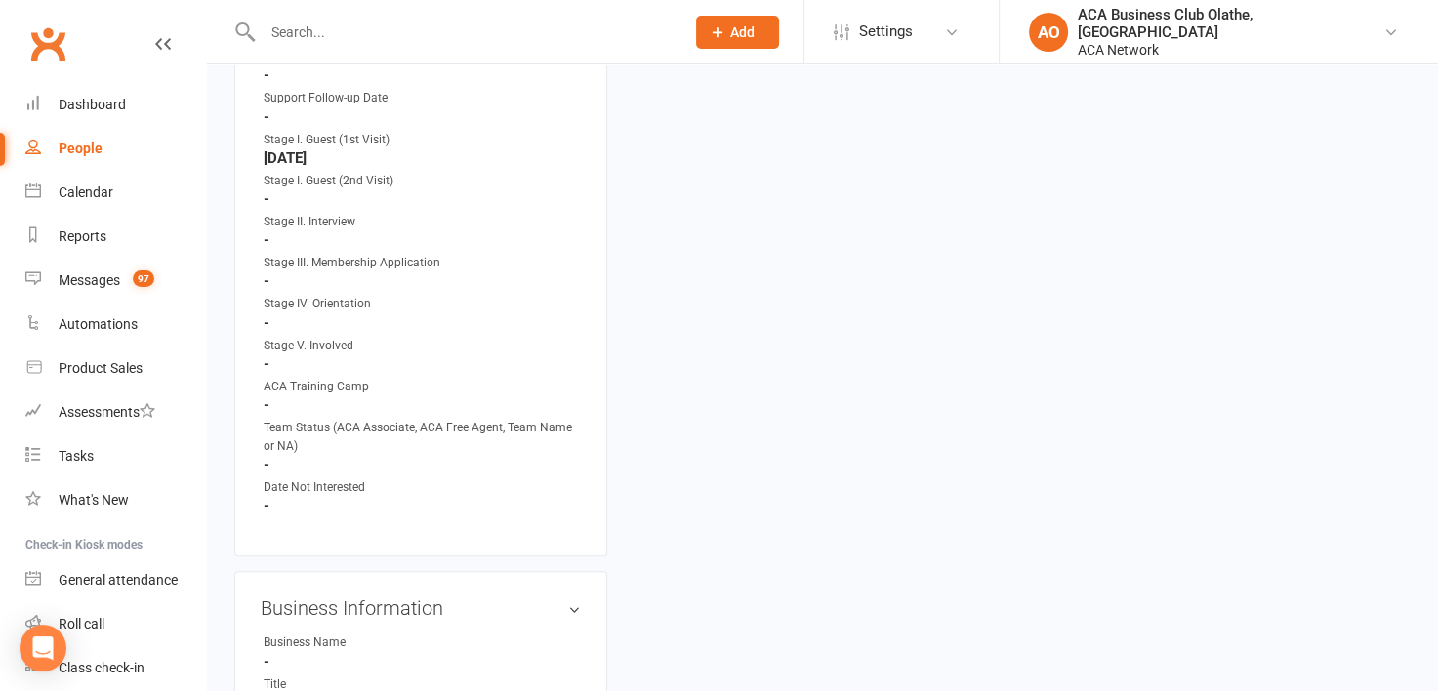
click at [330, 231] on strong "-" at bounding box center [422, 240] width 317 height 18
click at [521, 213] on li "Stage II. Interview -" at bounding box center [421, 231] width 320 height 36
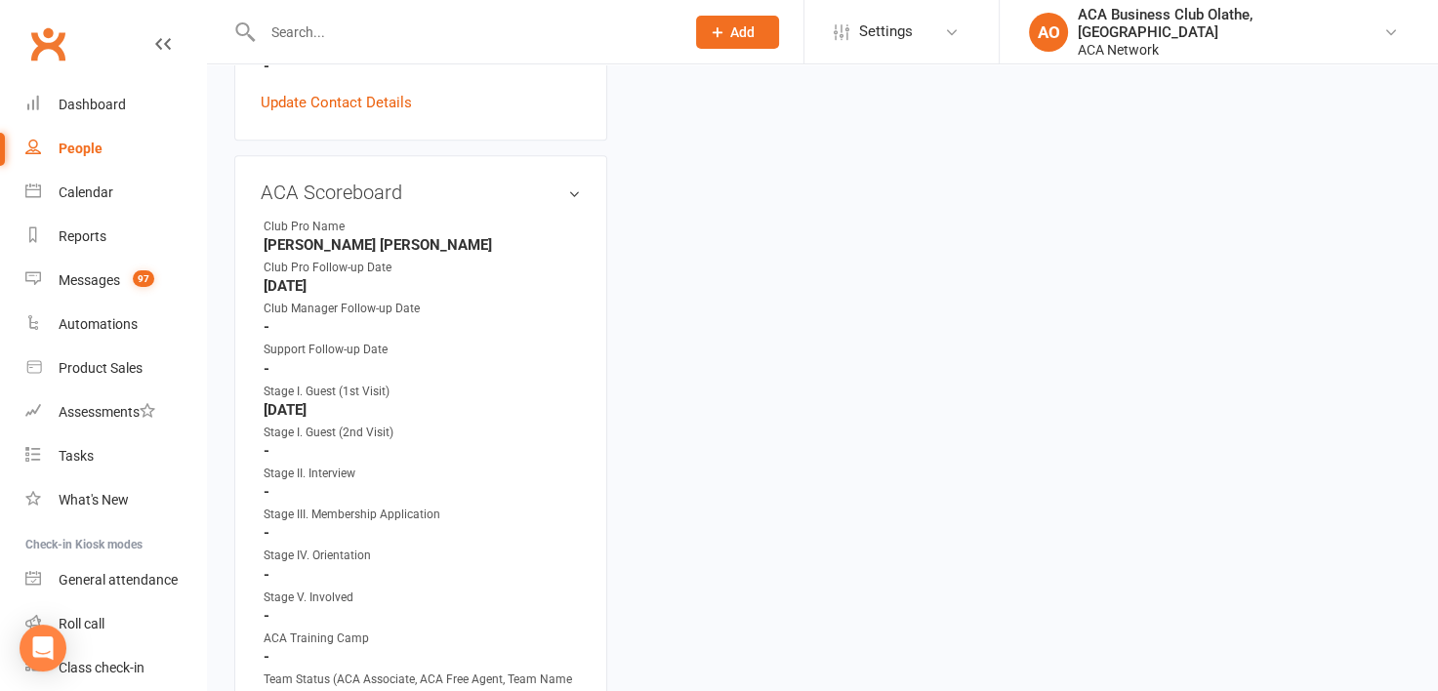
scroll to position [880, 0]
click at [539, 185] on link "edit" at bounding box center [545, 193] width 23 height 17
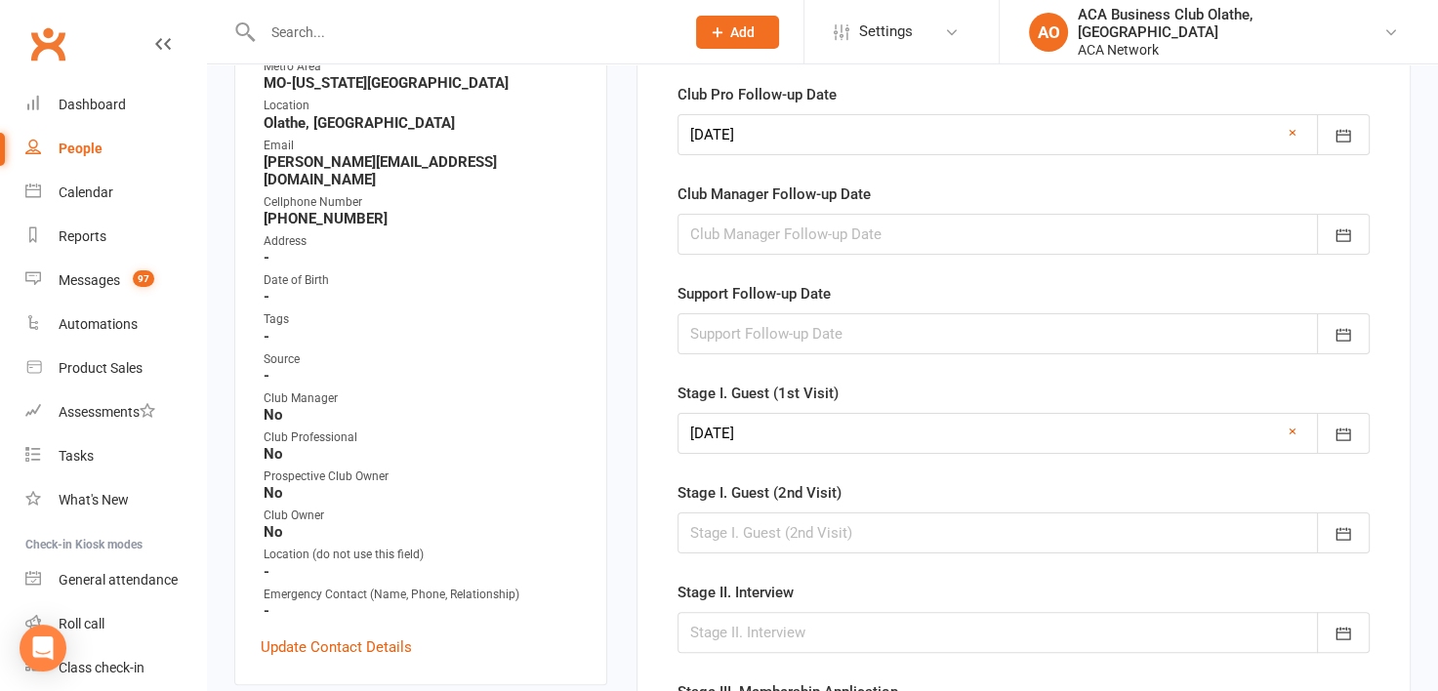
scroll to position [376, 0]
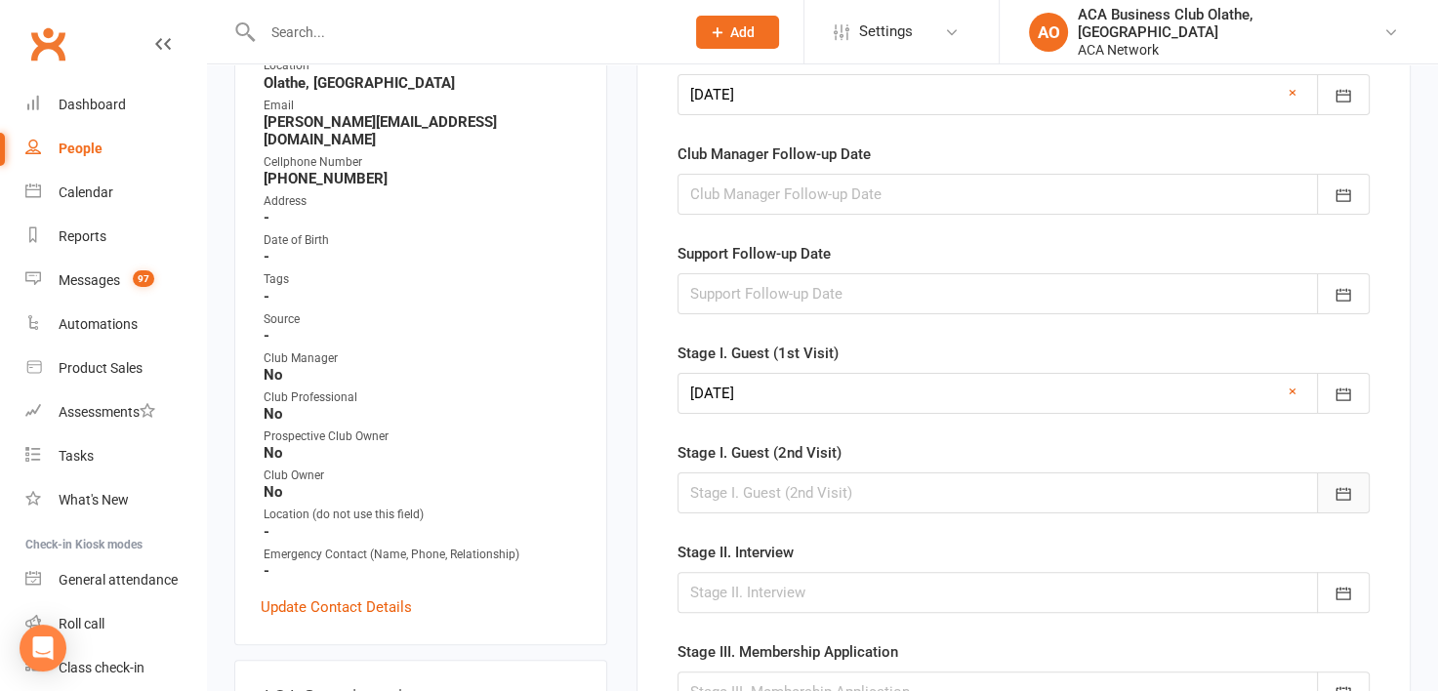
click at [1351, 493] on icon "button" at bounding box center [1344, 494] width 20 height 20
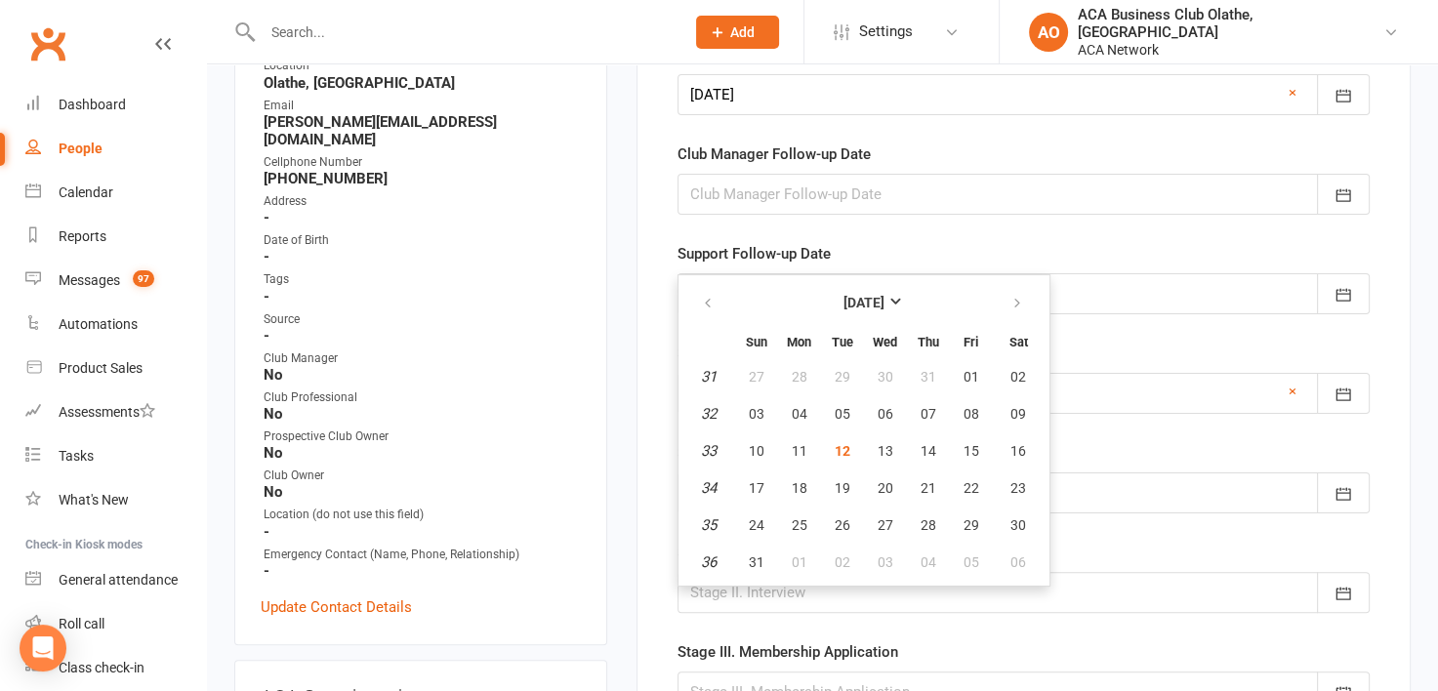
click at [1418, 336] on main "Signed up [DATE] added on [DATE] Last contacted [DATE] email sent on [DATE] Con…" at bounding box center [1024, 538] width 804 height 1644
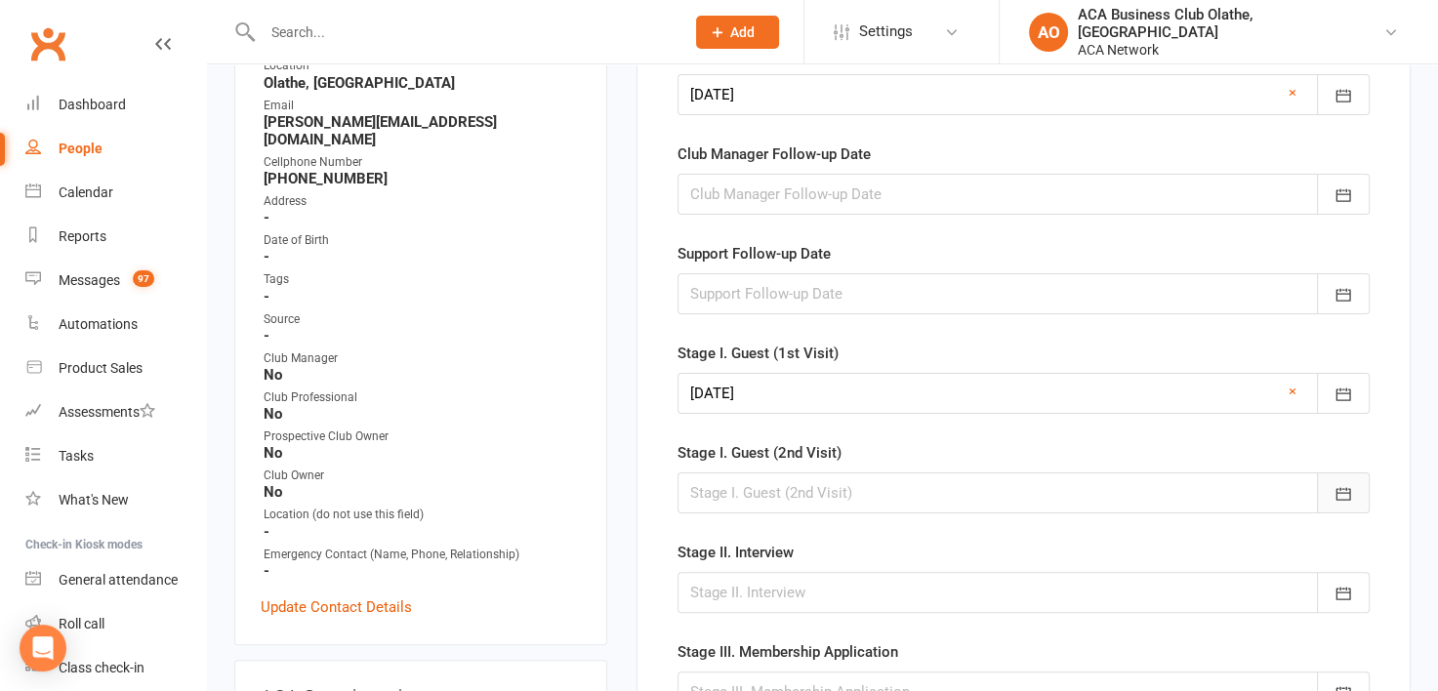
click at [1351, 485] on icon "button" at bounding box center [1344, 494] width 20 height 20
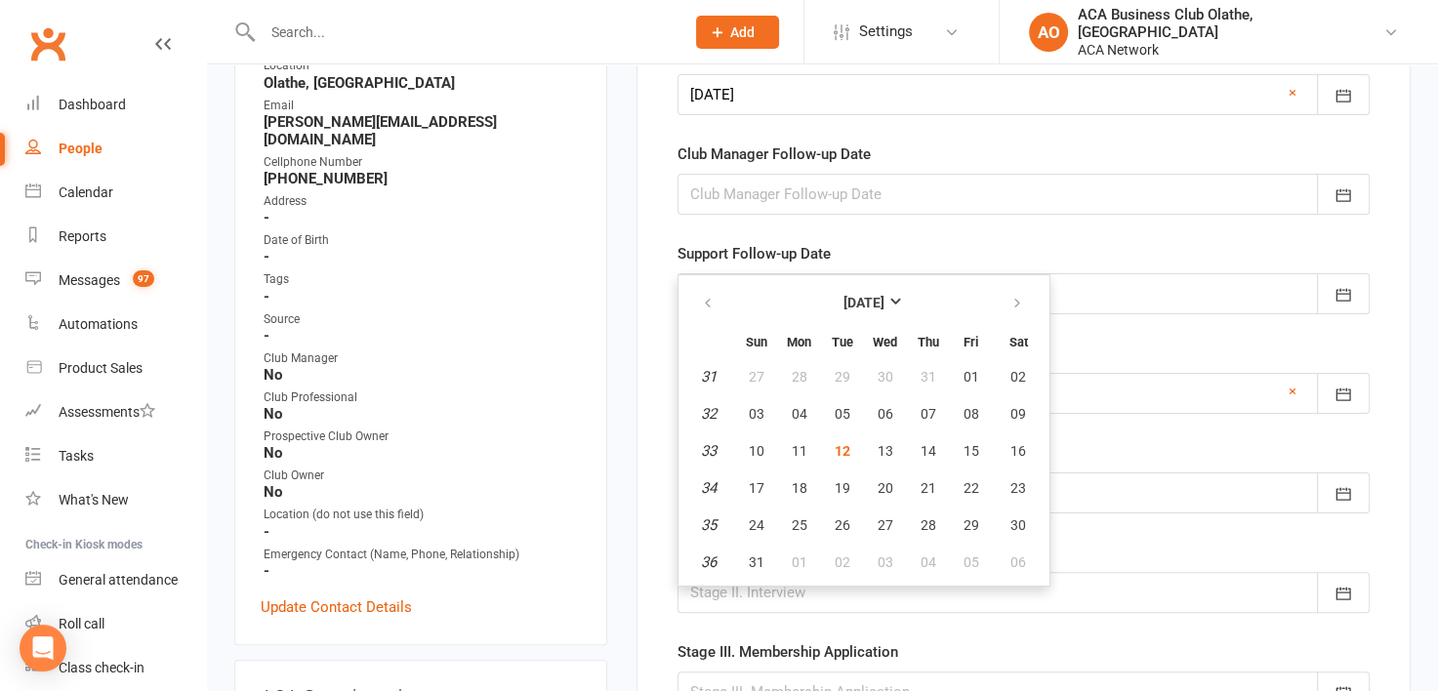
click at [1401, 594] on div "ACA Scoreboard Club Pro Name [PERSON_NAME] [PERSON_NAME] Club Pro Follow-up Dat…" at bounding box center [1024, 598] width 774 height 1485
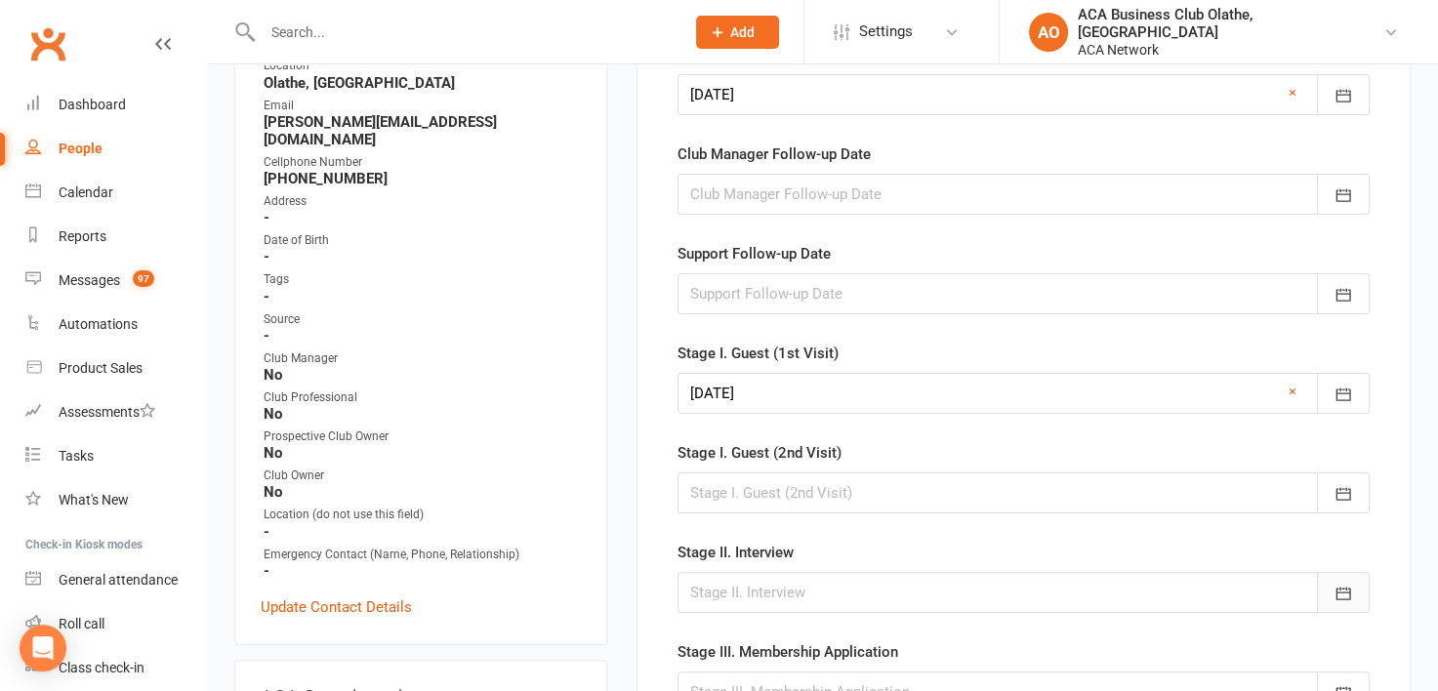
click at [1342, 579] on button "button" at bounding box center [1343, 592] width 53 height 41
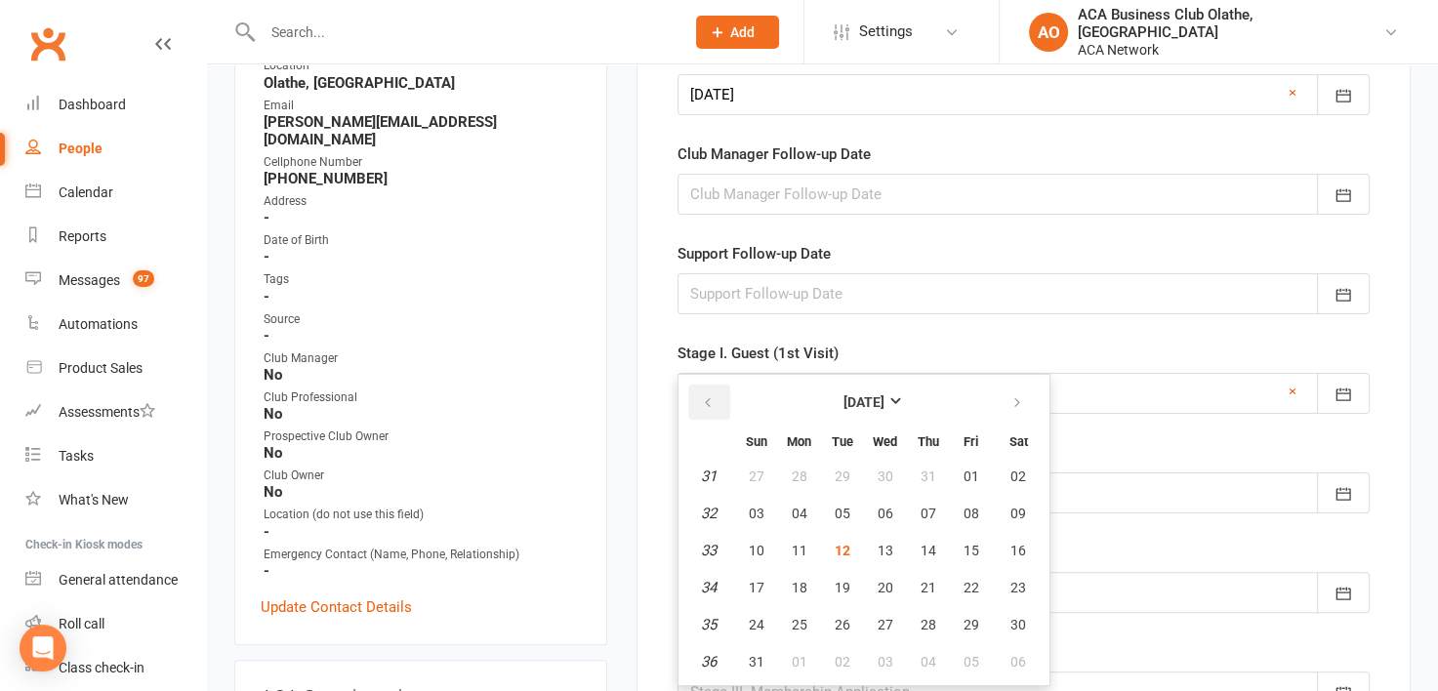
click at [707, 396] on icon "button" at bounding box center [708, 403] width 14 height 16
click at [844, 617] on span "29" at bounding box center [843, 625] width 16 height 16
type input "[DATE]"
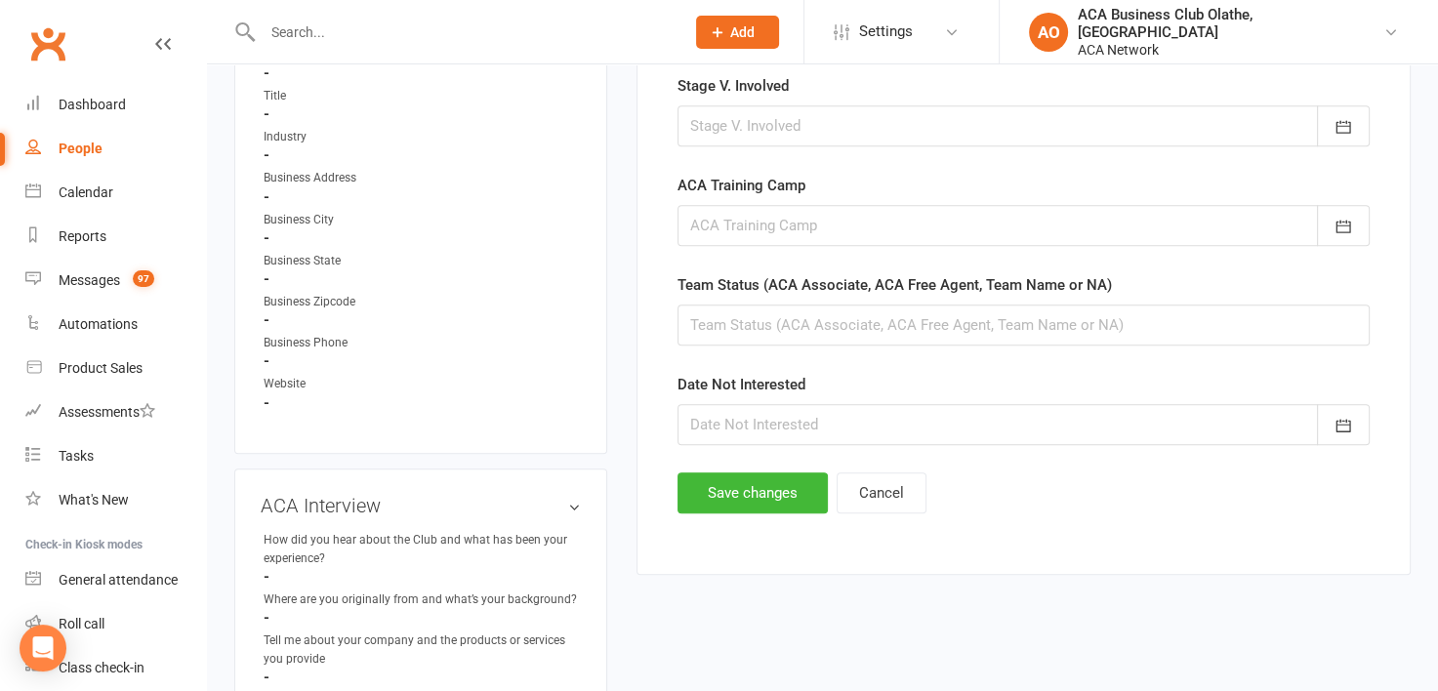
scroll to position [1238, 0]
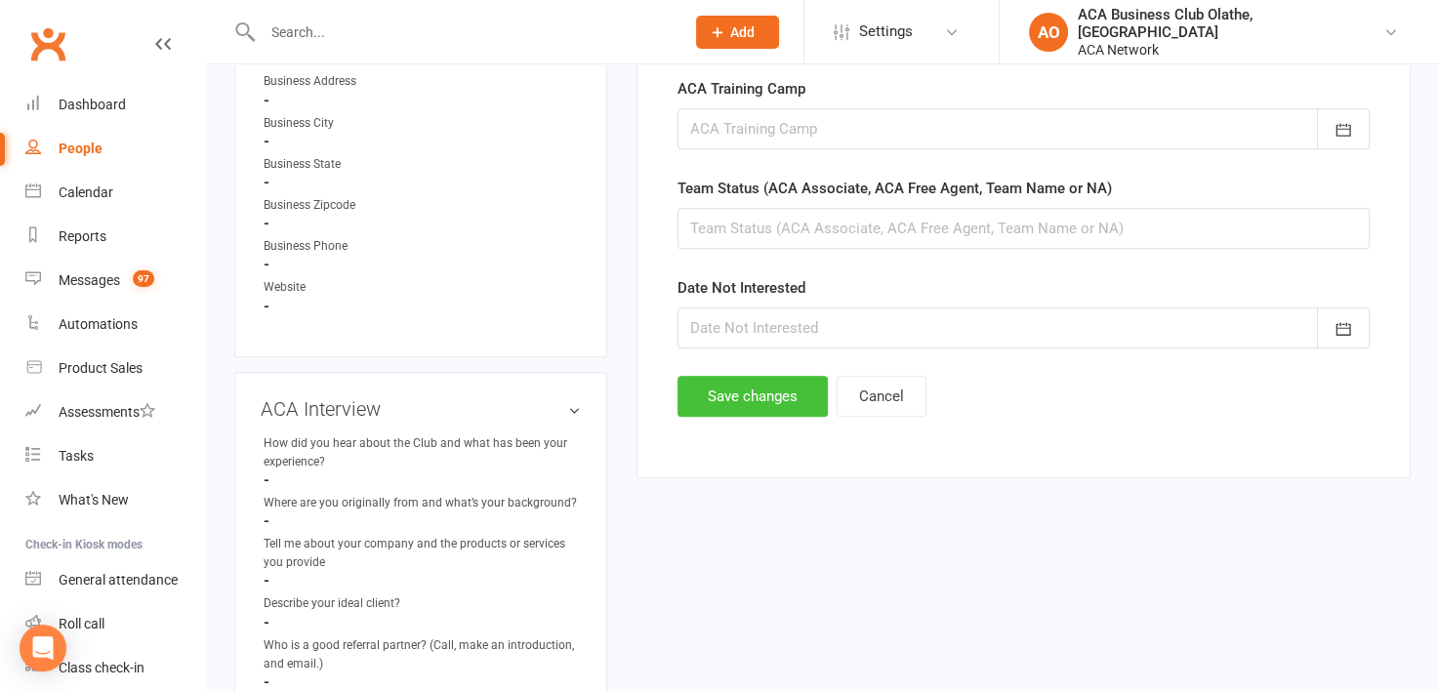
click at [737, 394] on button "Save changes" at bounding box center [753, 396] width 150 height 41
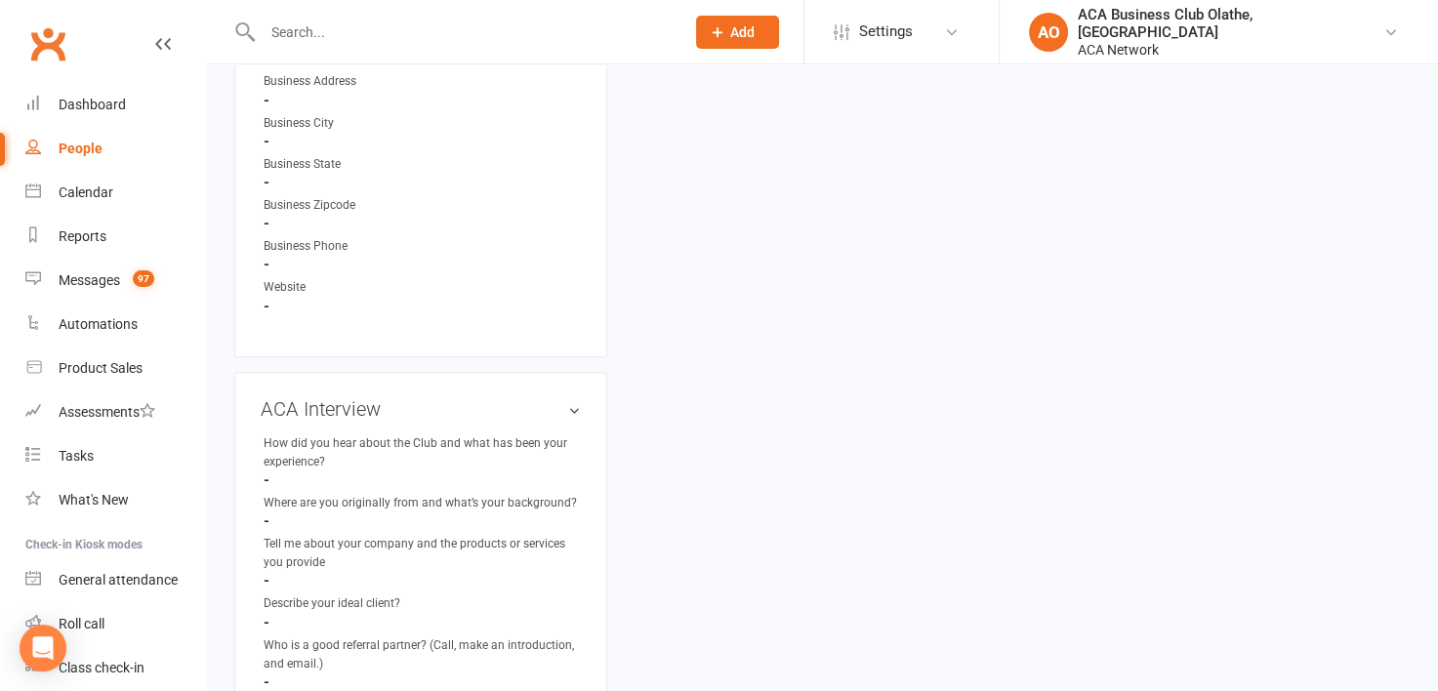
click at [410, 39] on input "text" at bounding box center [464, 32] width 414 height 27
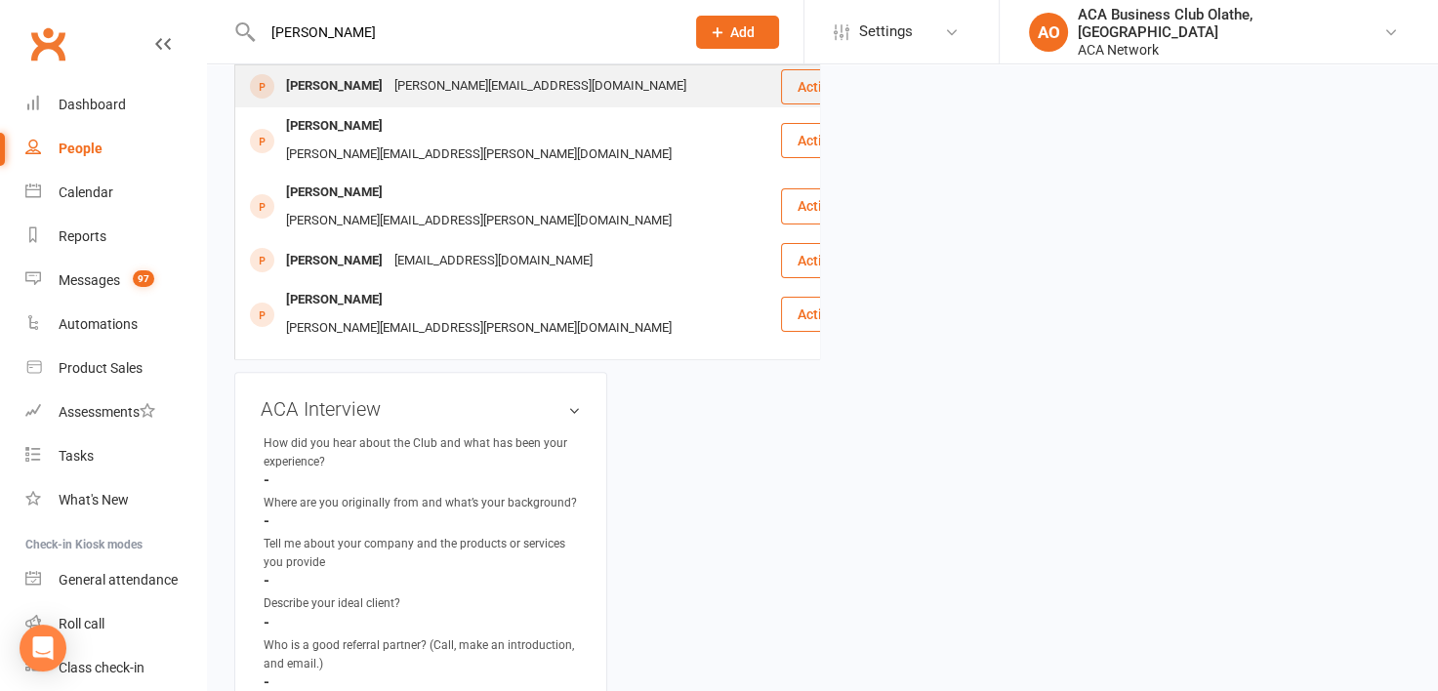
type input "[PERSON_NAME]"
click at [430, 95] on div "[PERSON_NAME][EMAIL_ADDRESS][DOMAIN_NAME]" at bounding box center [541, 86] width 304 height 28
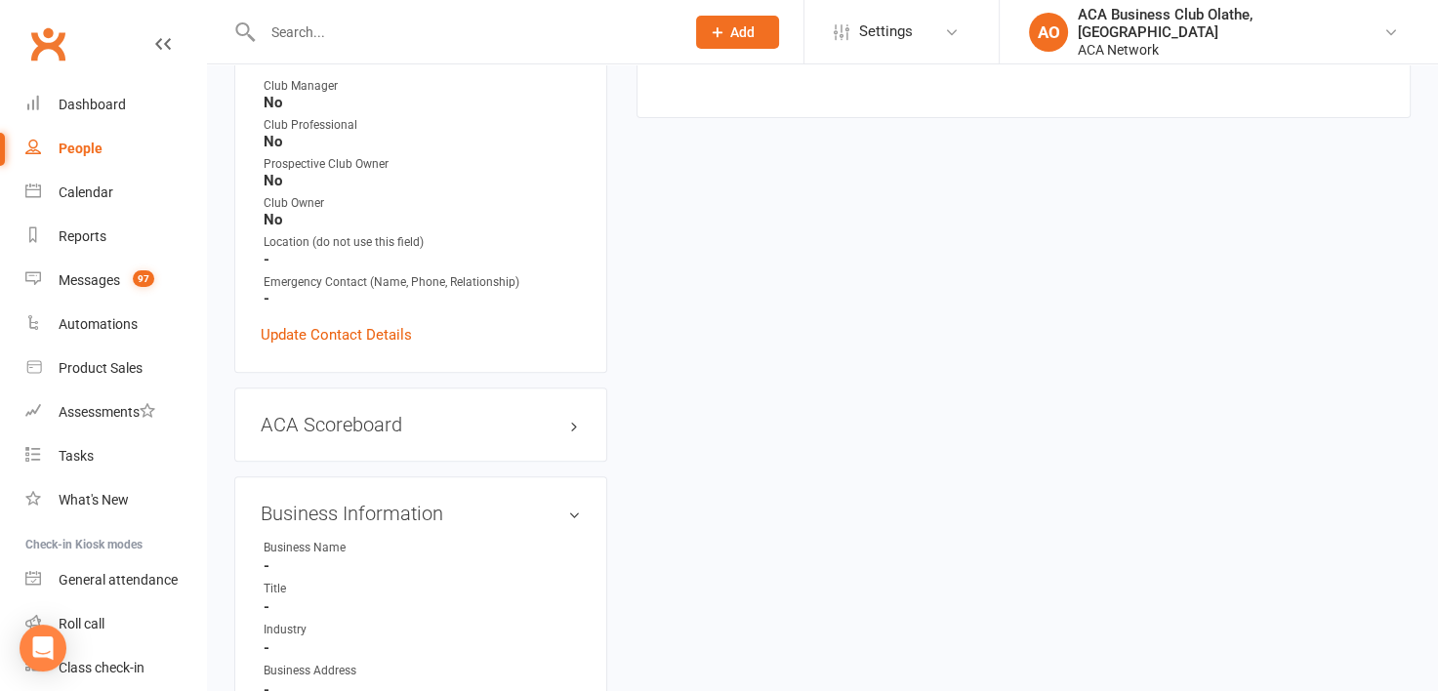
scroll to position [642, 0]
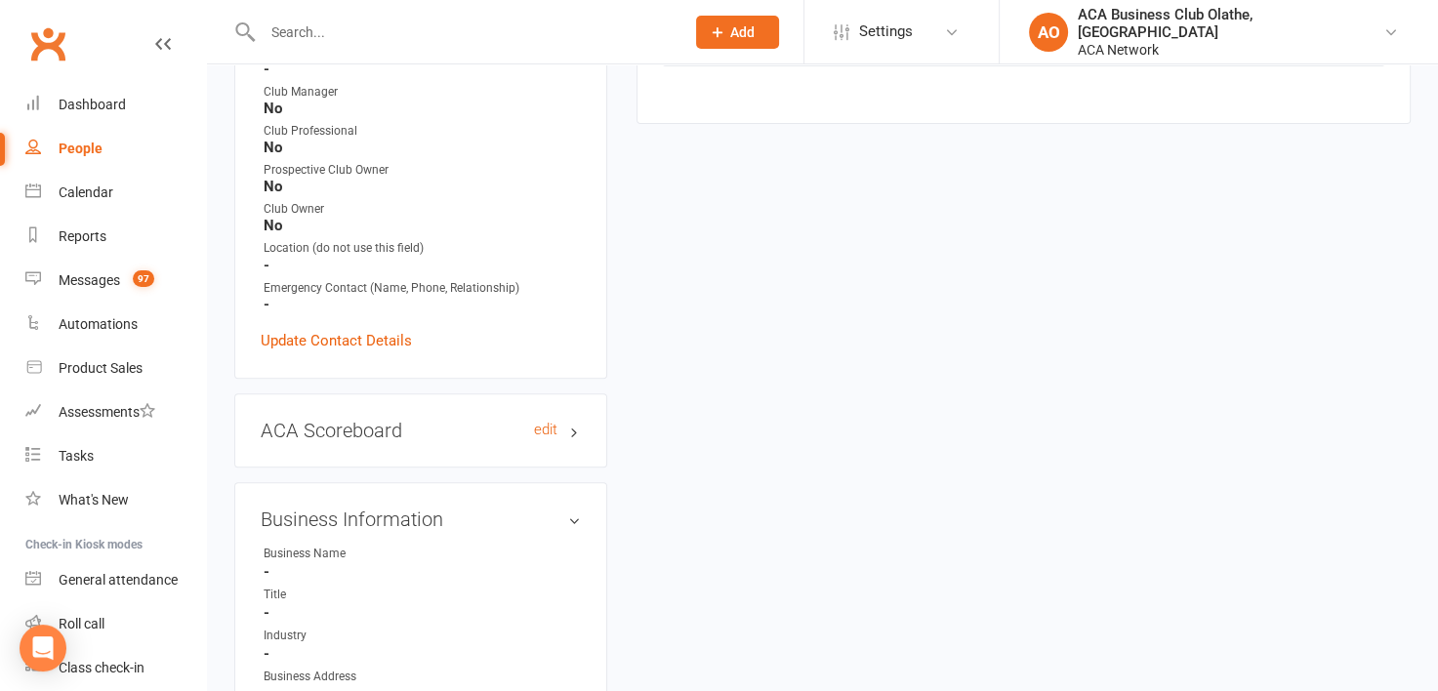
click at [565, 420] on h3 "ACA Scoreboard edit" at bounding box center [421, 430] width 320 height 21
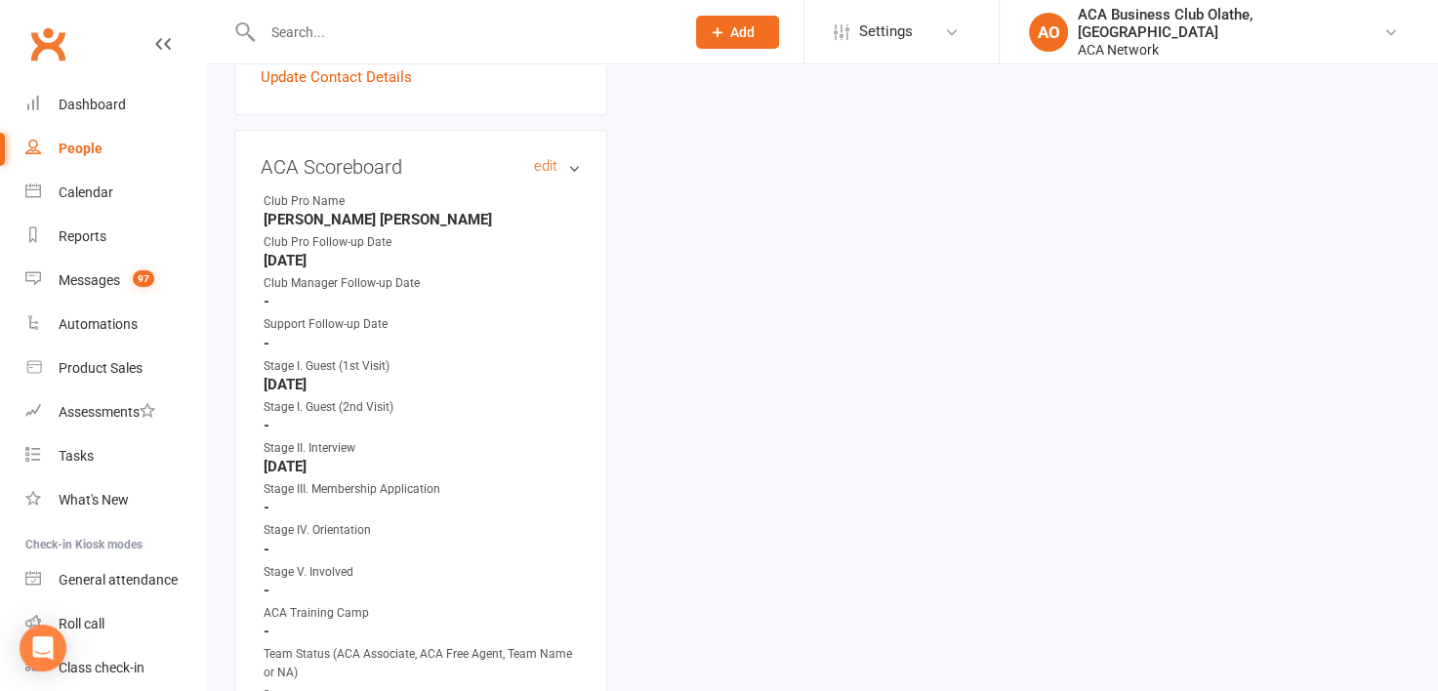
scroll to position [910, 0]
click at [301, 39] on input "text" at bounding box center [464, 32] width 414 height 27
click at [83, 148] on div "People" at bounding box center [81, 149] width 44 height 16
select select "100"
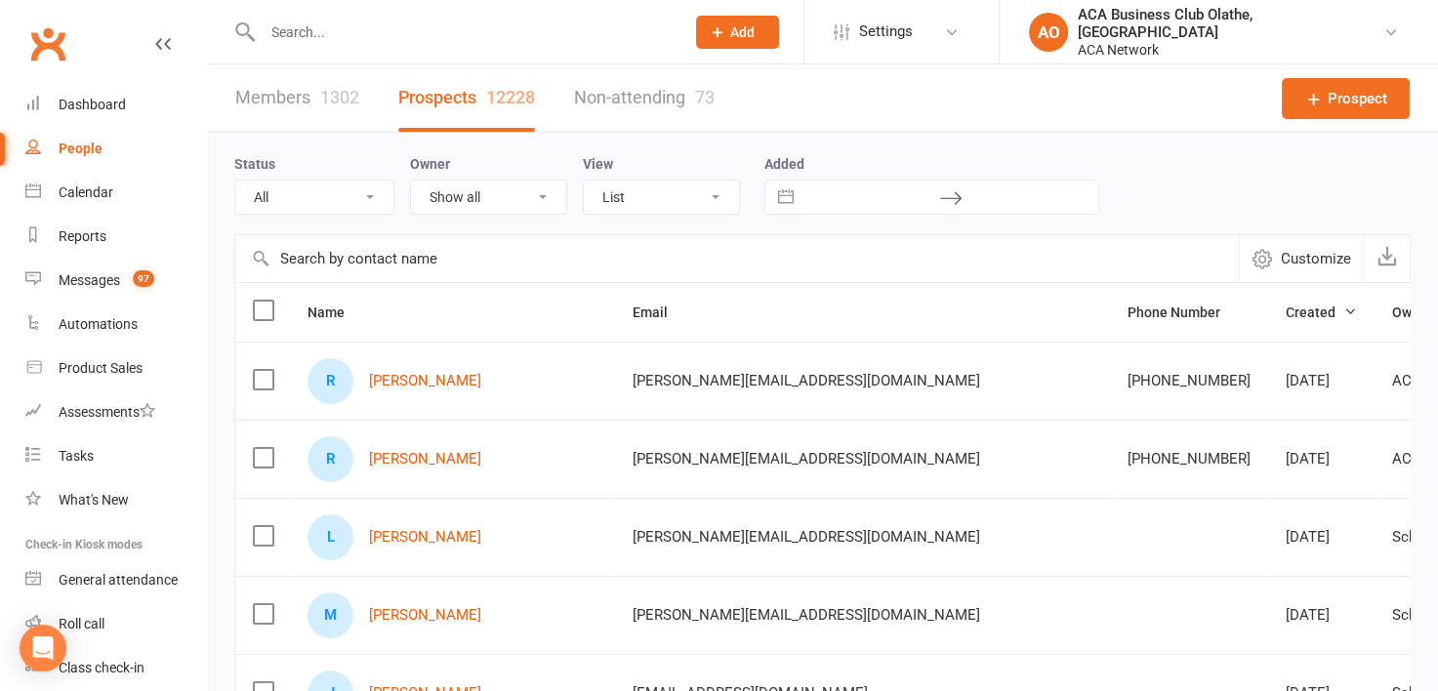
click at [544, 195] on select "Show all [PERSON_NAME] [PERSON_NAME] ACA Global ACA Marketing [PERSON_NAME] [GE…" at bounding box center [488, 197] width 155 height 33
select select "50893"
click at [411, 181] on select "Show all [PERSON_NAME] [PERSON_NAME] ACA Global ACA Marketing [PERSON_NAME] [GE…" at bounding box center [488, 197] width 155 height 33
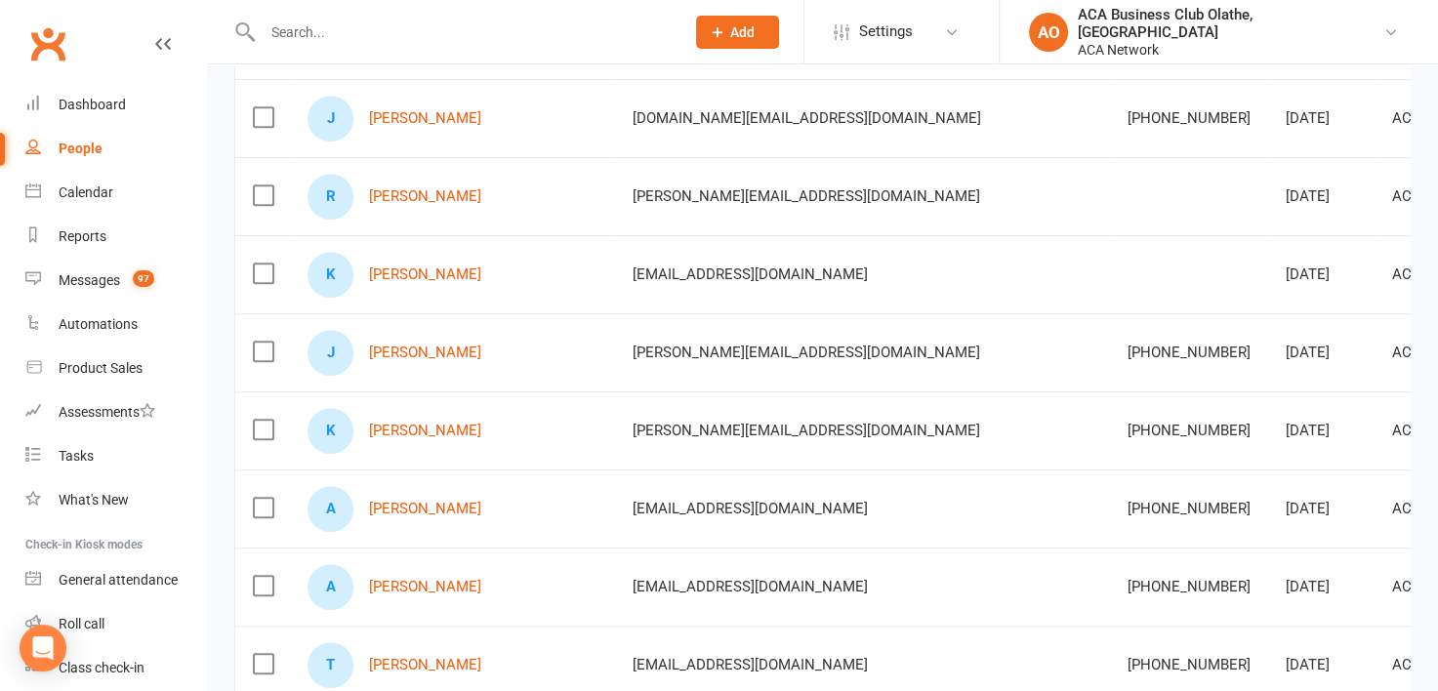
scroll to position [969, 0]
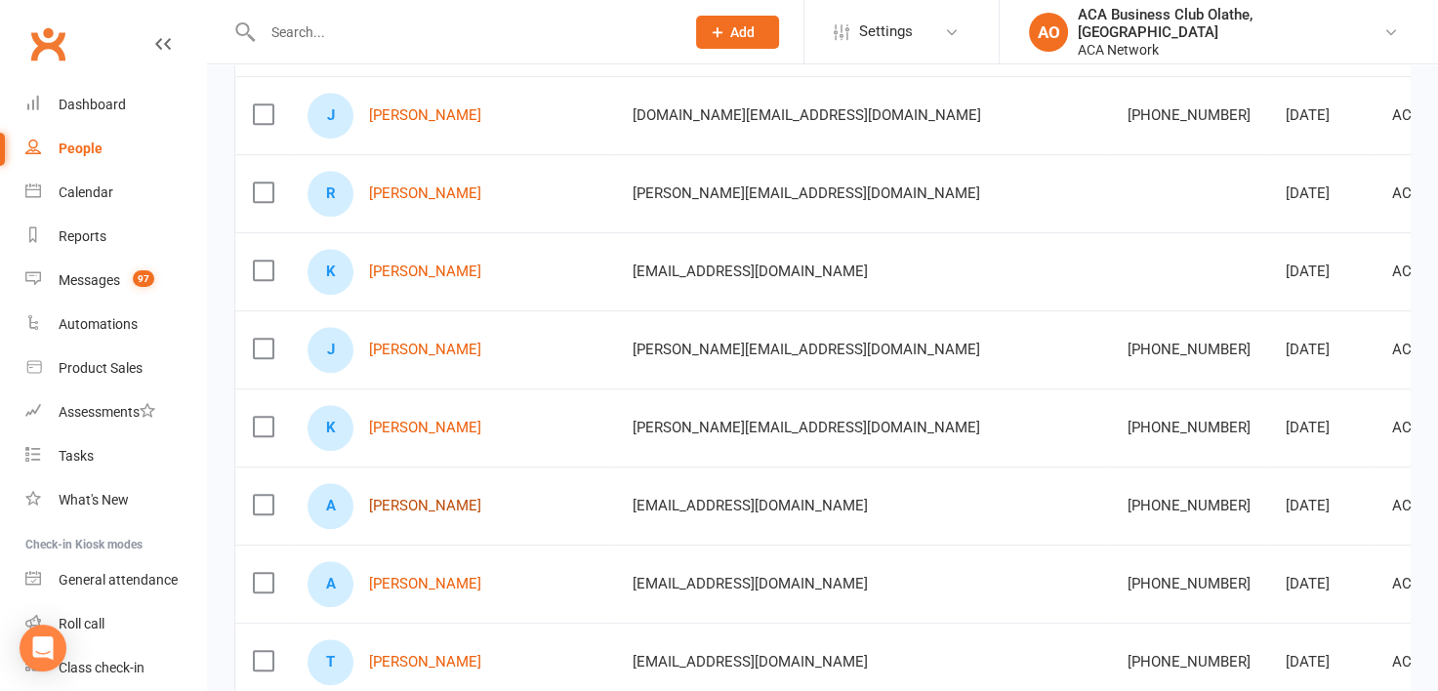
click at [419, 498] on link "[PERSON_NAME]" at bounding box center [425, 506] width 112 height 17
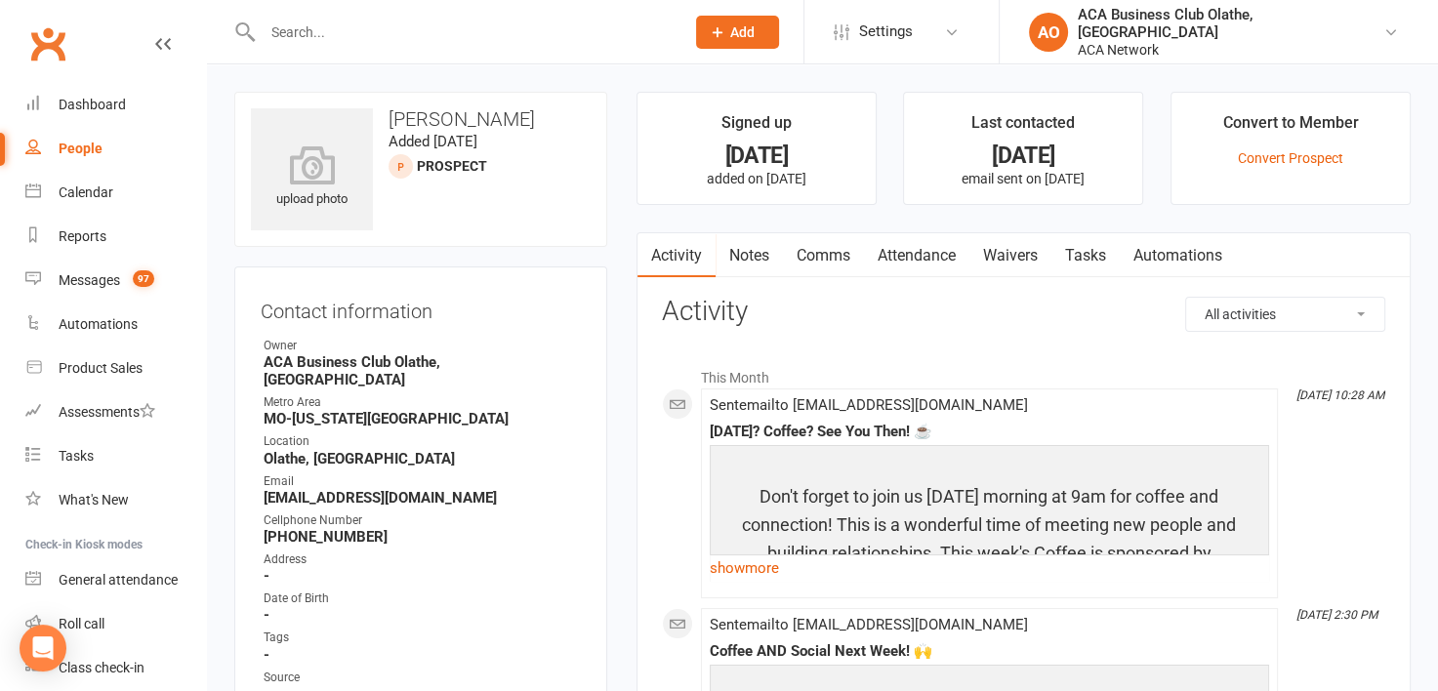
click at [762, 254] on link "Notes" at bounding box center [749, 255] width 67 height 45
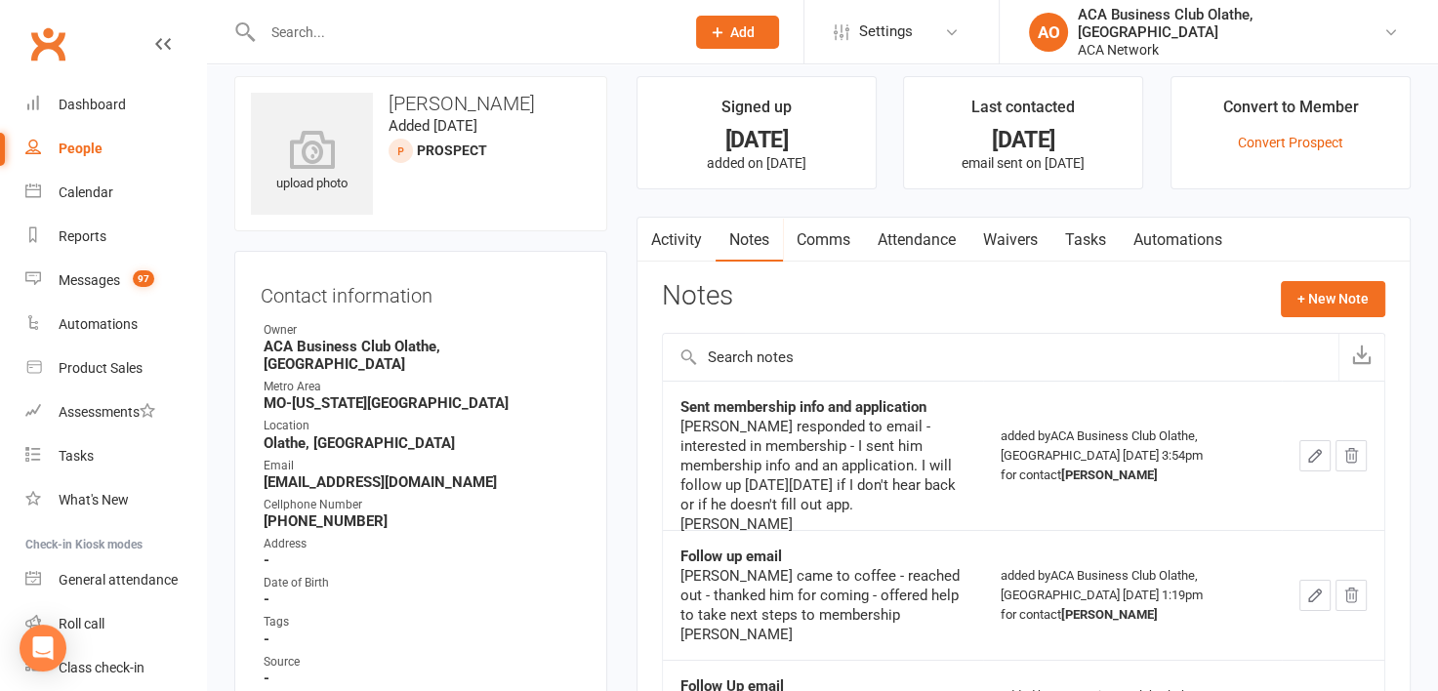
scroll to position [14, 0]
click at [1021, 233] on link "Waivers" at bounding box center [1011, 242] width 82 height 45
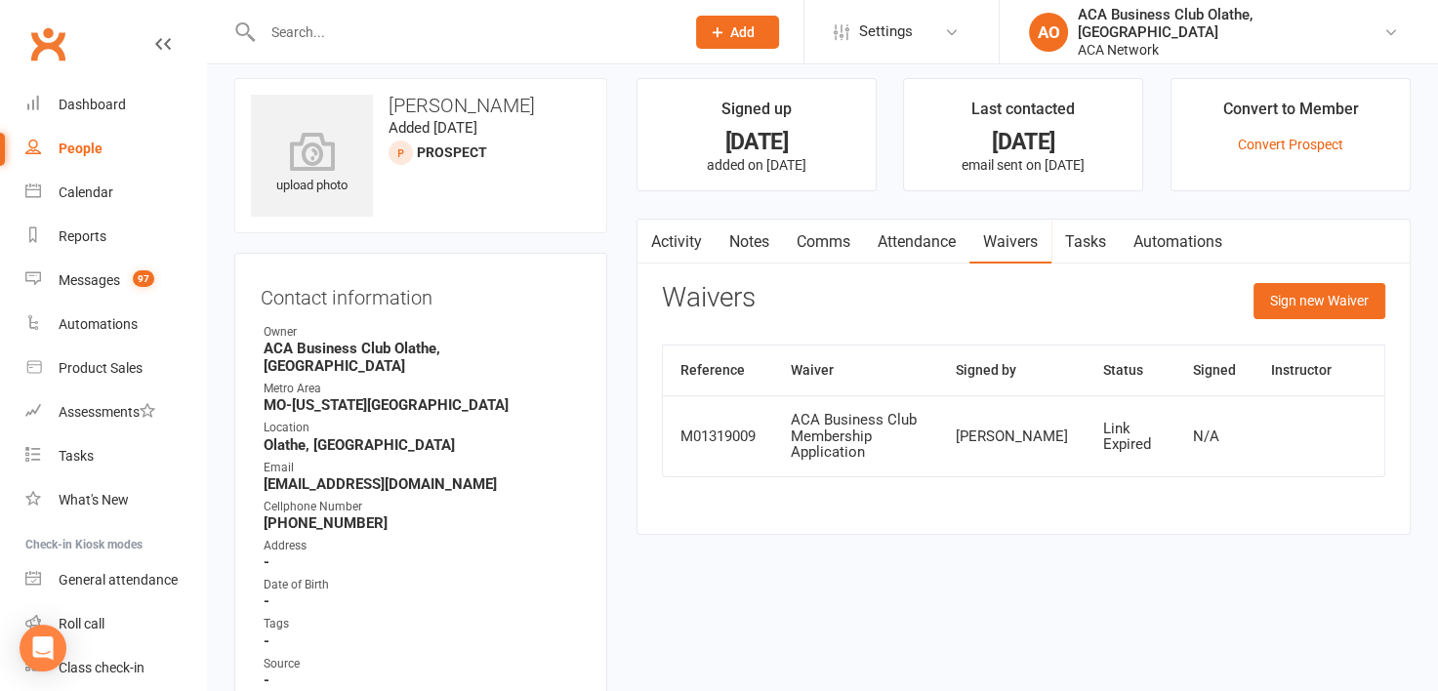
scroll to position [6, 0]
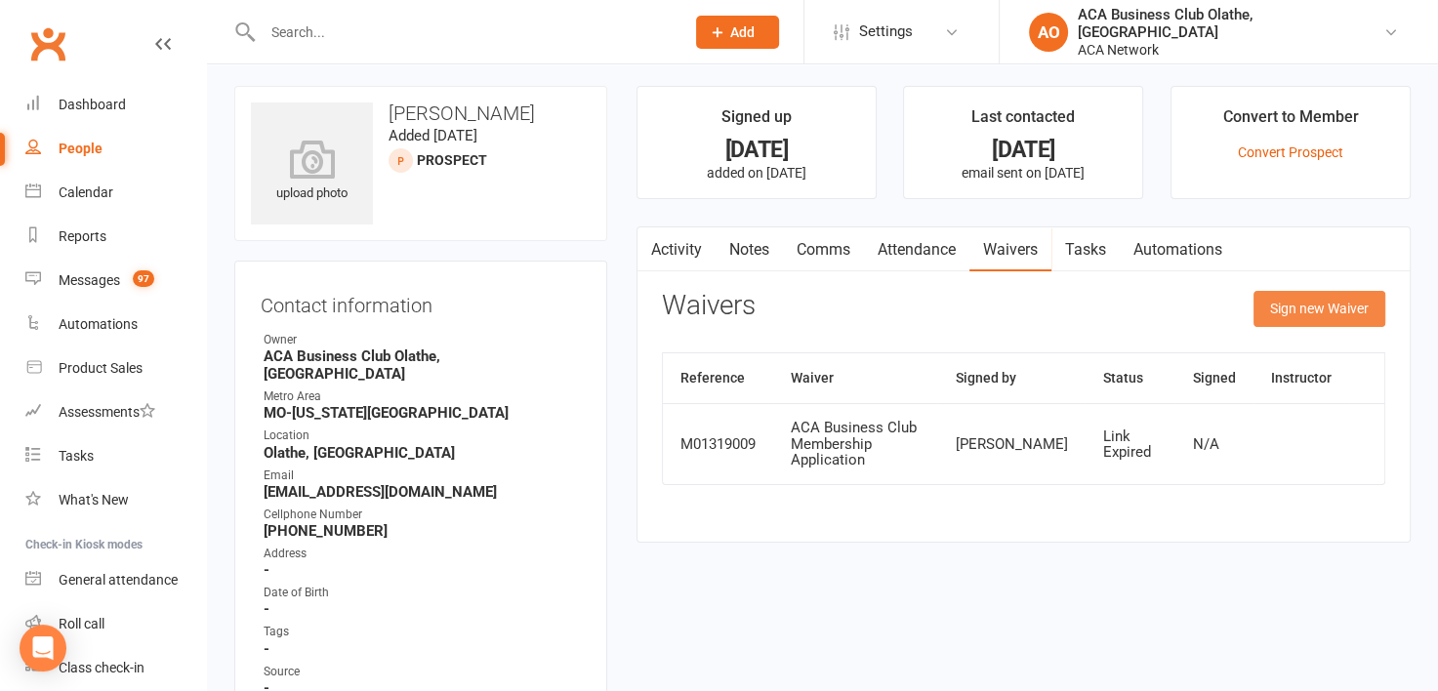
click at [1283, 303] on button "Sign new Waiver" at bounding box center [1320, 308] width 132 height 35
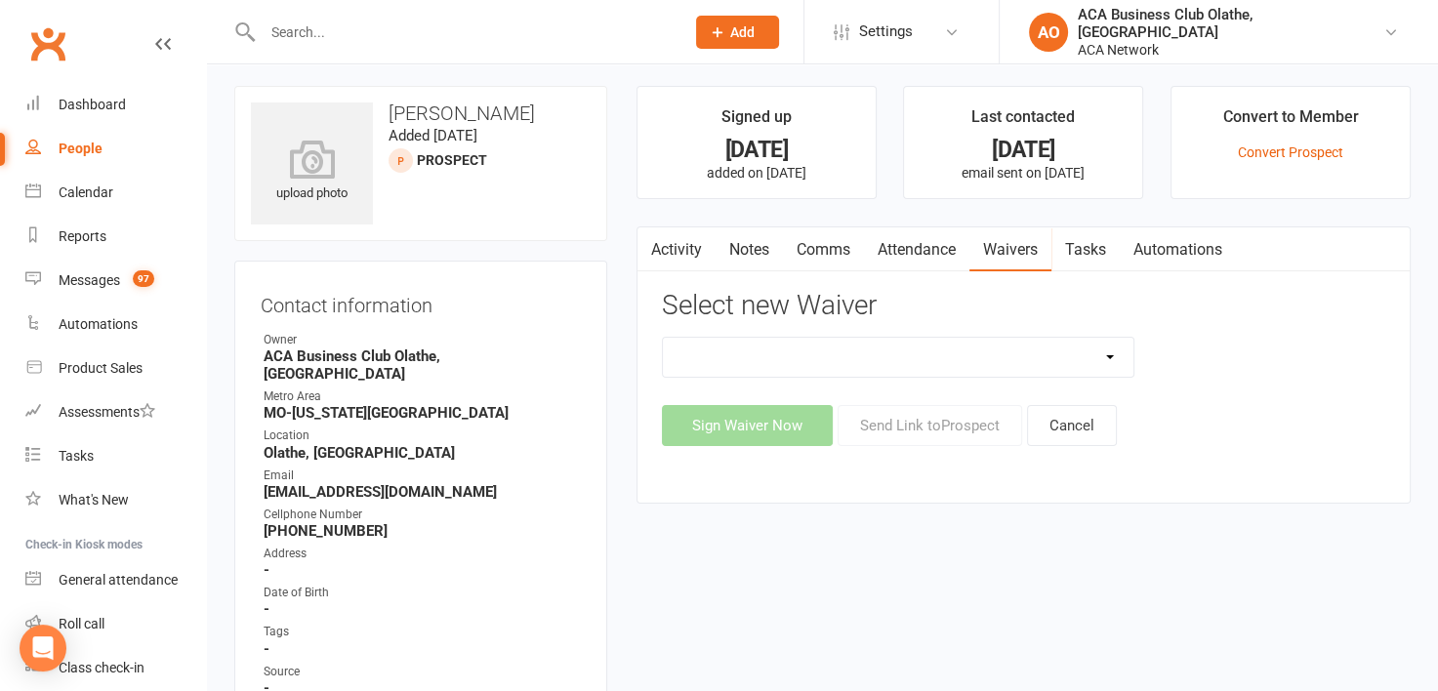
click at [1113, 357] on select "ACA Business Club Membership Application ACA Membership Payment Update Form" at bounding box center [898, 357] width 471 height 39
select select "10818"
click at [663, 338] on select "ACA Business Club Membership Application ACA Membership Payment Update Form" at bounding box center [898, 357] width 471 height 39
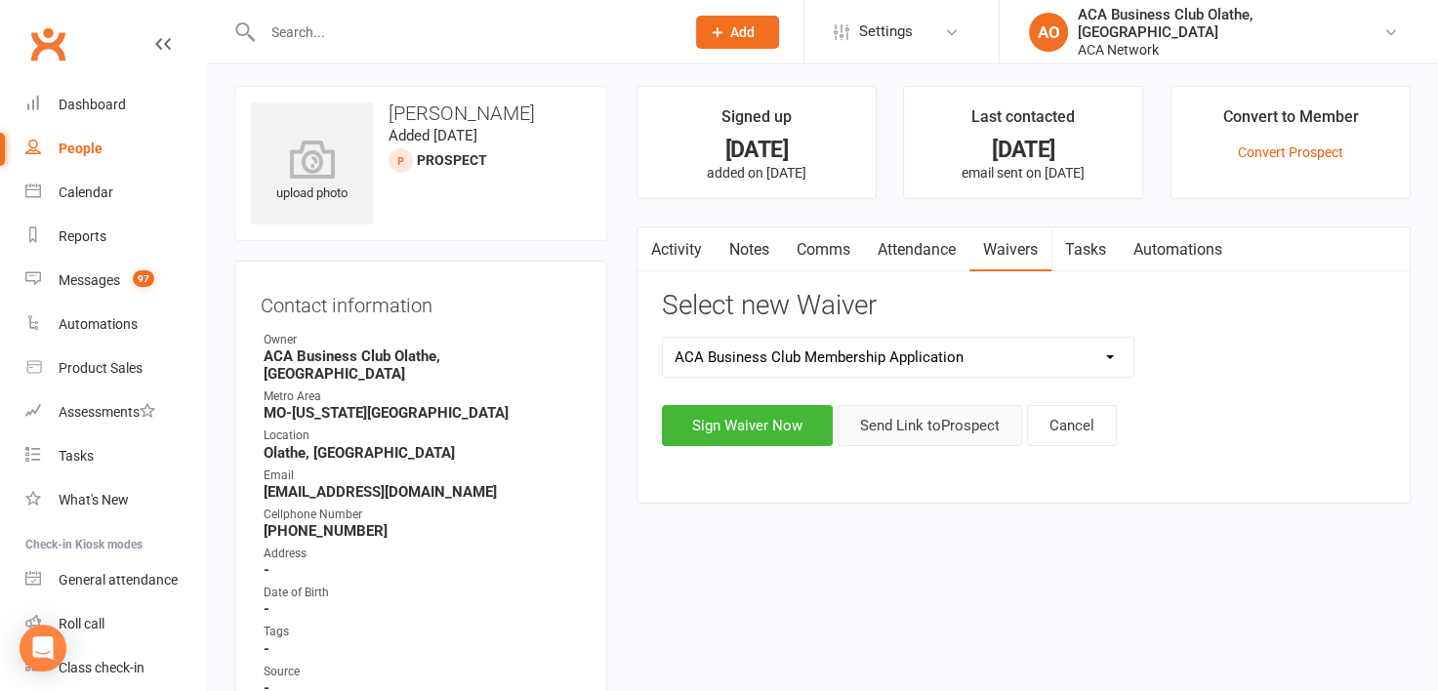
click at [939, 413] on button "Send Link to [GEOGRAPHIC_DATA]" at bounding box center [930, 425] width 185 height 41
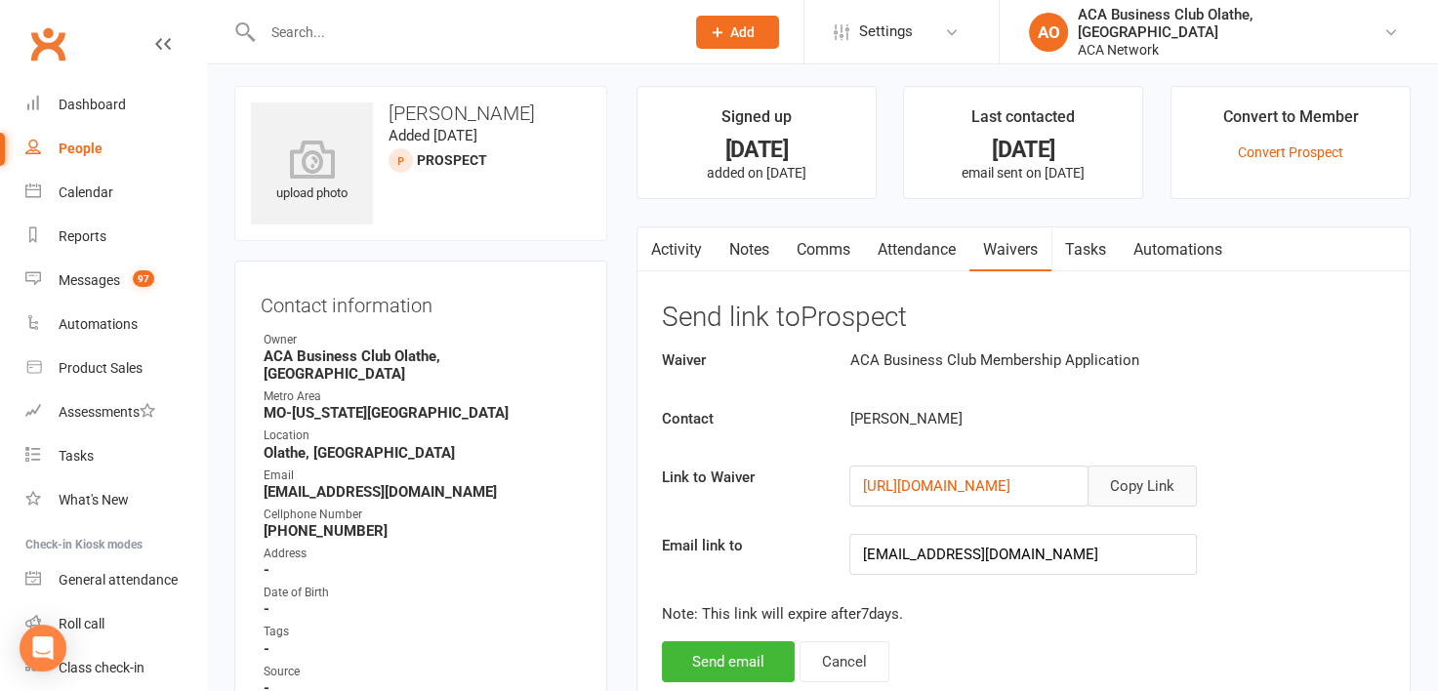
click at [1172, 475] on button "Copy Link" at bounding box center [1142, 486] width 109 height 41
click at [375, 34] on input "text" at bounding box center [464, 32] width 414 height 27
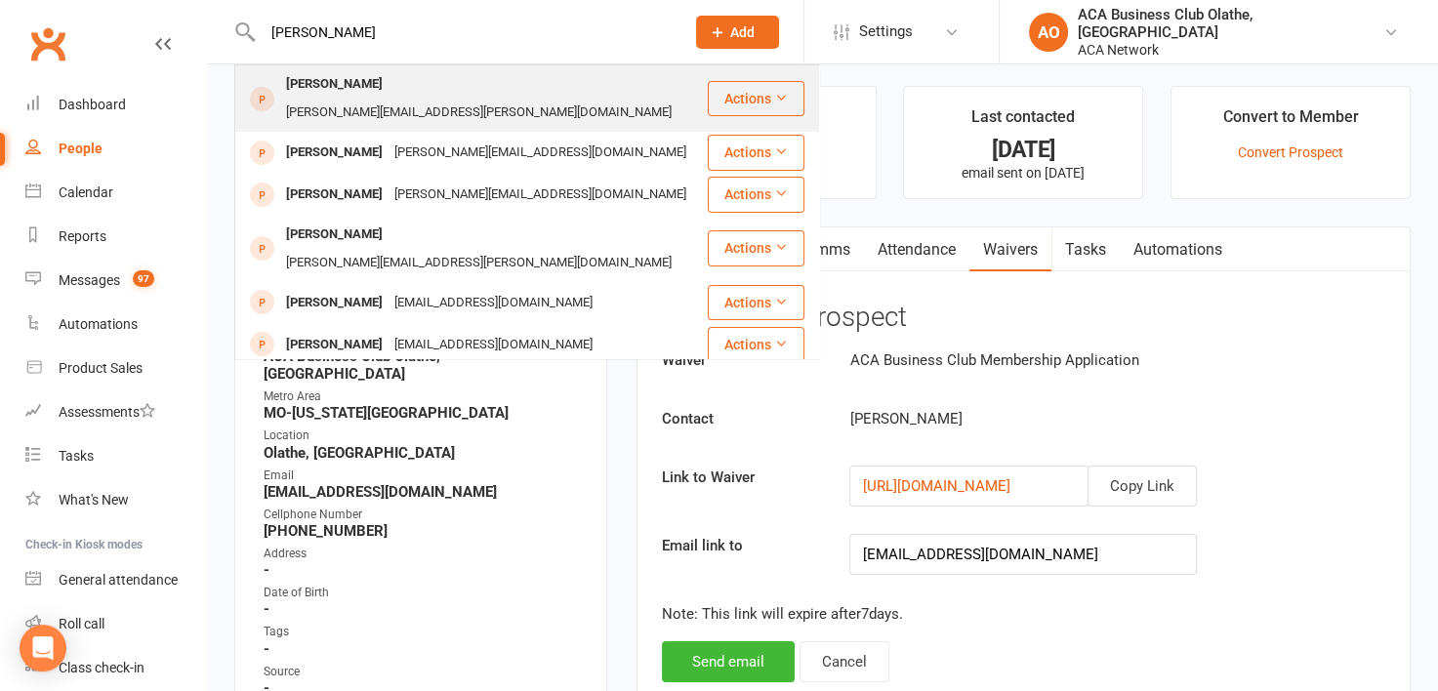
type input "[PERSON_NAME]"
click at [410, 99] on div "[PERSON_NAME][EMAIL_ADDRESS][PERSON_NAME][DOMAIN_NAME]" at bounding box center [478, 113] width 397 height 28
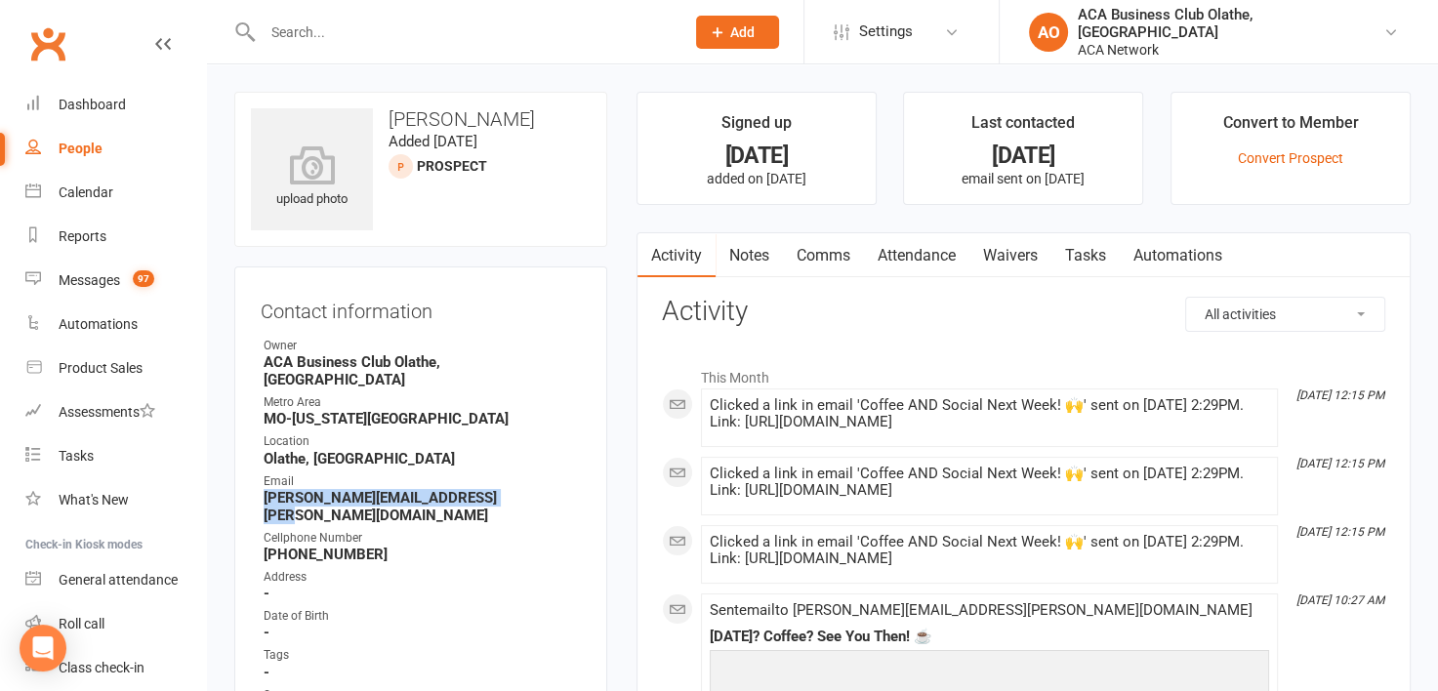
drag, startPoint x: 507, startPoint y: 484, endPoint x: 267, endPoint y: 481, distance: 240.2
click at [267, 489] on strong "[PERSON_NAME][EMAIL_ADDRESS][PERSON_NAME][DOMAIN_NAME]" at bounding box center [422, 506] width 317 height 35
copy strong "[PERSON_NAME][EMAIL_ADDRESS][PERSON_NAME][DOMAIN_NAME]"
click at [742, 244] on link "Notes" at bounding box center [749, 255] width 67 height 45
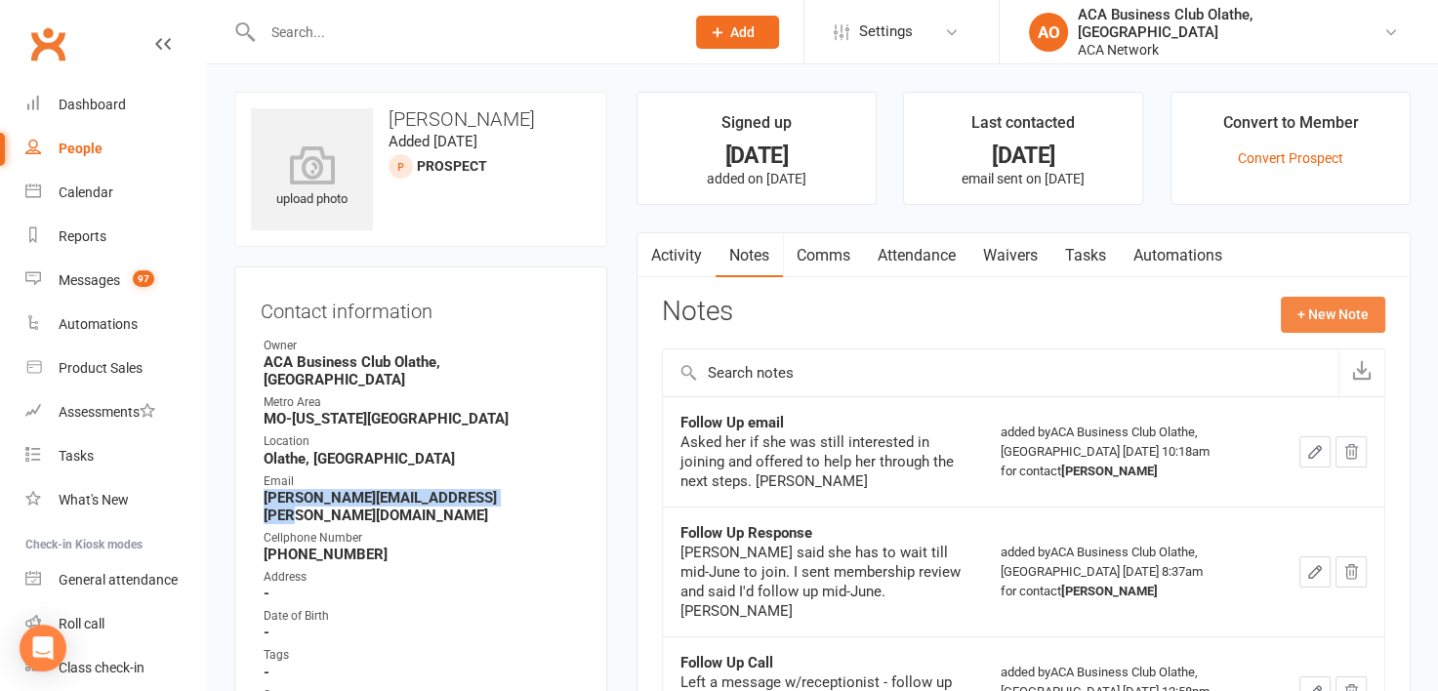
click at [1331, 309] on button "+ New Note" at bounding box center [1333, 314] width 104 height 35
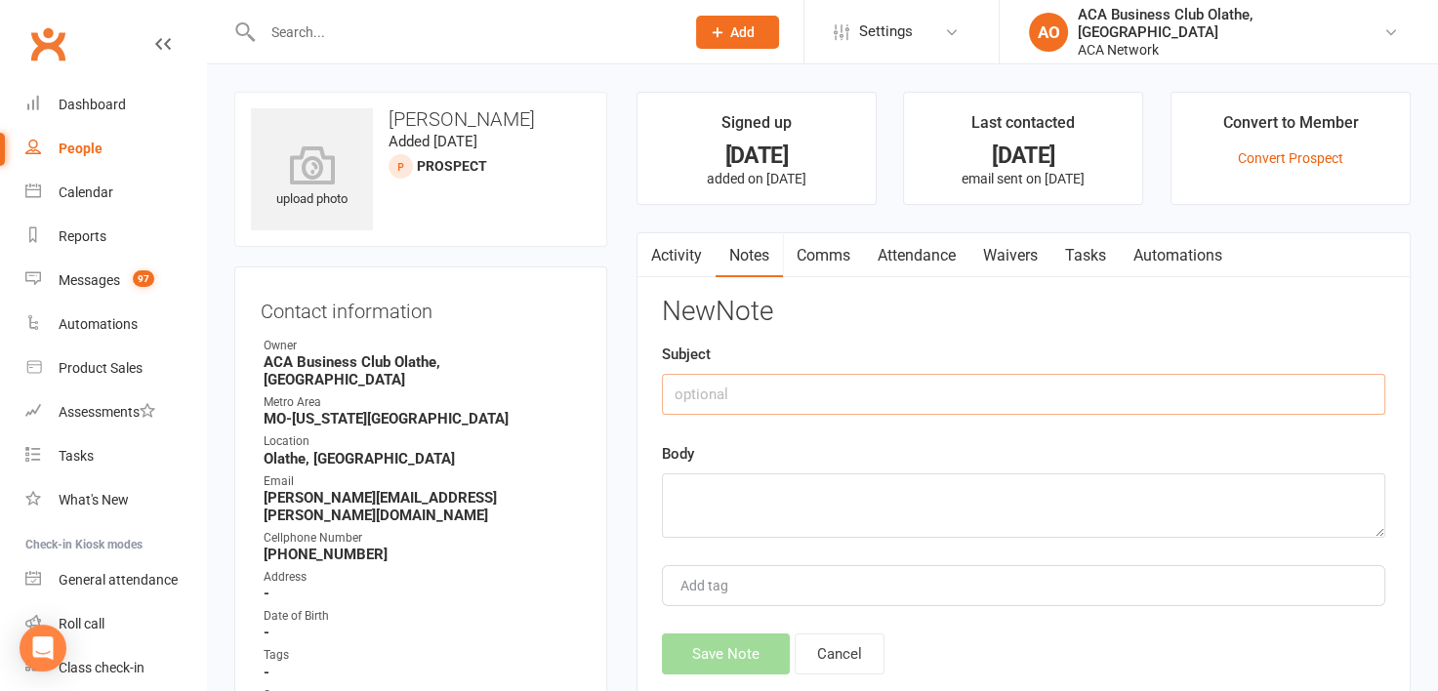
click at [700, 385] on input "text" at bounding box center [1023, 394] width 723 height 41
type input "Follow up email"
click at [697, 474] on textarea at bounding box center [1023, 506] width 723 height 64
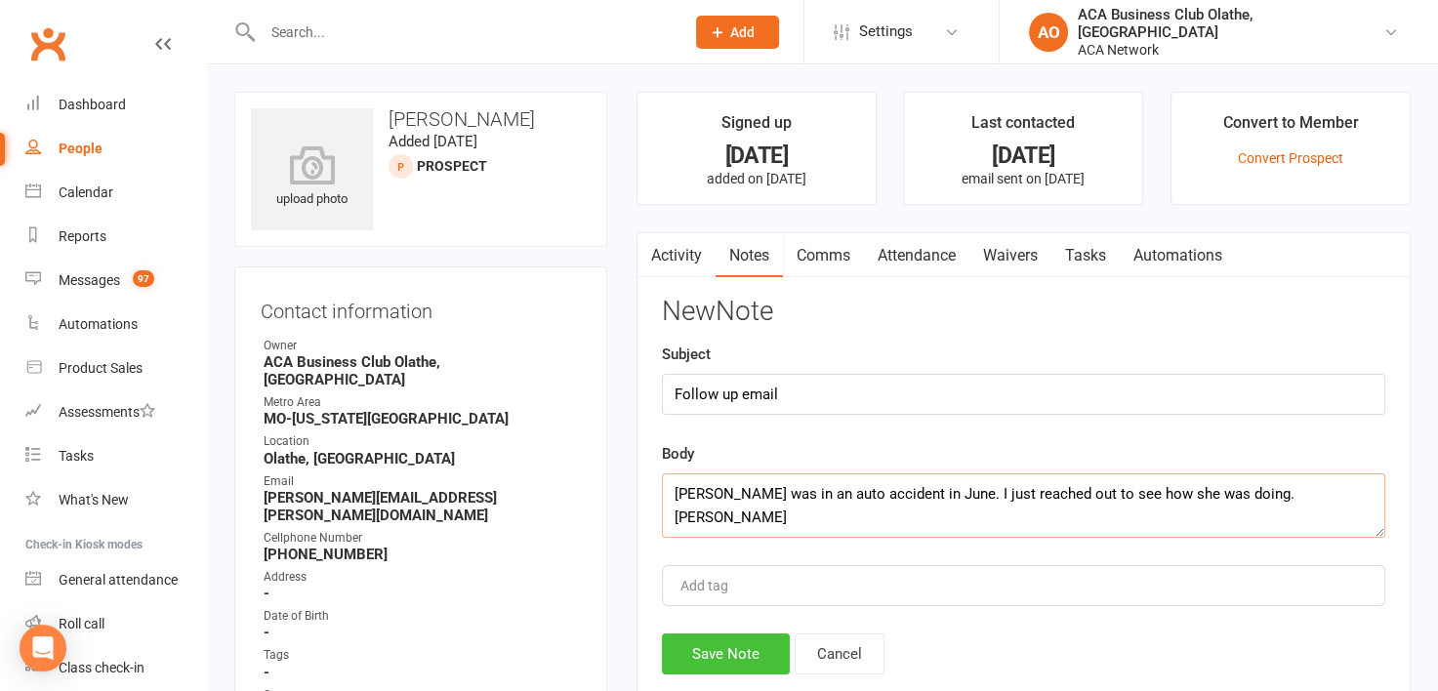
type textarea "[PERSON_NAME] was in an auto accident in June. I just reached out to see how sh…"
click at [715, 650] on button "Save Note" at bounding box center [726, 654] width 128 height 41
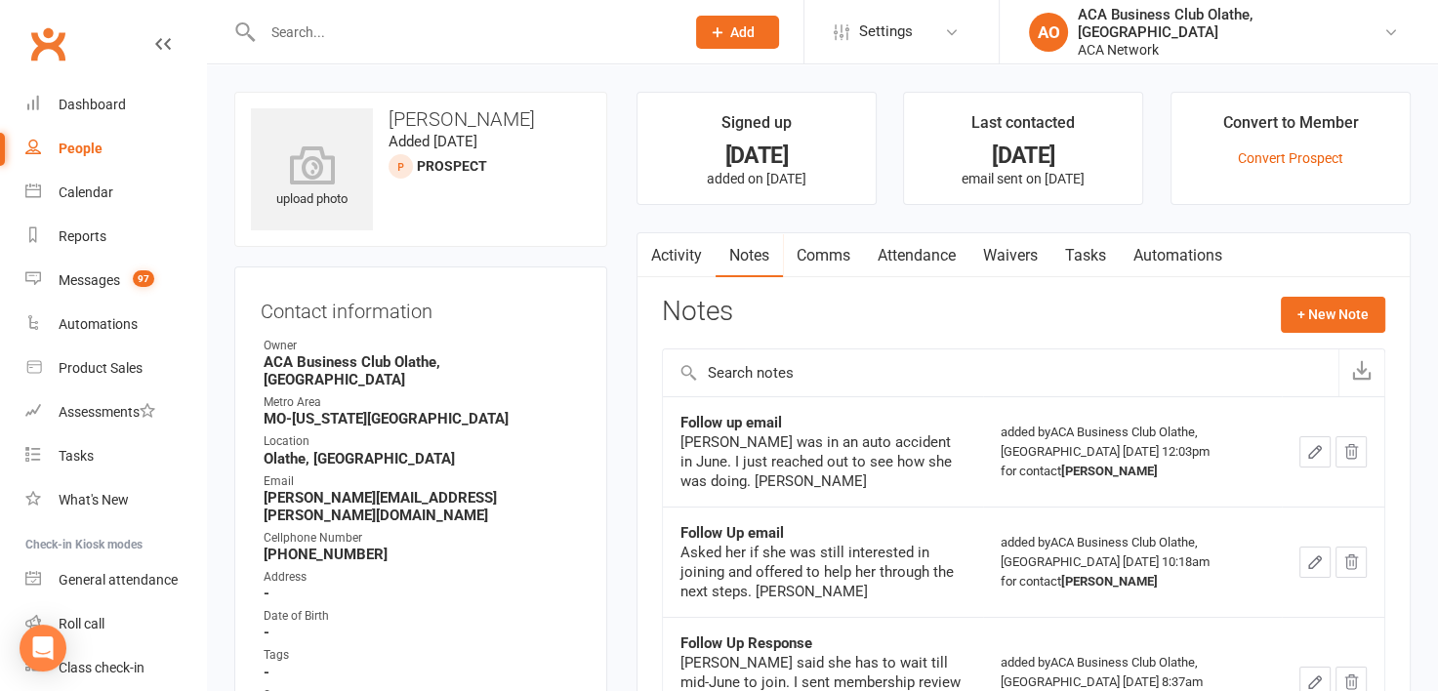
click at [380, 29] on input "text" at bounding box center [464, 32] width 414 height 27
type input "[PERSON_NAME]"
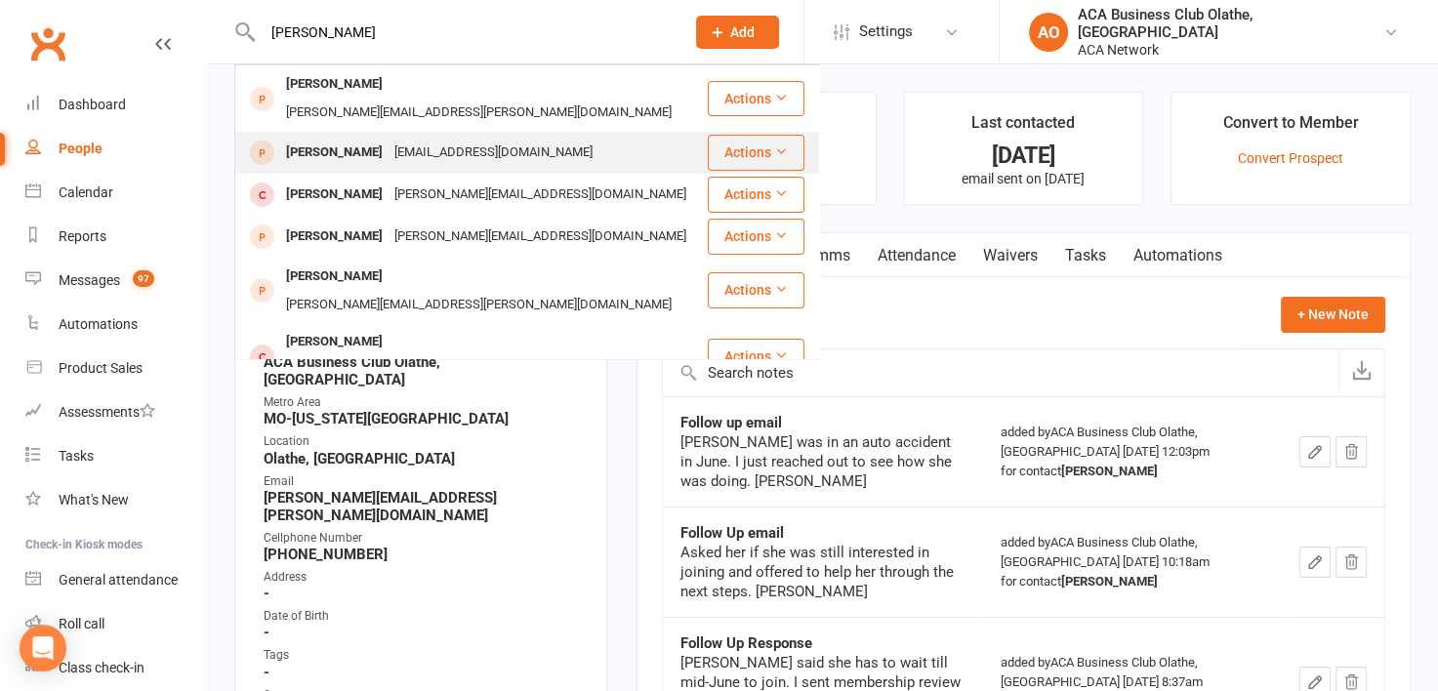
click at [405, 139] on div "[EMAIL_ADDRESS][DOMAIN_NAME]" at bounding box center [494, 153] width 210 height 28
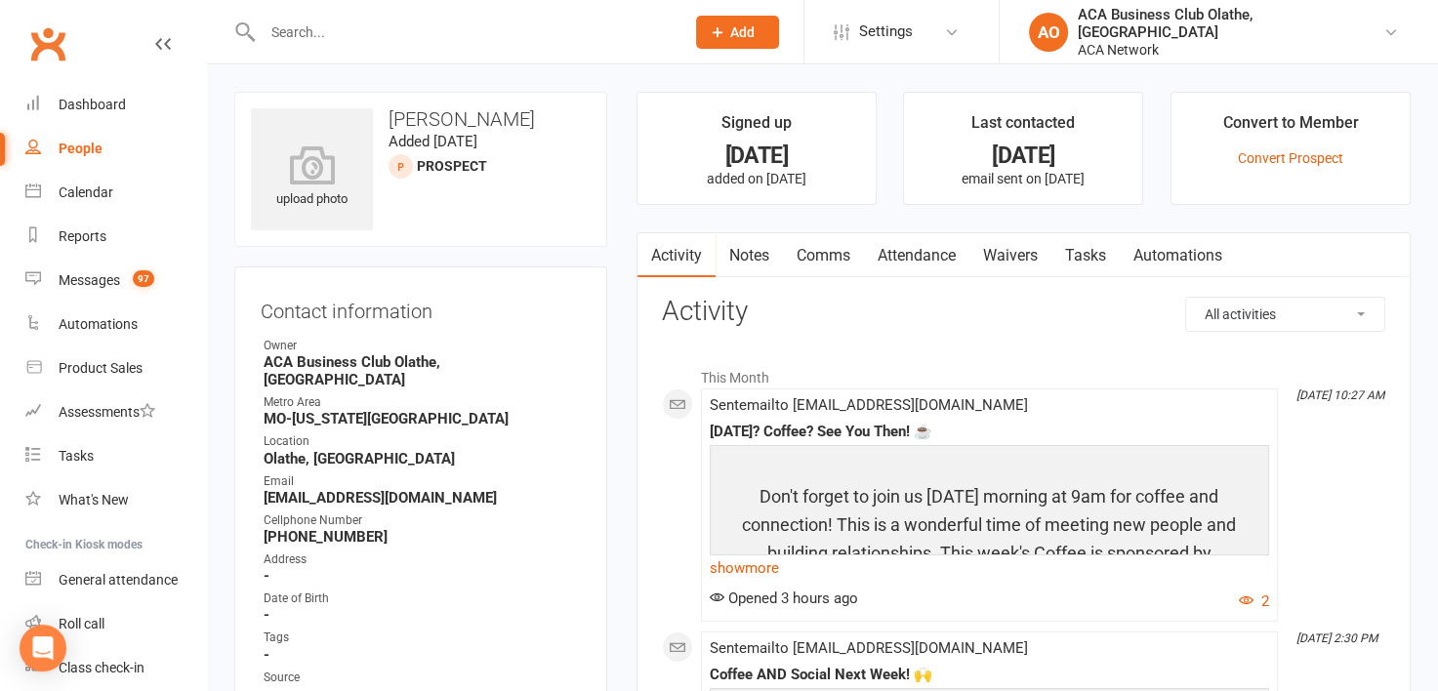
click at [764, 257] on link "Notes" at bounding box center [749, 255] width 67 height 45
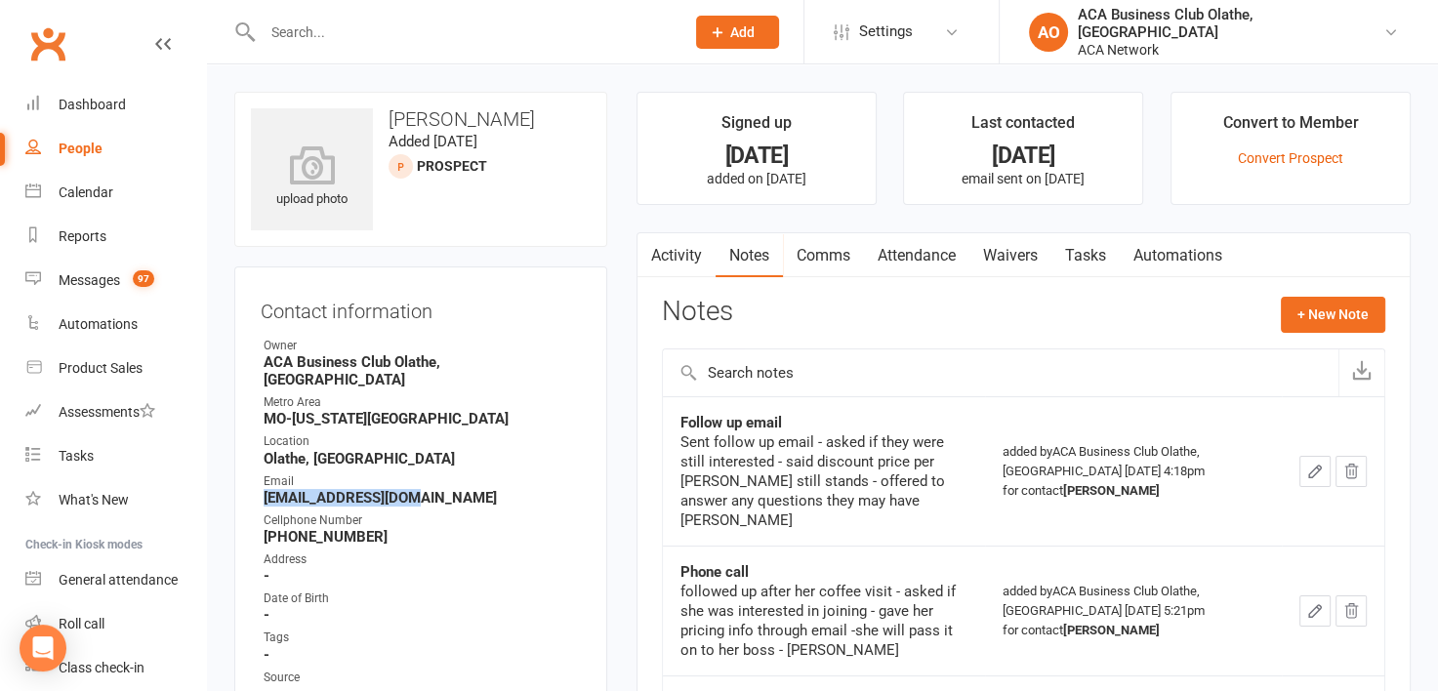
drag, startPoint x: 417, startPoint y: 481, endPoint x: 264, endPoint y: 480, distance: 153.3
click at [264, 489] on strong "[EMAIL_ADDRESS][DOMAIN_NAME]" at bounding box center [422, 498] width 317 height 18
copy strong "[EMAIL_ADDRESS][DOMAIN_NAME]"
click at [105, 141] on link "People" at bounding box center [115, 149] width 181 height 44
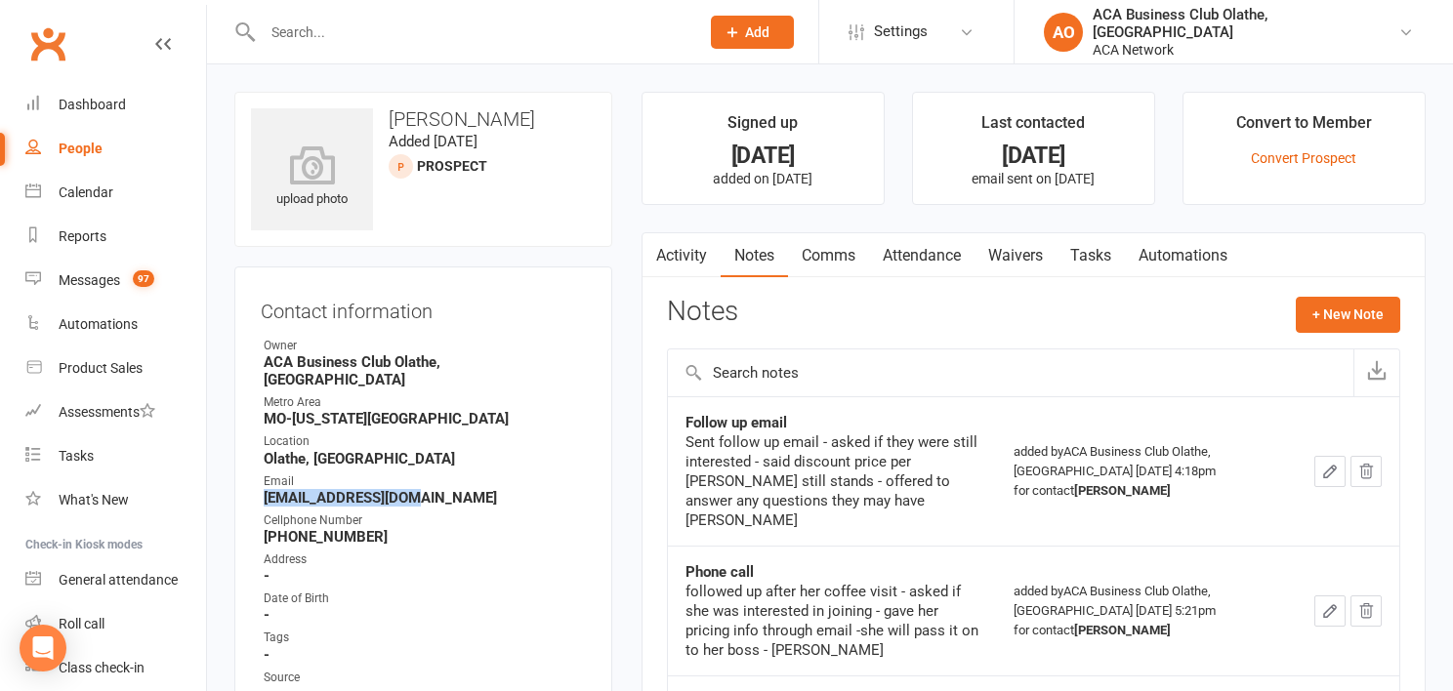
select select "50893"
select select "100"
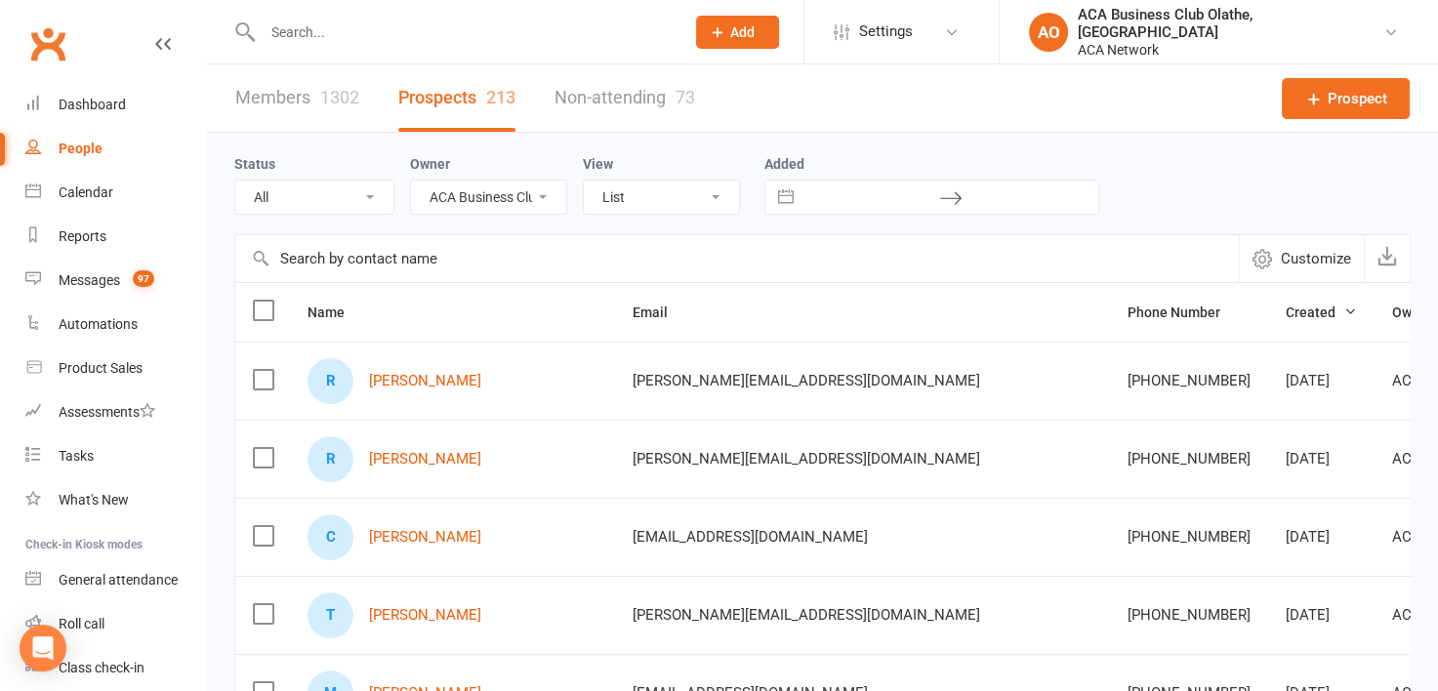
click at [547, 197] on select "Show all [PERSON_NAME] [PERSON_NAME] ACA Global ACA Marketing [PERSON_NAME] [GE…" at bounding box center [488, 197] width 155 height 33
click at [367, 375] on div "R [PERSON_NAME]" at bounding box center [453, 381] width 290 height 46
click at [391, 376] on link "[PERSON_NAME]" at bounding box center [425, 381] width 112 height 17
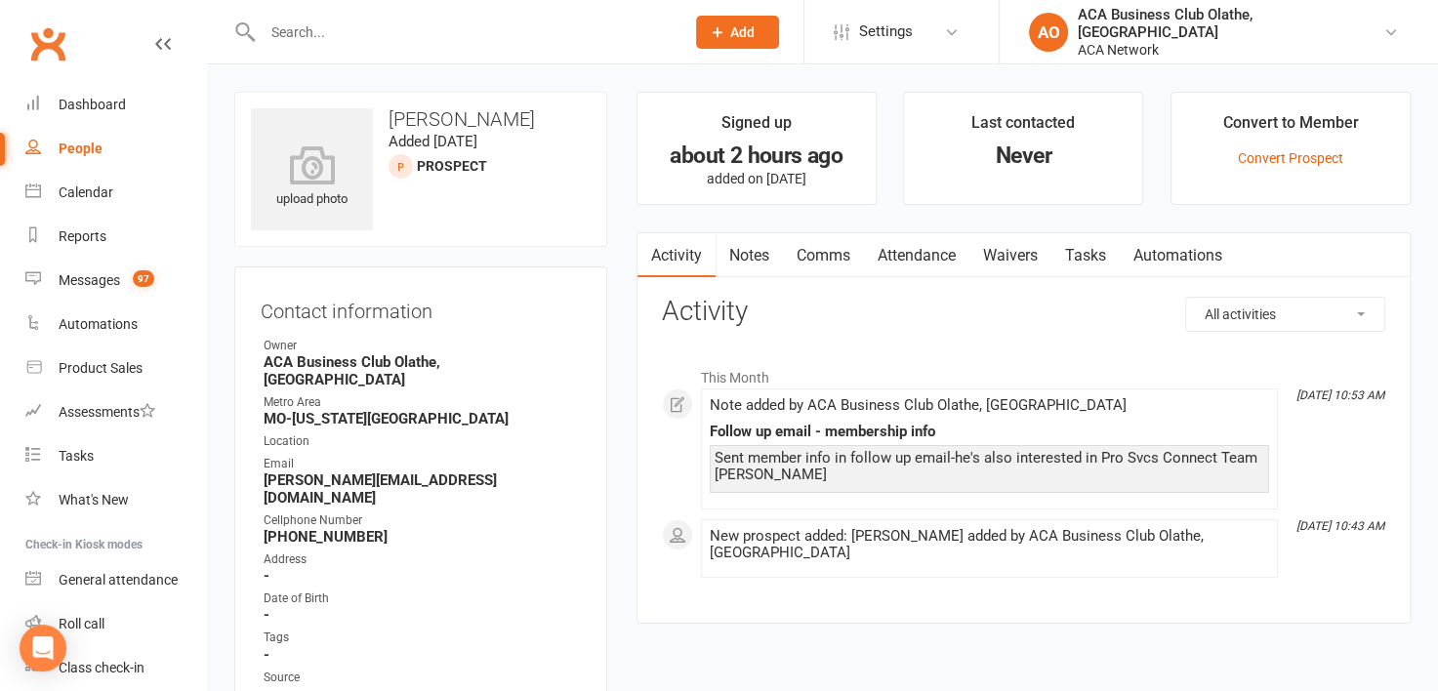
click at [754, 254] on link "Notes" at bounding box center [749, 255] width 67 height 45
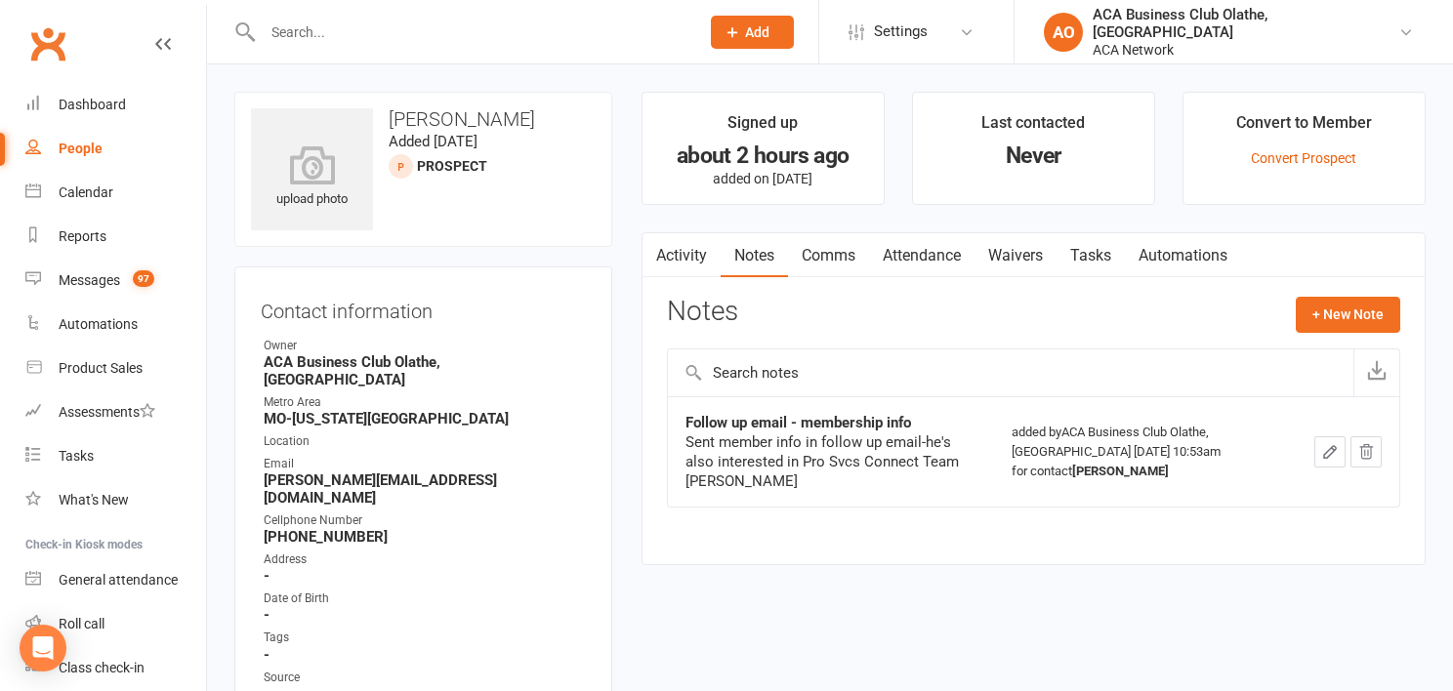
select select "50893"
select select "100"
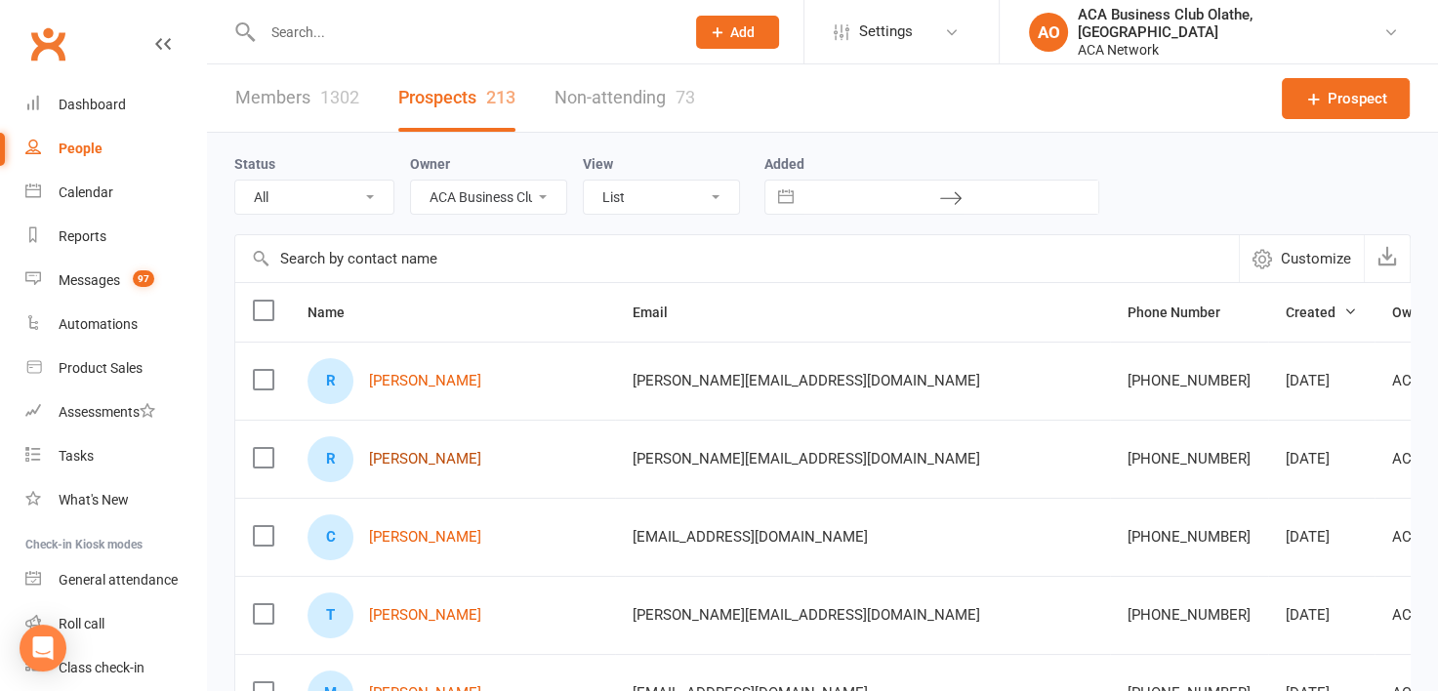
click at [434, 451] on link "[PERSON_NAME]" at bounding box center [425, 459] width 112 height 17
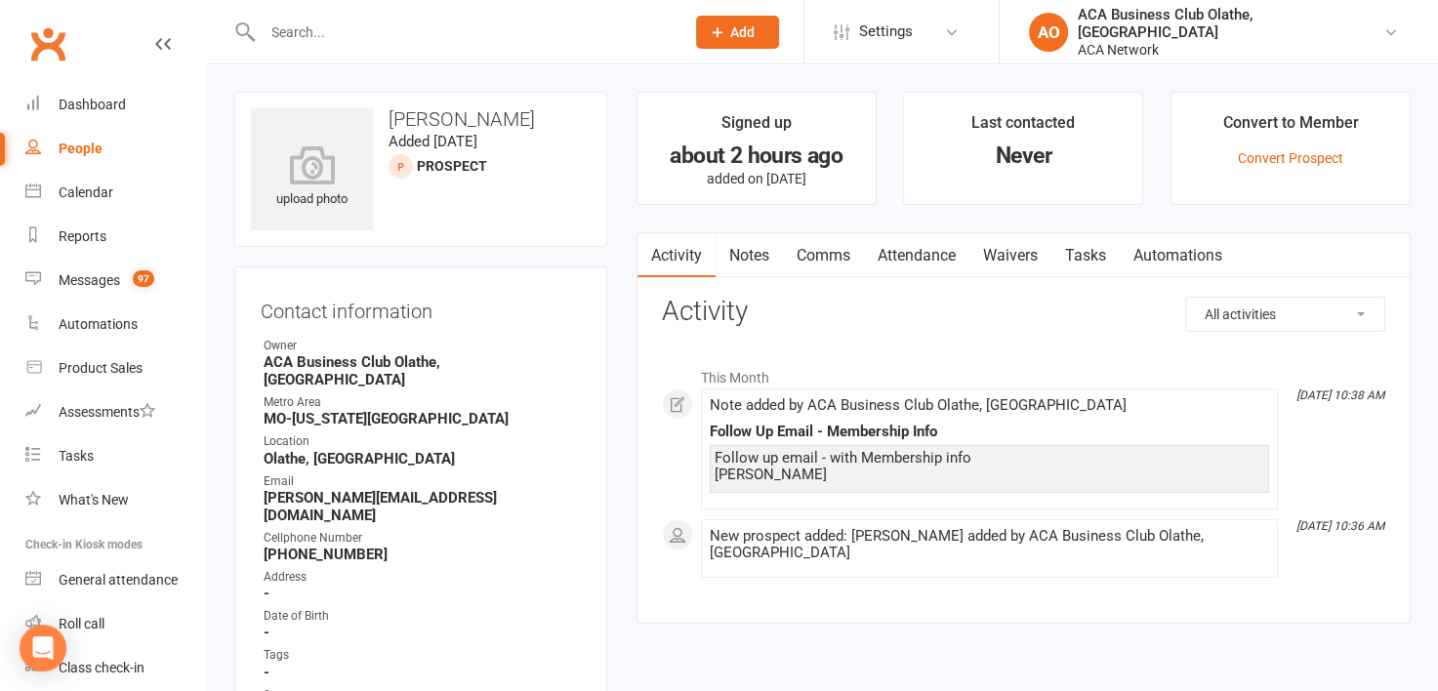
select select "50893"
select select "100"
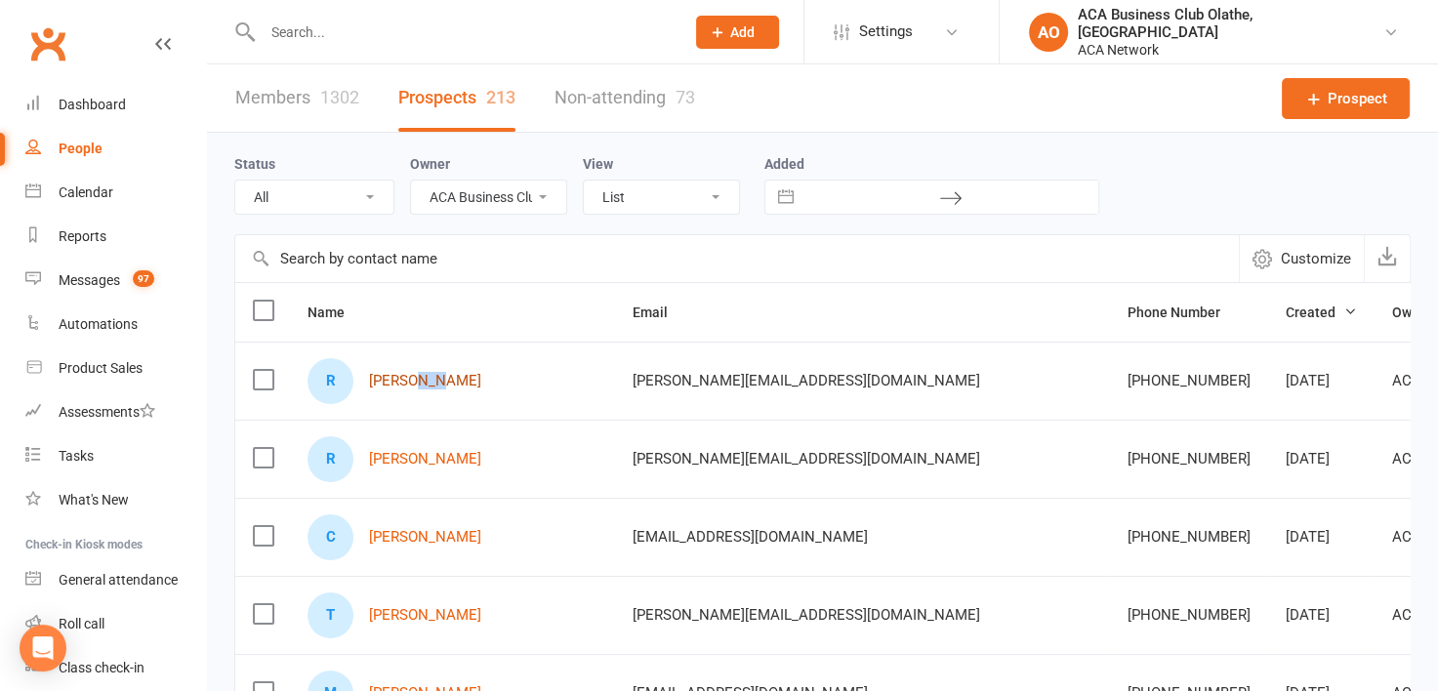
drag, startPoint x: 410, startPoint y: 394, endPoint x: 430, endPoint y: 371, distance: 30.5
click at [430, 371] on div "R [PERSON_NAME]" at bounding box center [453, 381] width 290 height 46
drag, startPoint x: 430, startPoint y: 371, endPoint x: 445, endPoint y: 372, distance: 15.7
click at [445, 373] on link "[PERSON_NAME]" at bounding box center [425, 381] width 112 height 17
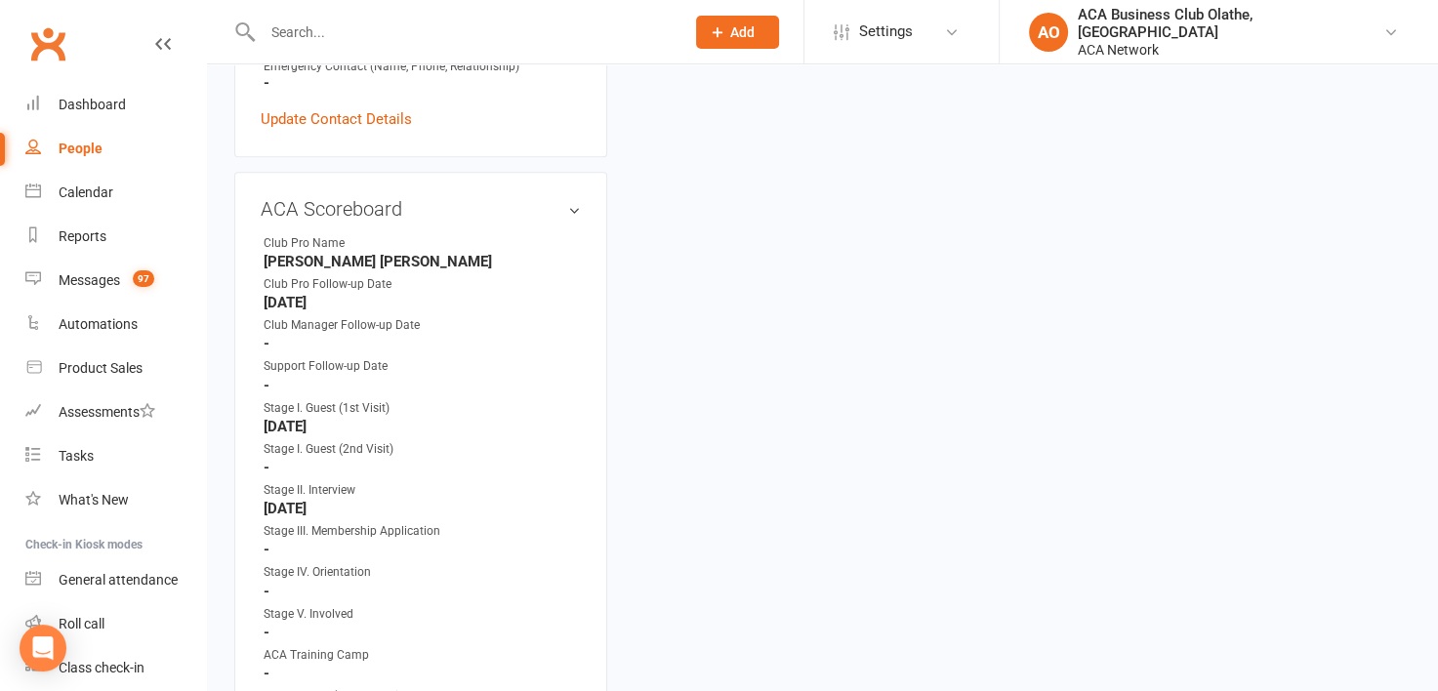
scroll to position [895, 0]
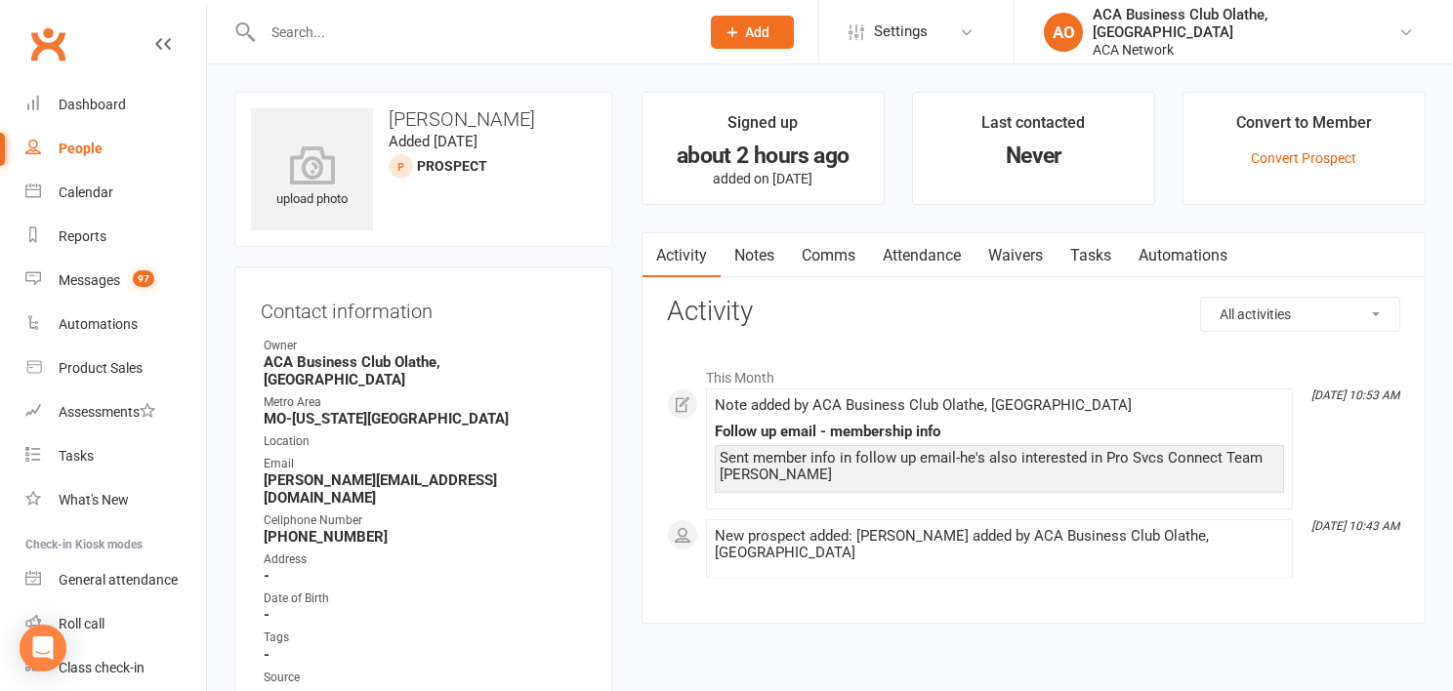
select select "50893"
select select "100"
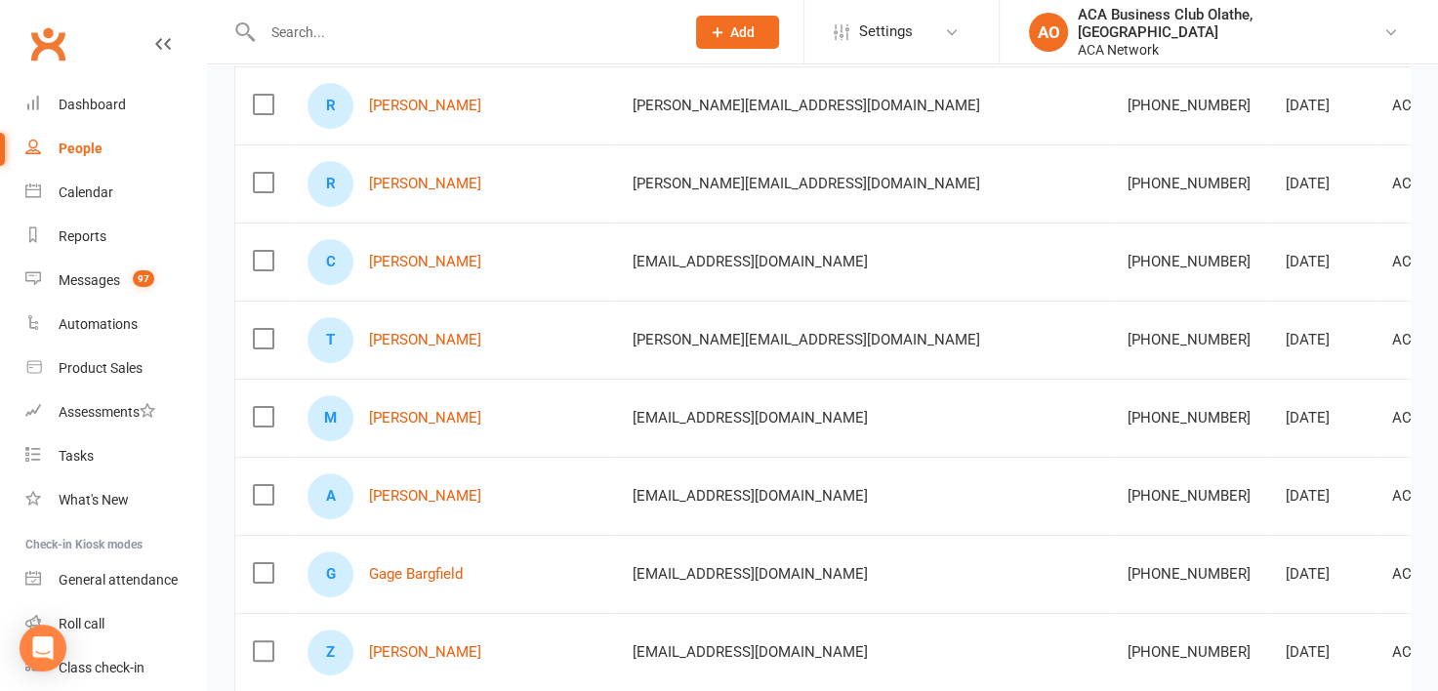
scroll to position [277, 0]
click at [402, 645] on link "[PERSON_NAME]" at bounding box center [425, 650] width 112 height 17
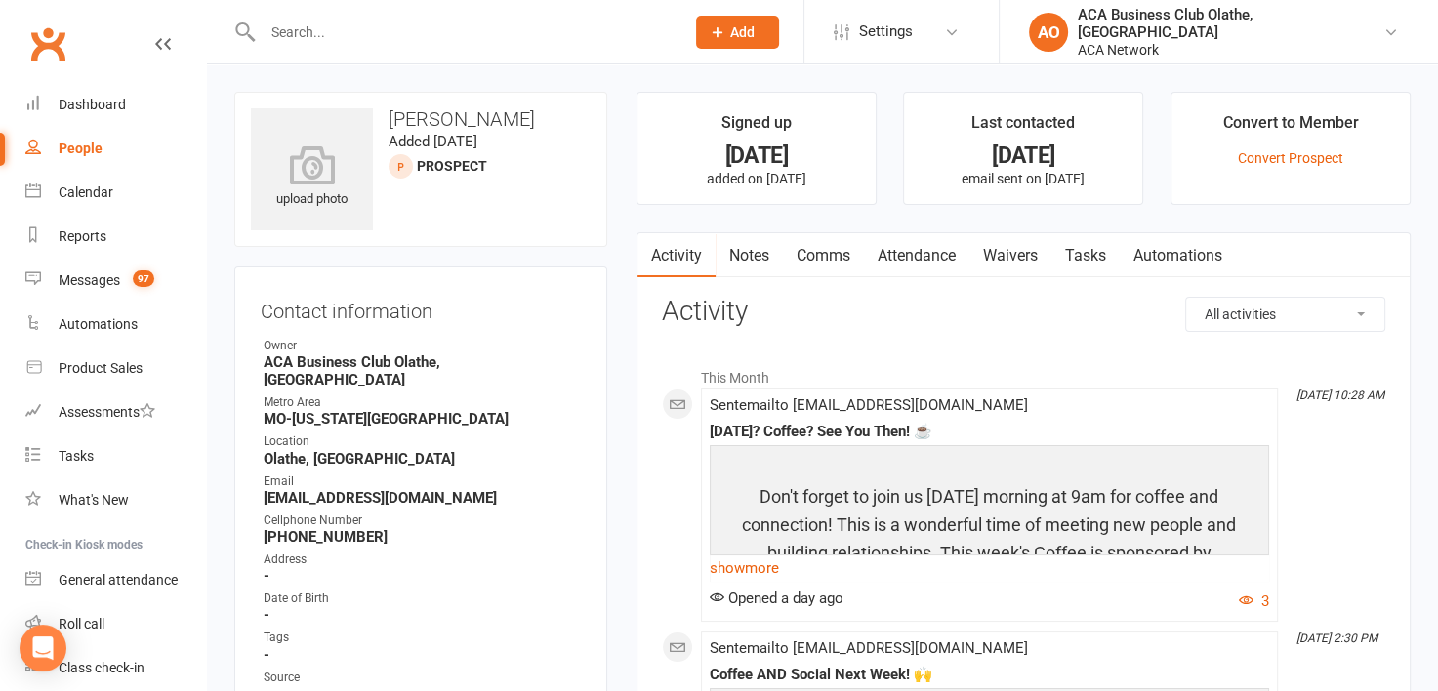
click at [765, 254] on link "Notes" at bounding box center [749, 255] width 67 height 45
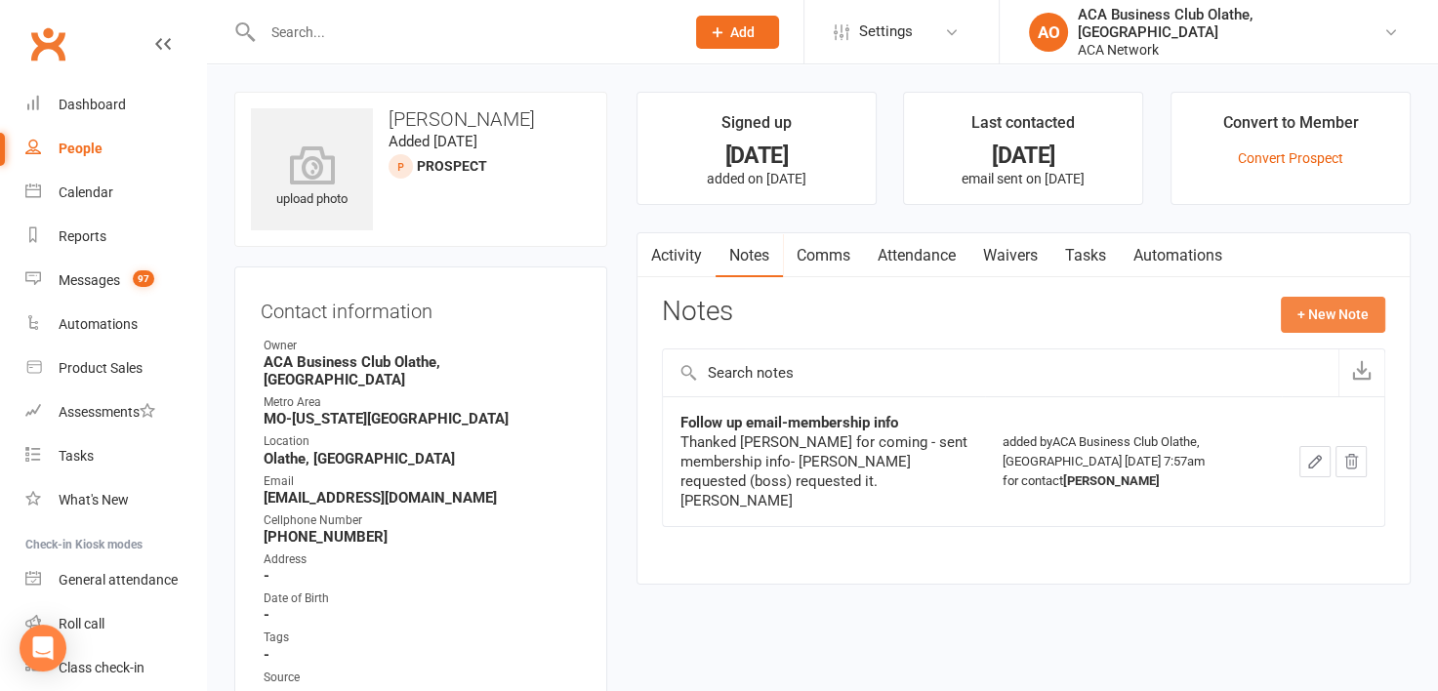
click at [1314, 315] on button "+ New Note" at bounding box center [1333, 314] width 104 height 35
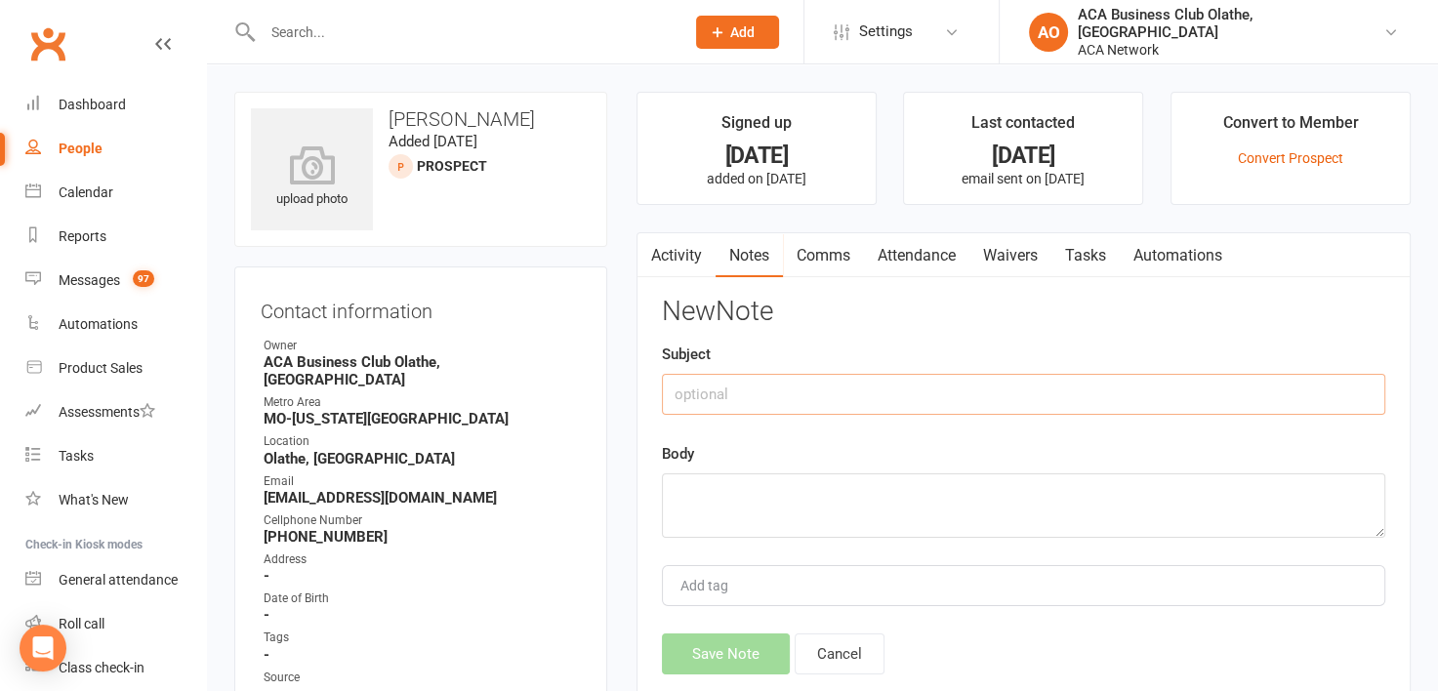
click at [686, 401] on input "text" at bounding box center [1023, 394] width 723 height 41
type input "T"
type input "Follow up email"
click at [742, 498] on textarea at bounding box center [1023, 506] width 723 height 64
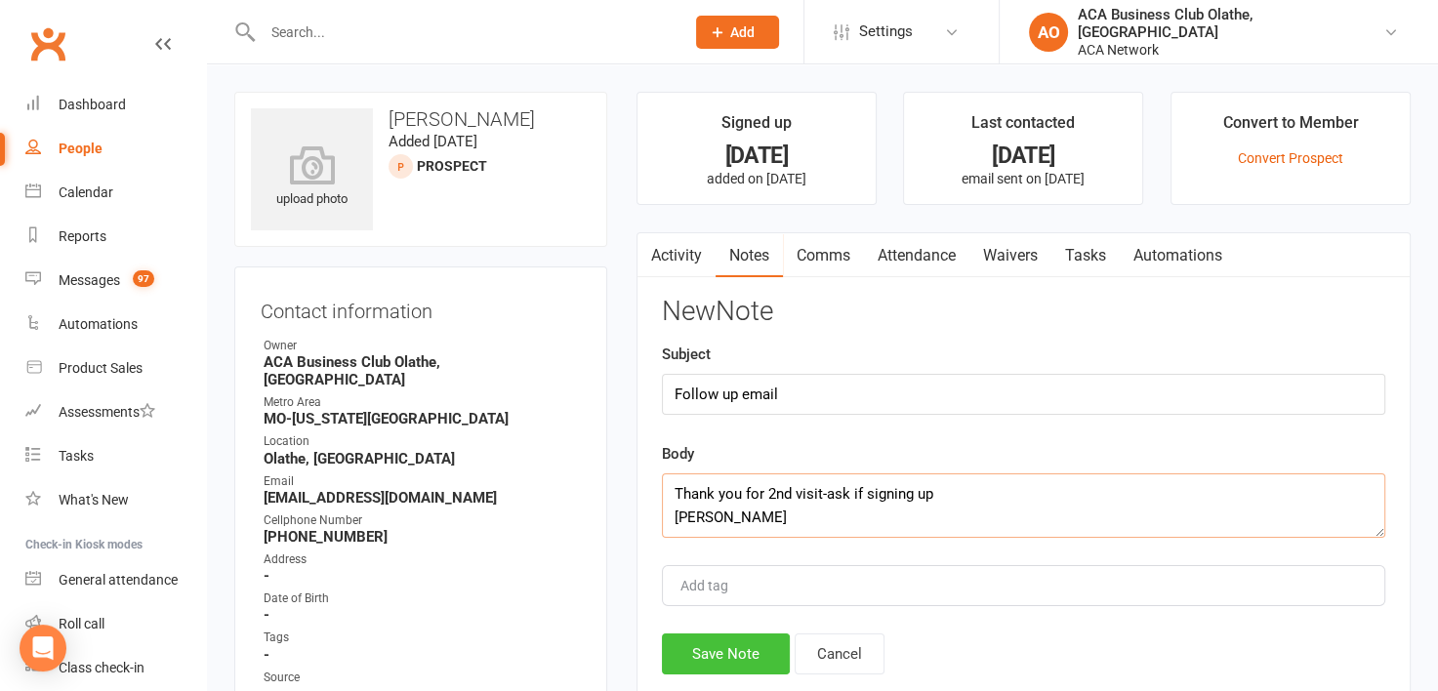
type textarea "Thank you for 2nd visit-ask if signing up [PERSON_NAME]"
click at [711, 637] on button "Save Note" at bounding box center [726, 654] width 128 height 41
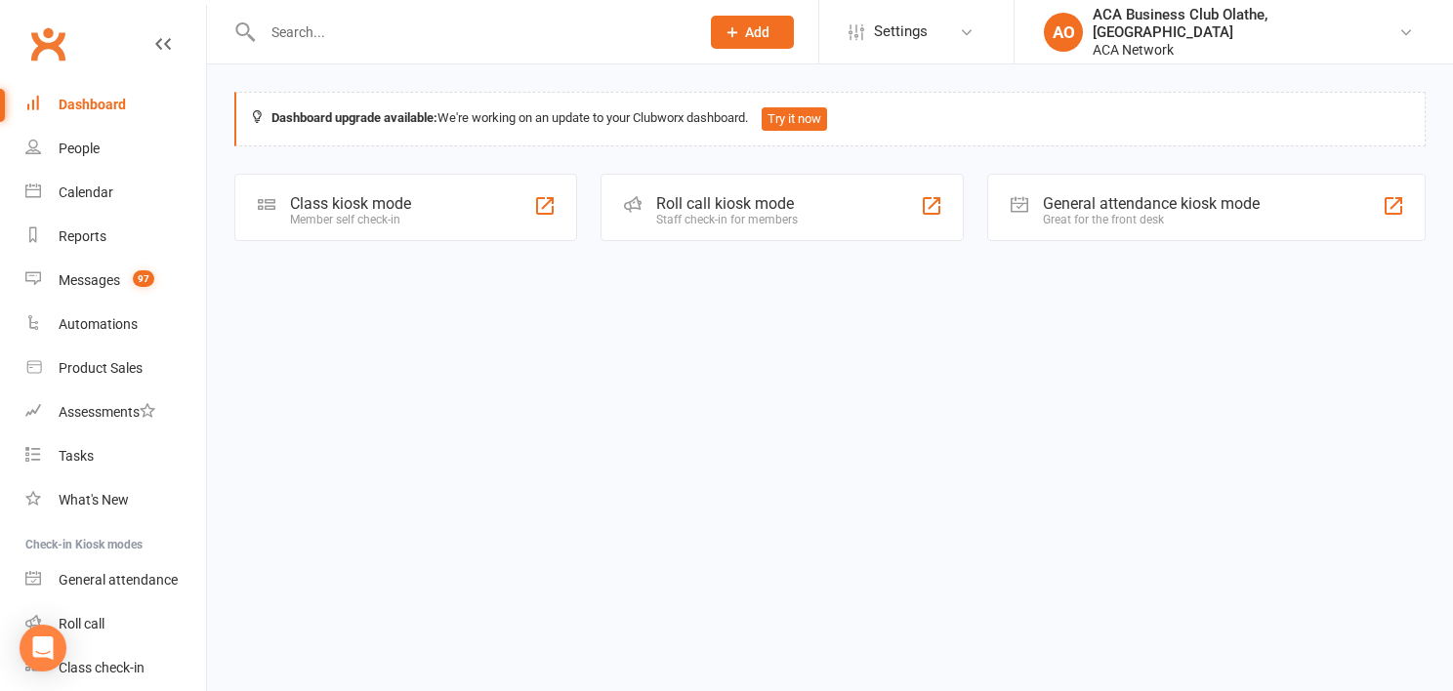
click at [345, 24] on input "text" at bounding box center [471, 32] width 429 height 27
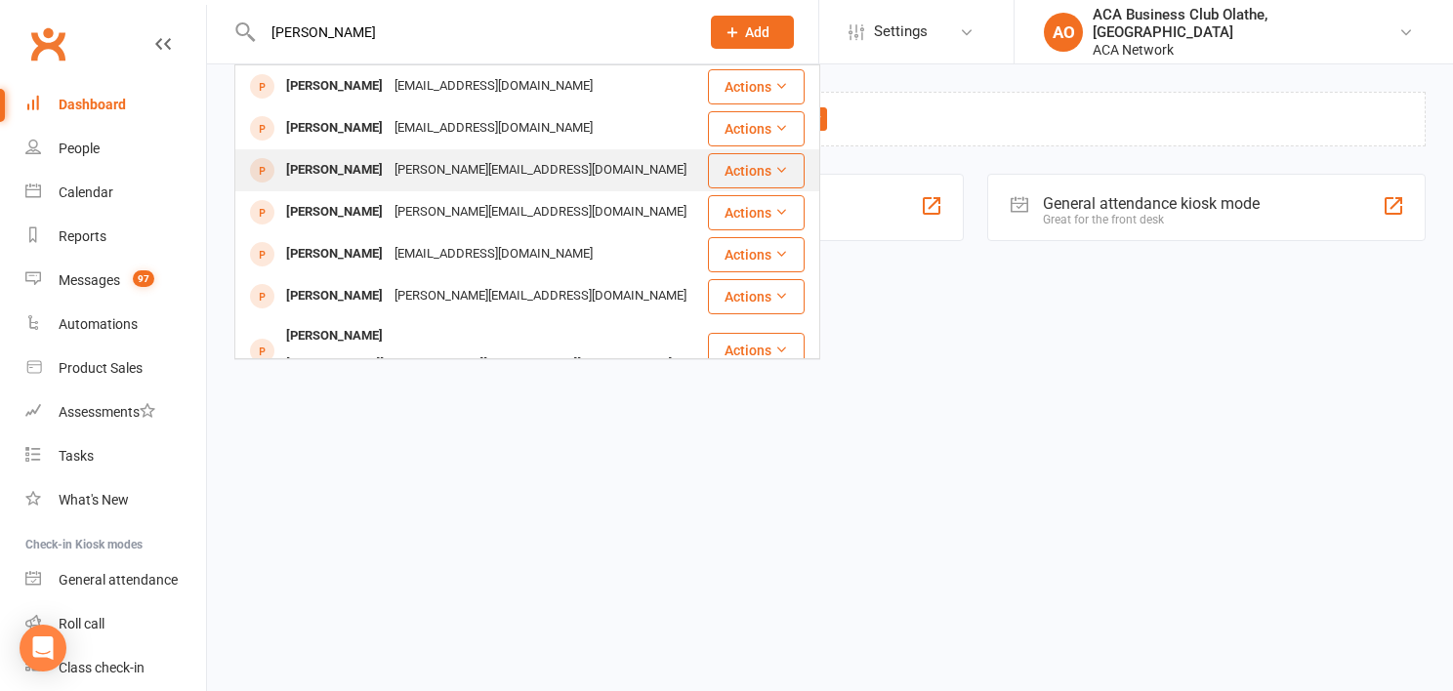
type input "tonya jones"
click at [389, 168] on div "[PERSON_NAME][EMAIL_ADDRESS][DOMAIN_NAME]" at bounding box center [541, 170] width 304 height 28
